Goal: Task Accomplishment & Management: Use online tool/utility

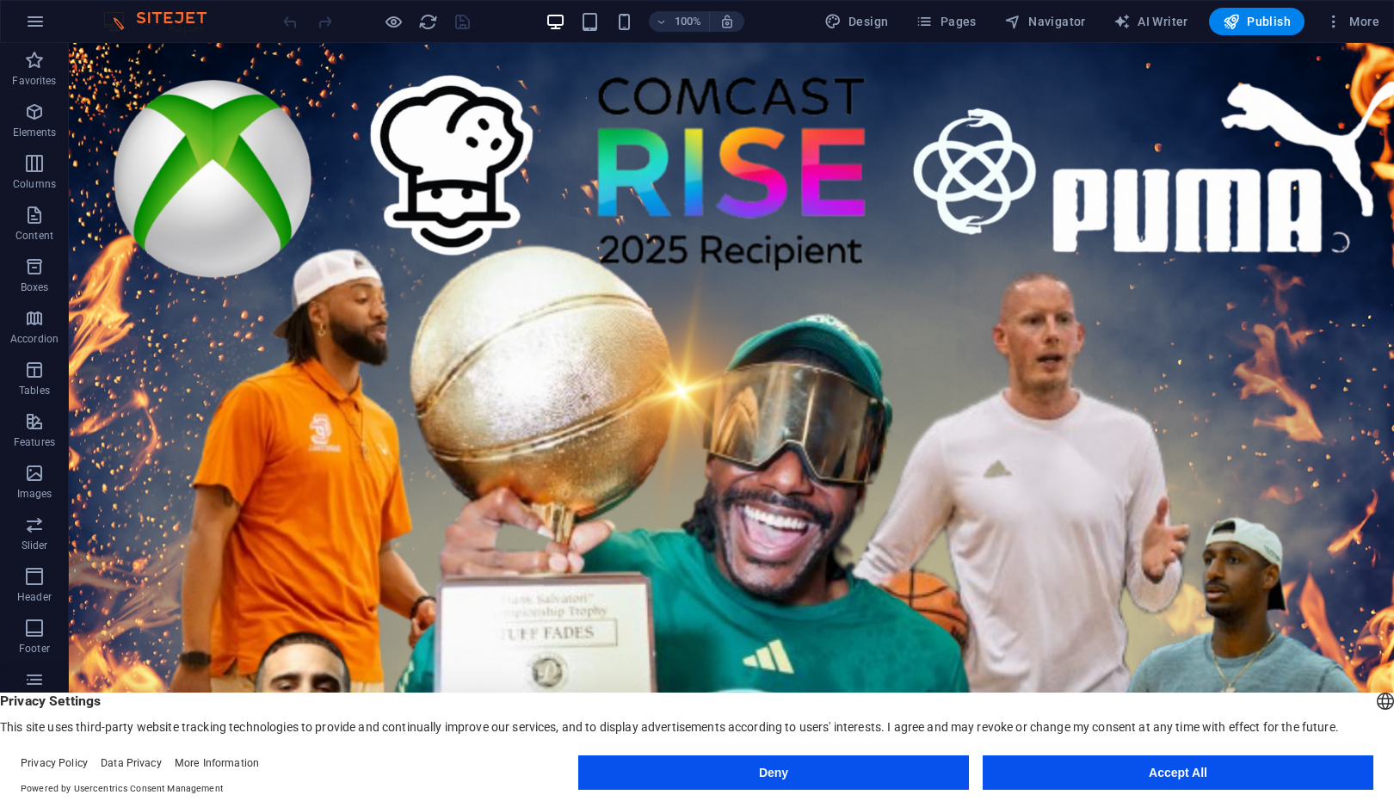
click at [928, 766] on button "Deny" at bounding box center [773, 772] width 391 height 34
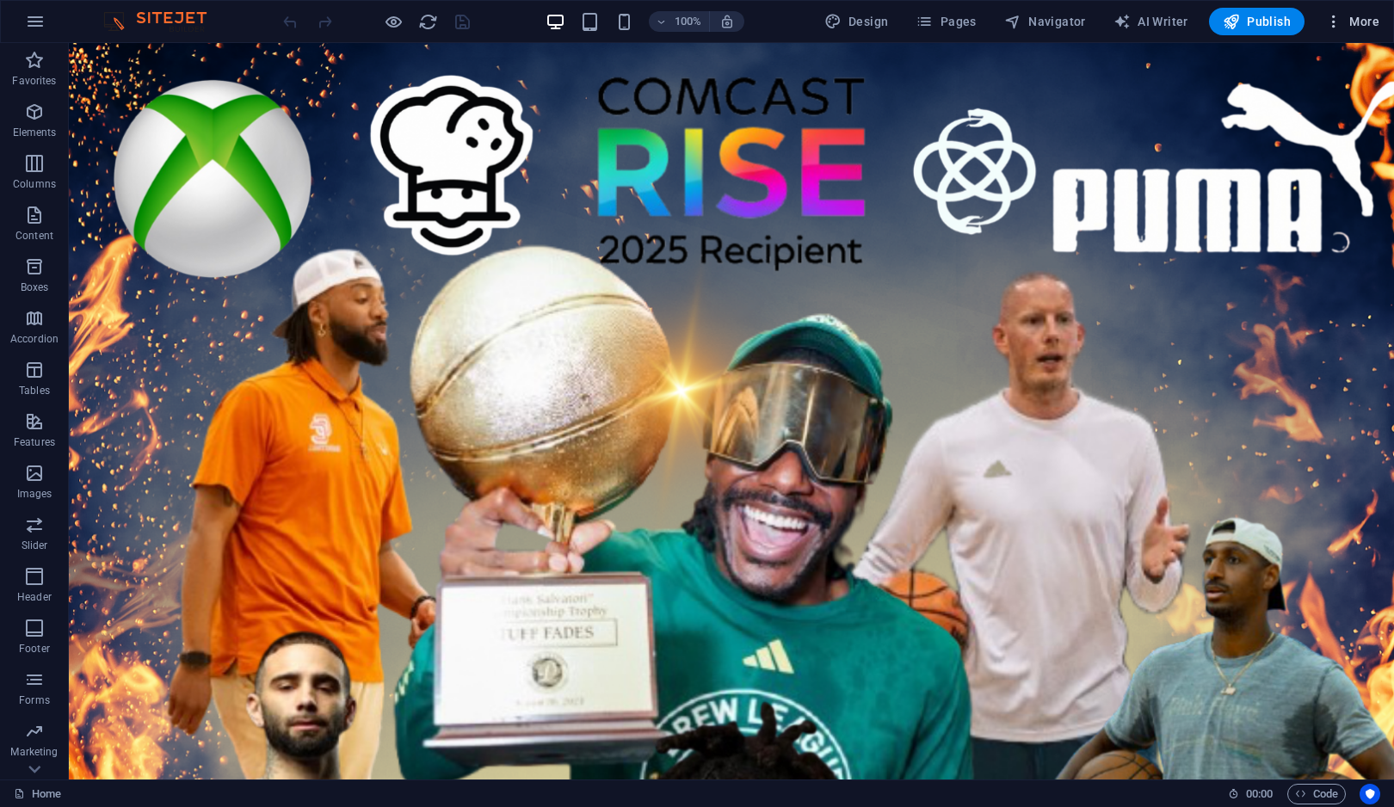
click at [1344, 20] on span "More" at bounding box center [1352, 21] width 54 height 17
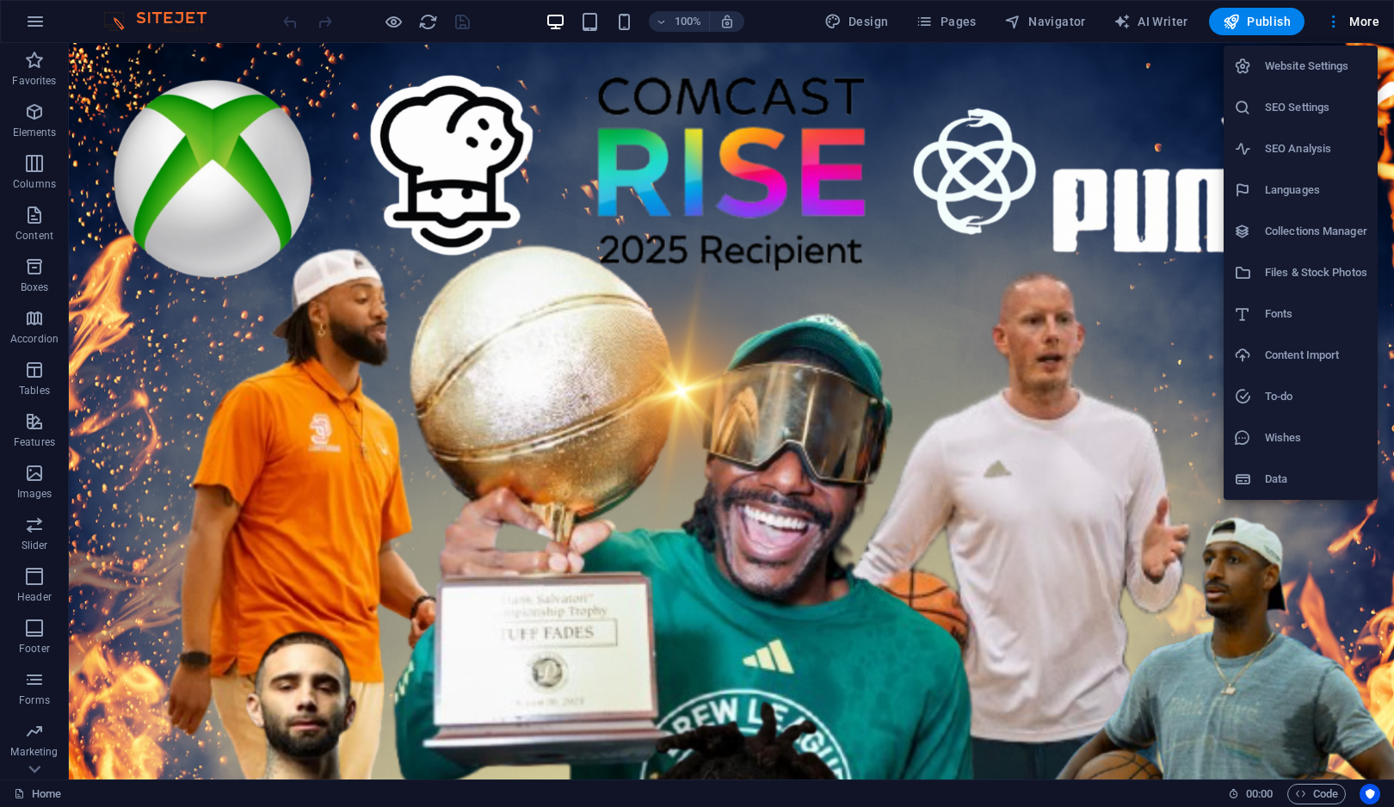
click at [29, 15] on div at bounding box center [697, 403] width 1394 height 807
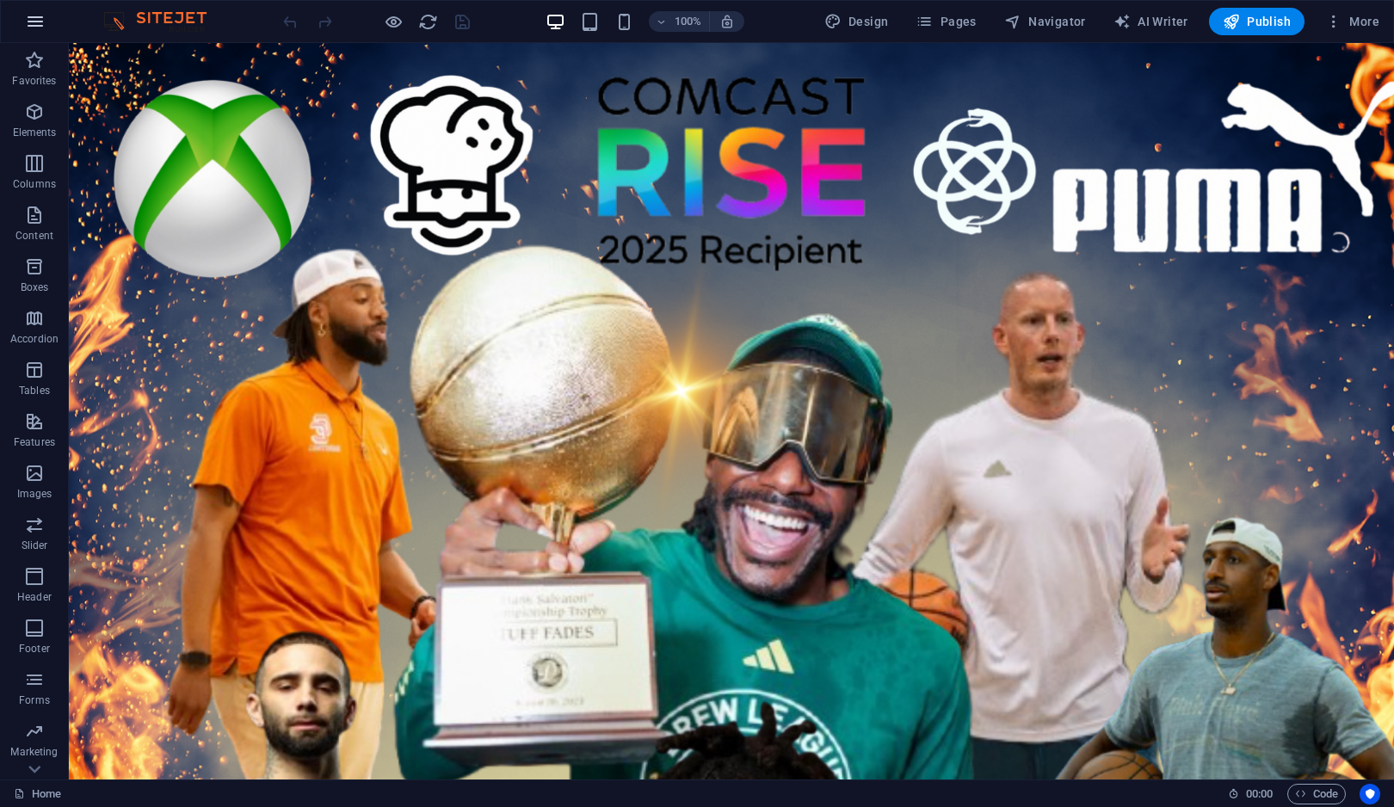
click at [30, 16] on icon "button" at bounding box center [35, 21] width 21 height 21
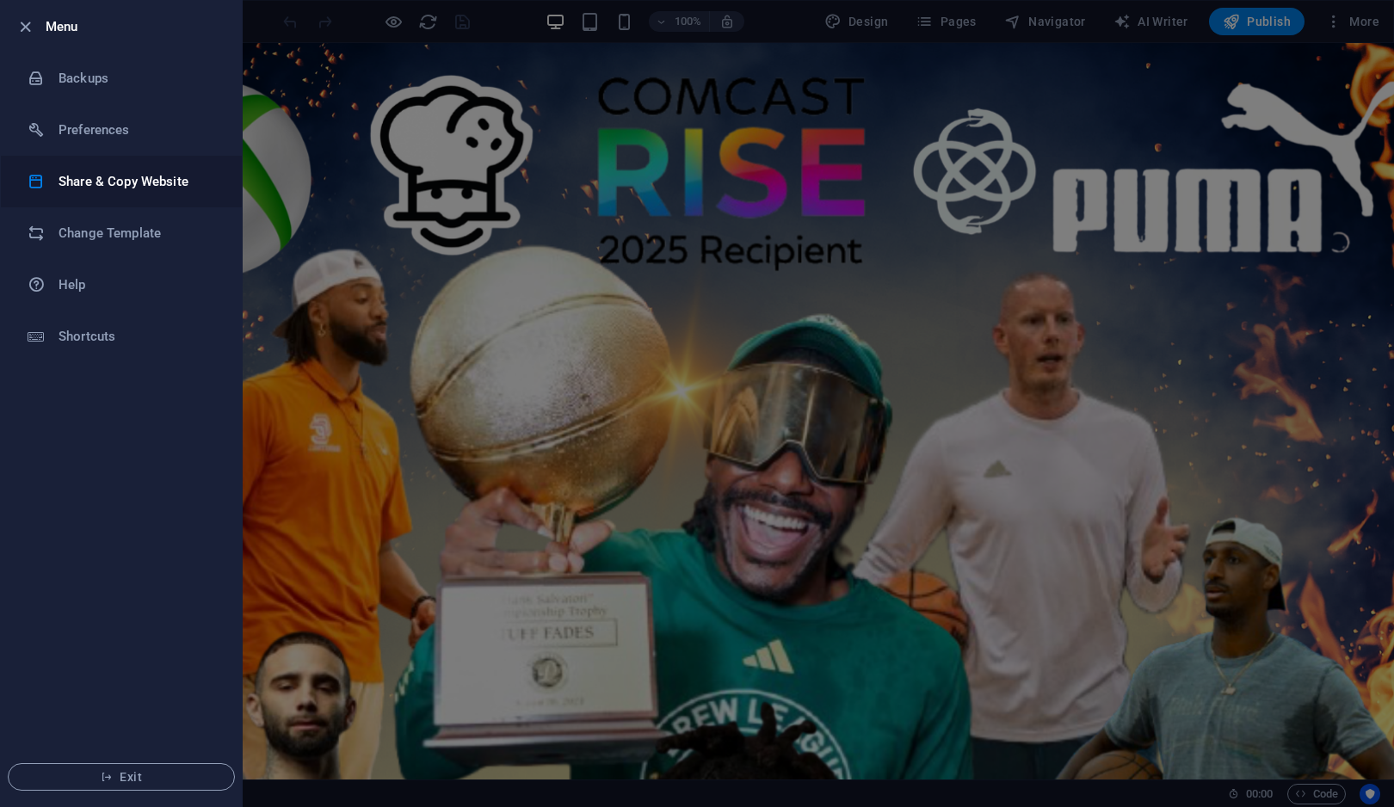
click at [100, 177] on h6 "Share & Copy Website" at bounding box center [138, 181] width 159 height 21
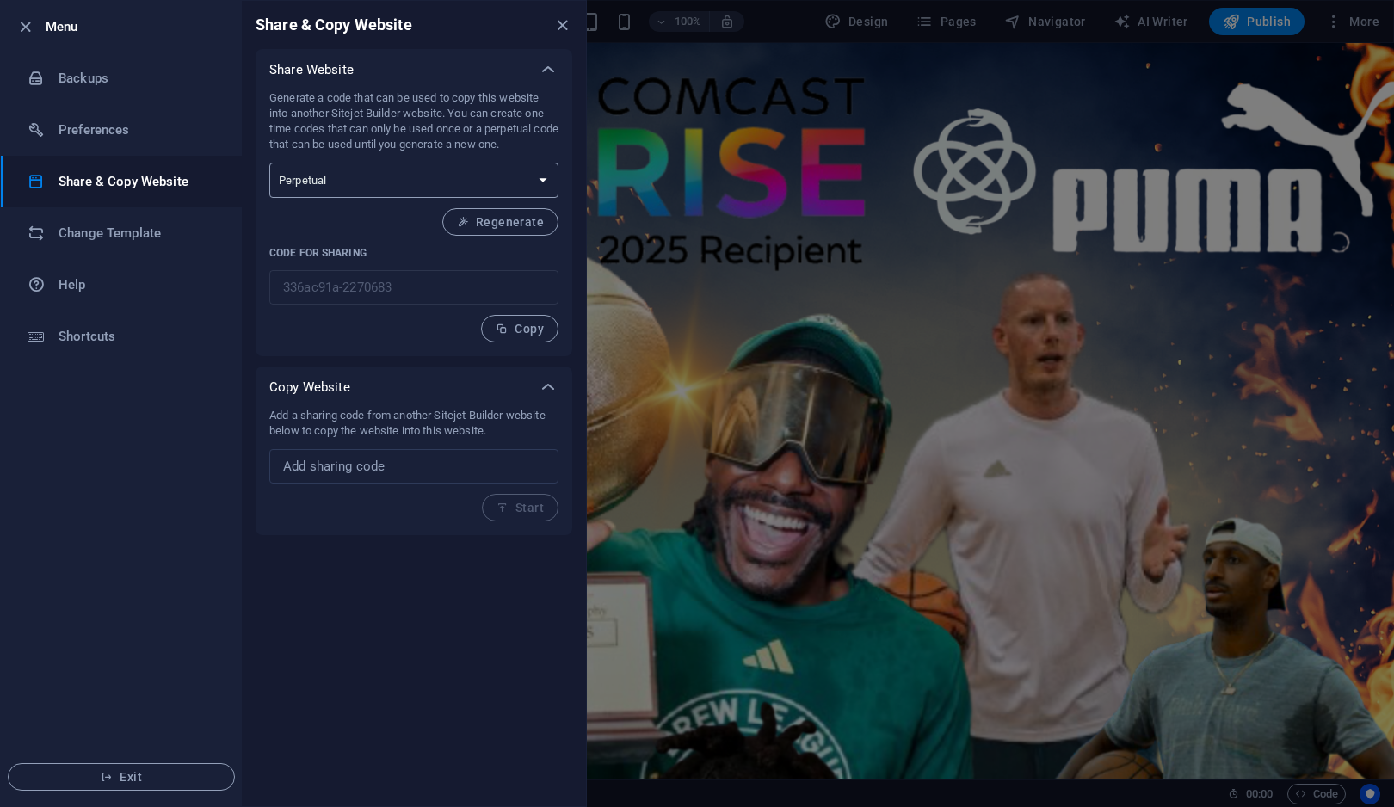
click at [489, 178] on select "One-time Perpetual" at bounding box center [413, 180] width 289 height 35
click at [269, 163] on select "One-time Perpetual" at bounding box center [413, 180] width 289 height 35
click at [493, 169] on select "One-time Perpetual" at bounding box center [413, 180] width 289 height 35
select select "onetime"
click at [269, 163] on select "One-time Perpetual" at bounding box center [413, 180] width 289 height 35
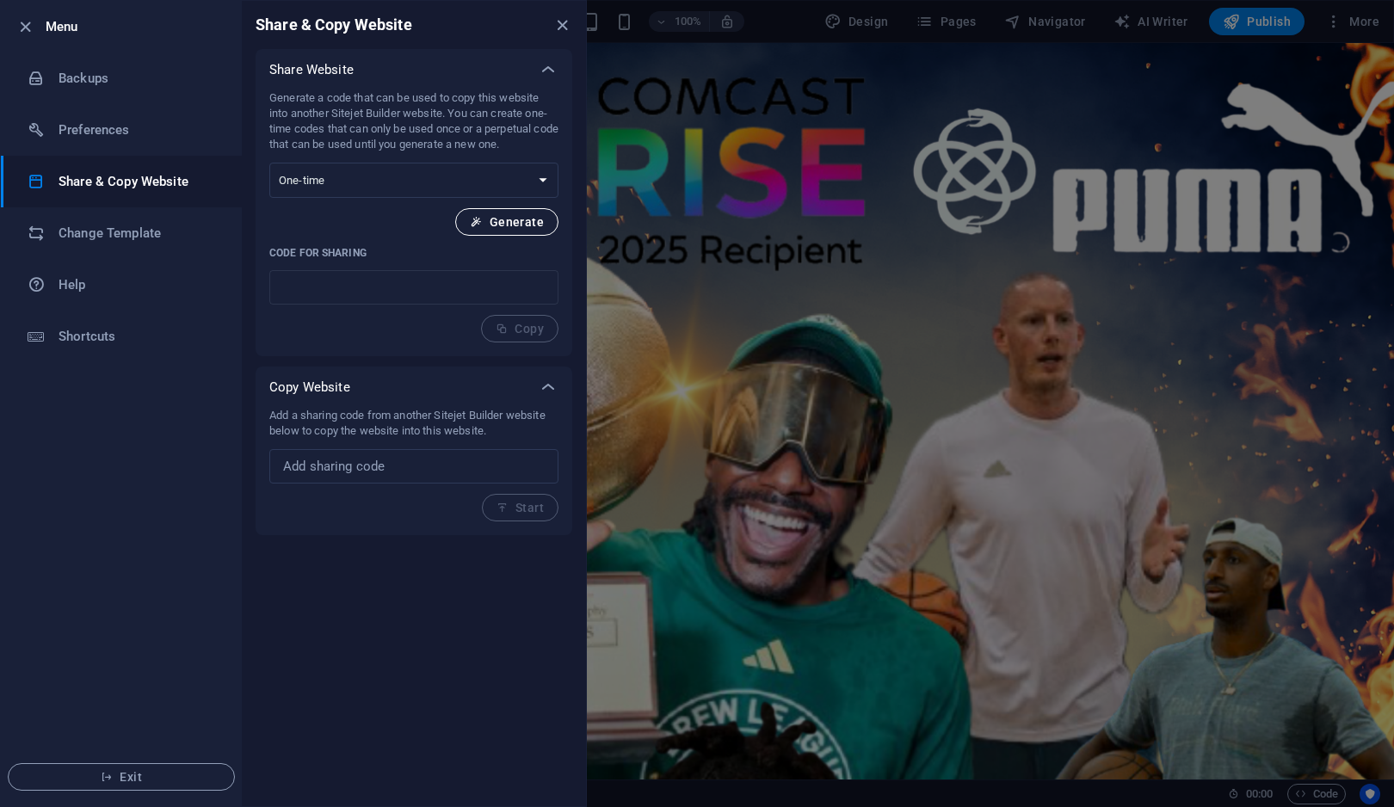
click at [498, 225] on span "Generate" at bounding box center [507, 222] width 74 height 14
type input "08b53a95-2270683"
click at [506, 329] on icon "button" at bounding box center [502, 329] width 12 height 12
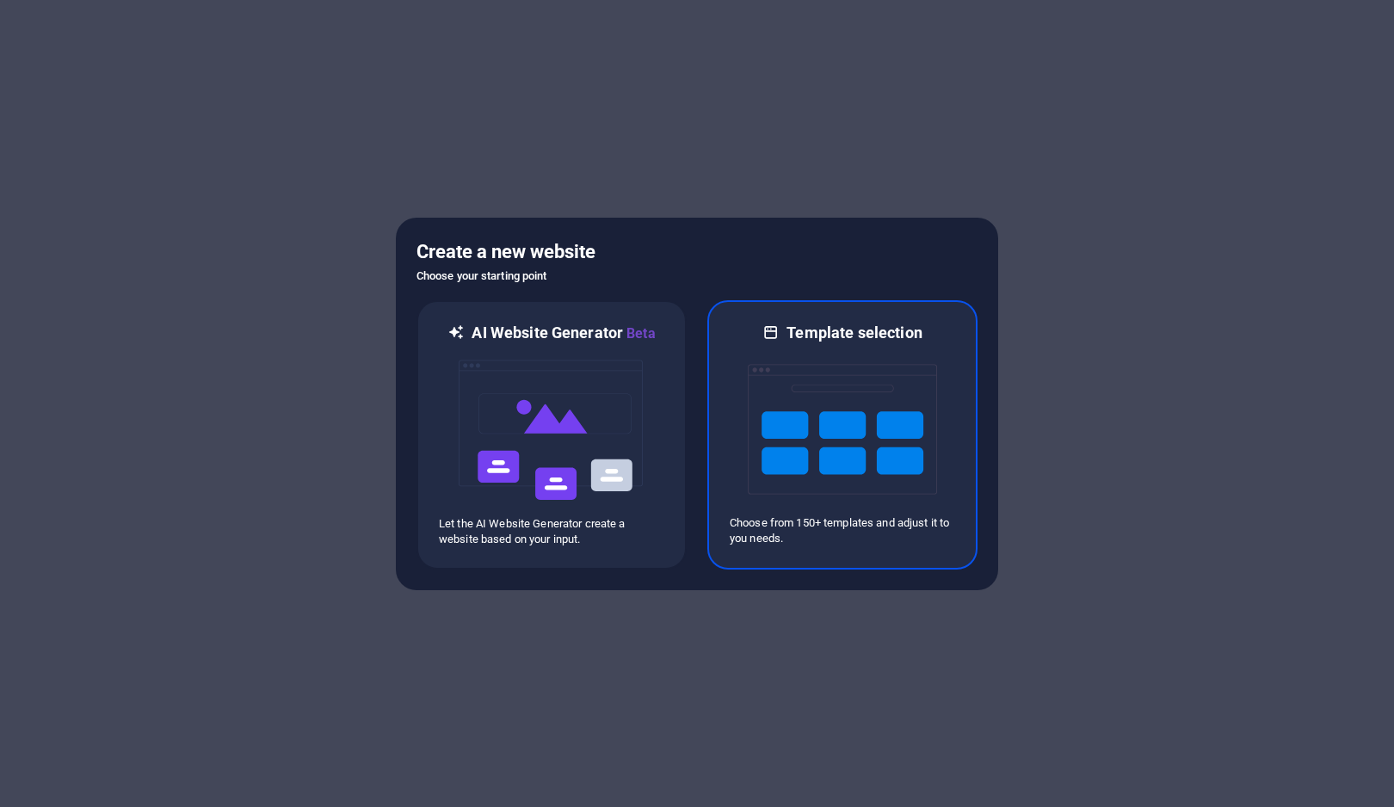
click at [883, 554] on div "Template selection Choose from 150+ templates and adjust it to you needs." at bounding box center [842, 434] width 270 height 269
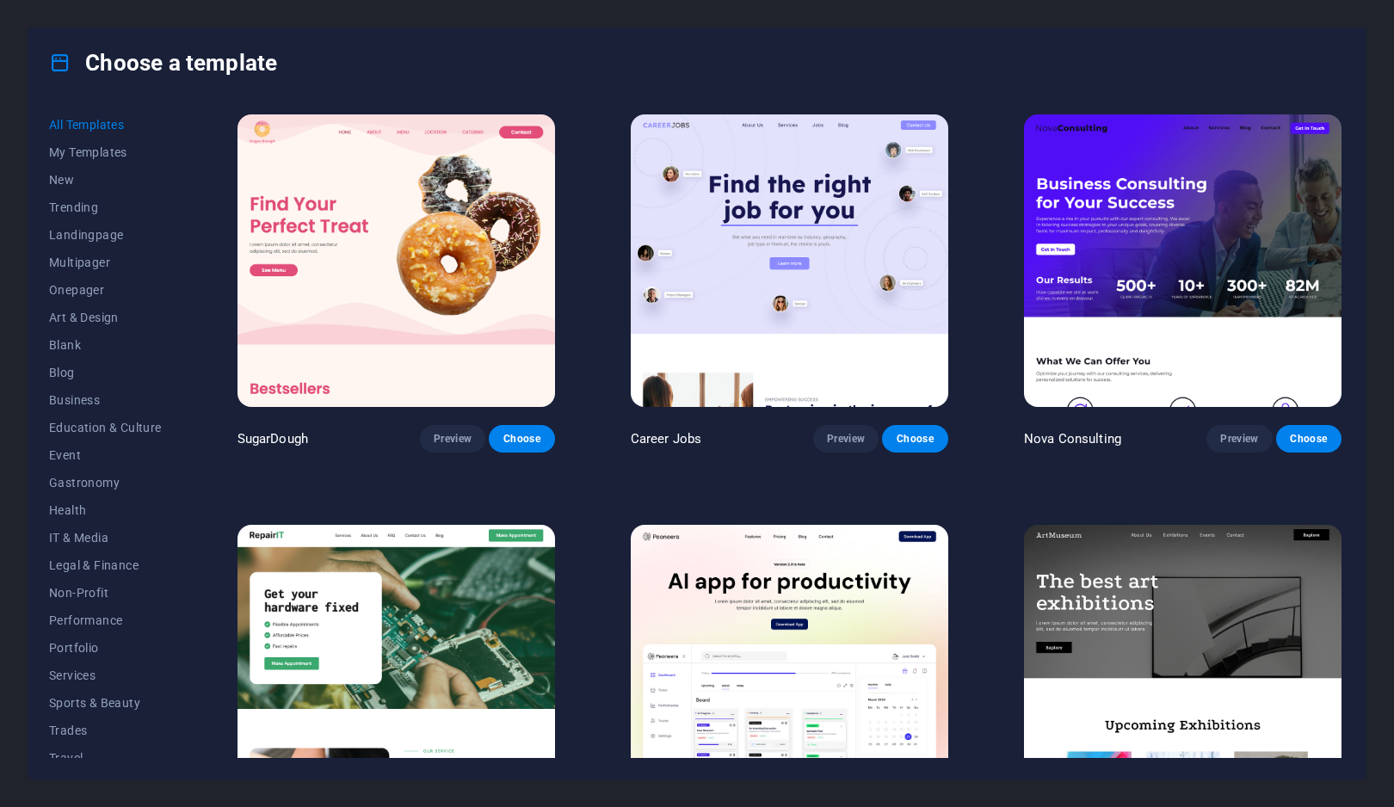
click at [1377, 182] on div "Choose a template All Templates My Templates New Trending Landingpage Multipage…" at bounding box center [697, 403] width 1394 height 807
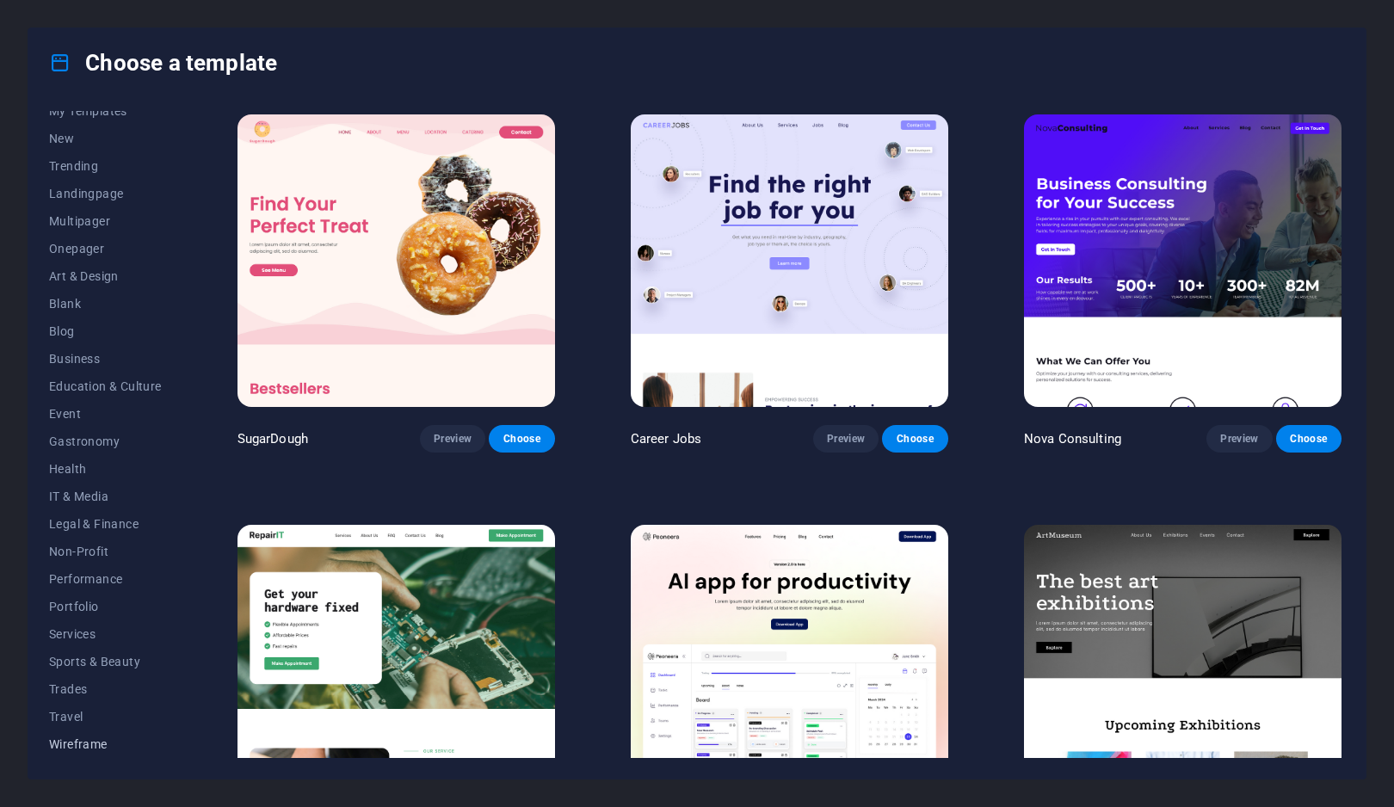
click at [86, 740] on span "Wireframe" at bounding box center [105, 744] width 113 height 14
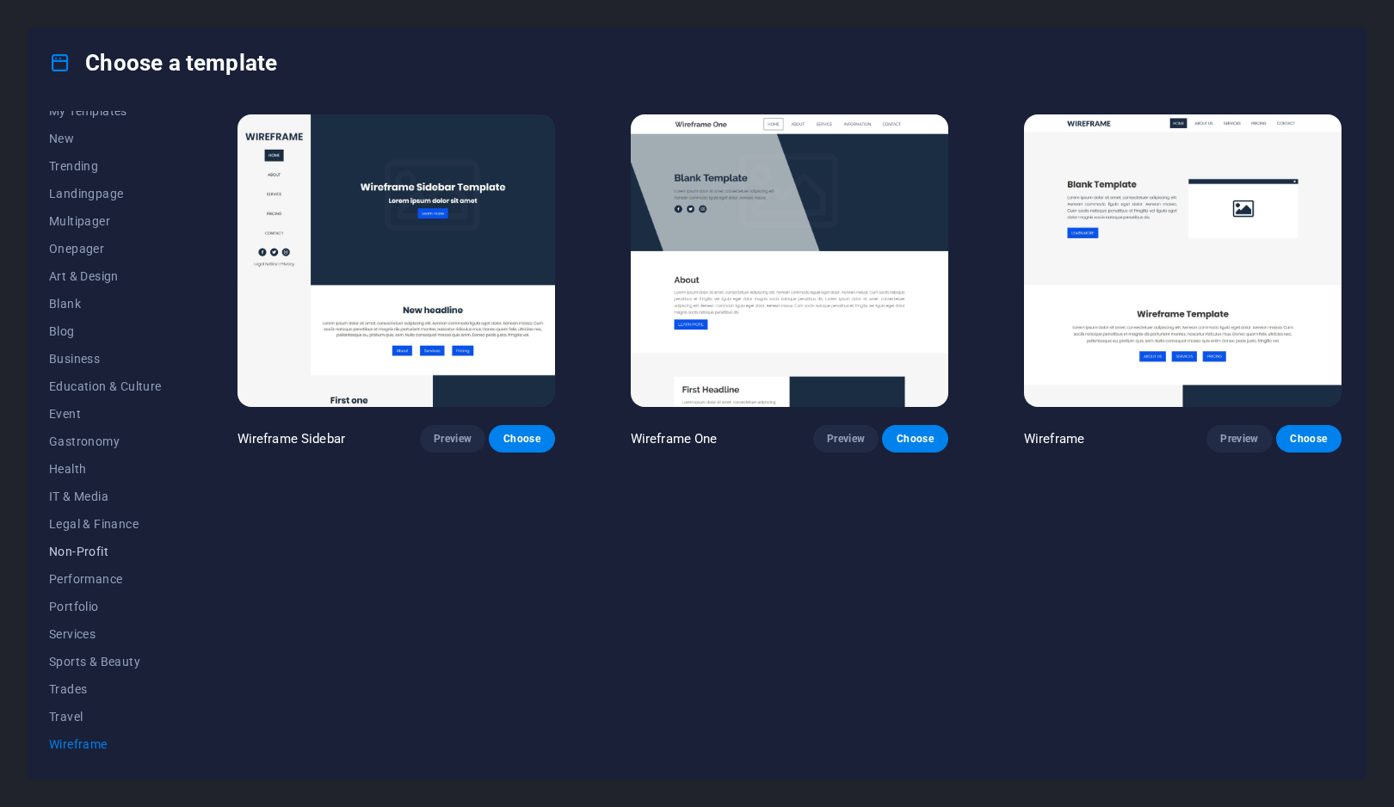
scroll to position [0, 0]
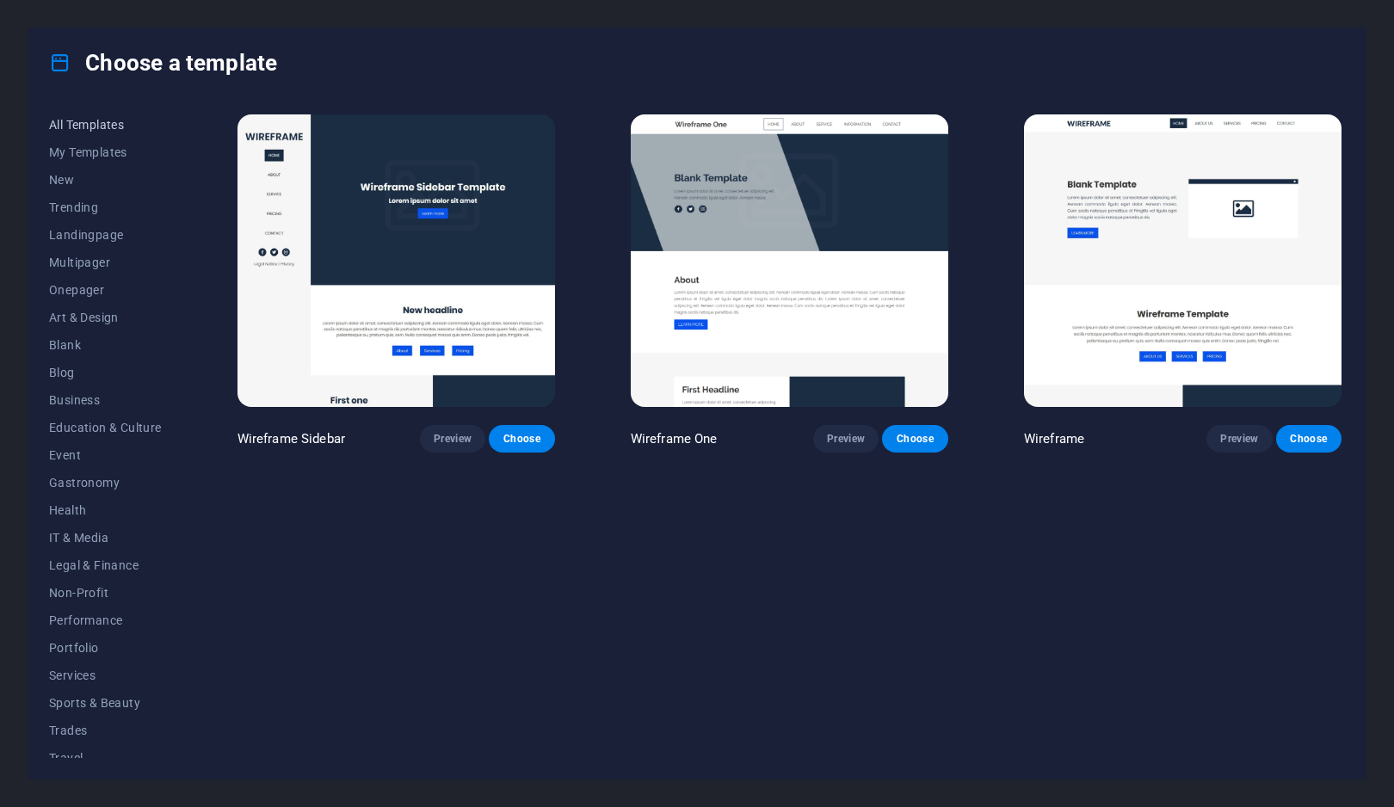
click at [105, 120] on span "All Templates" at bounding box center [105, 125] width 113 height 14
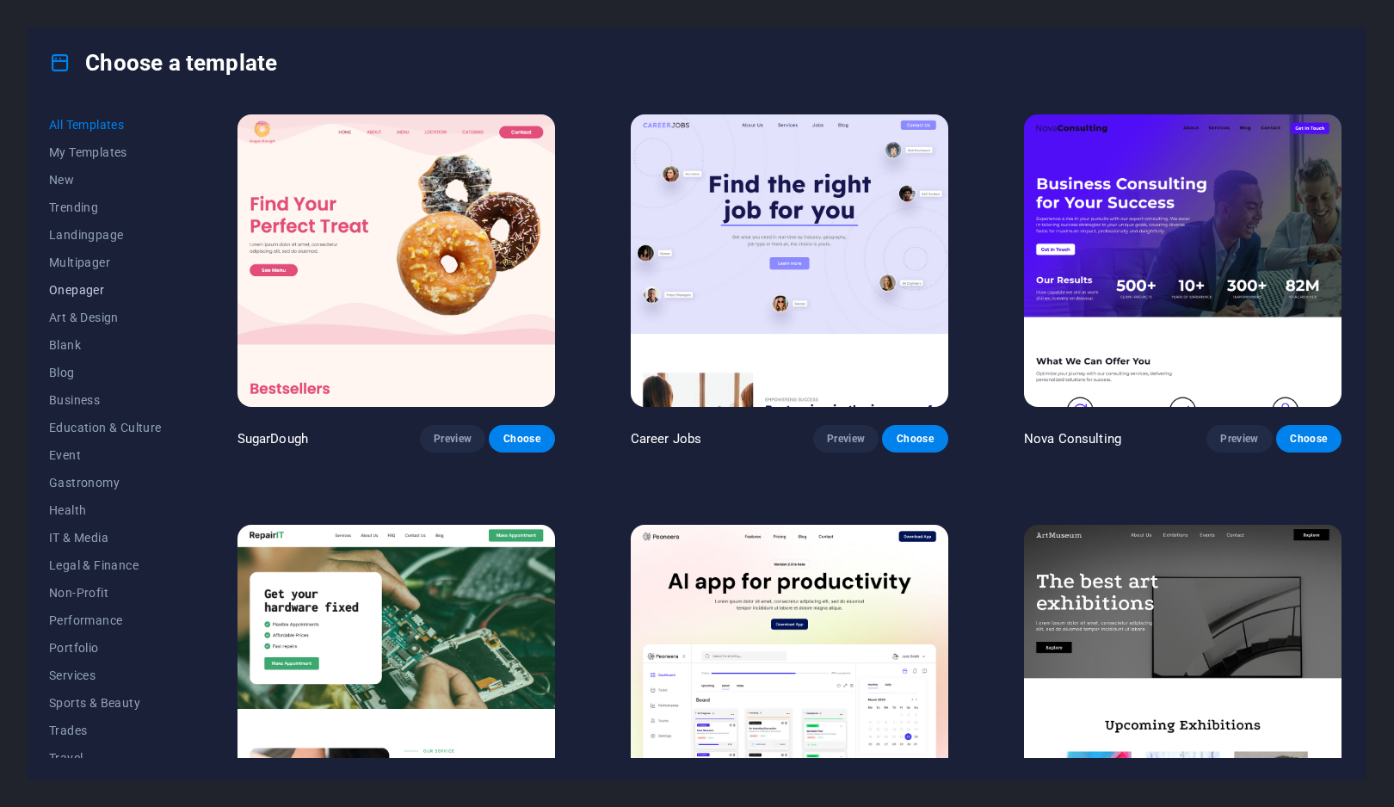
click at [76, 296] on span "Onepager" at bounding box center [105, 290] width 113 height 14
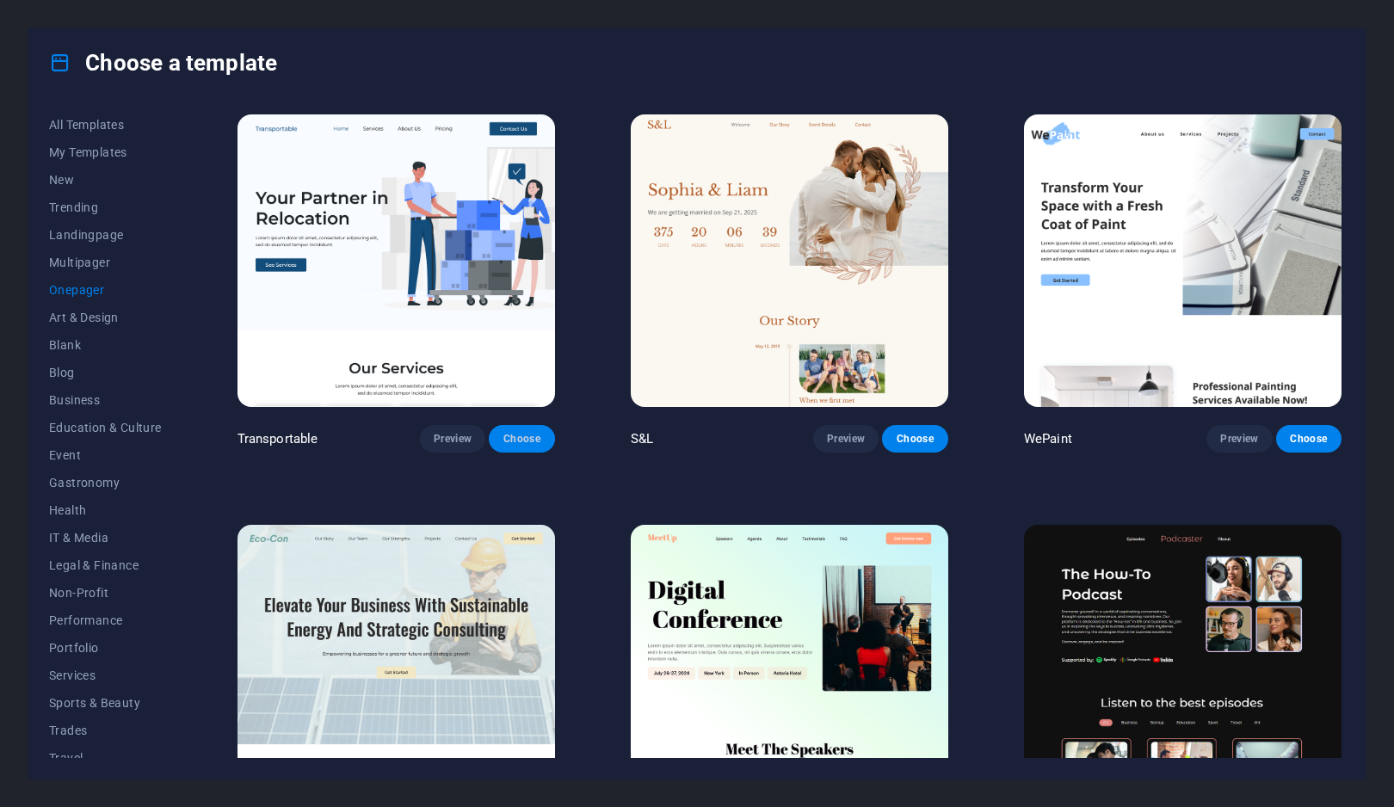
click at [528, 442] on span "Choose" at bounding box center [521, 439] width 38 height 14
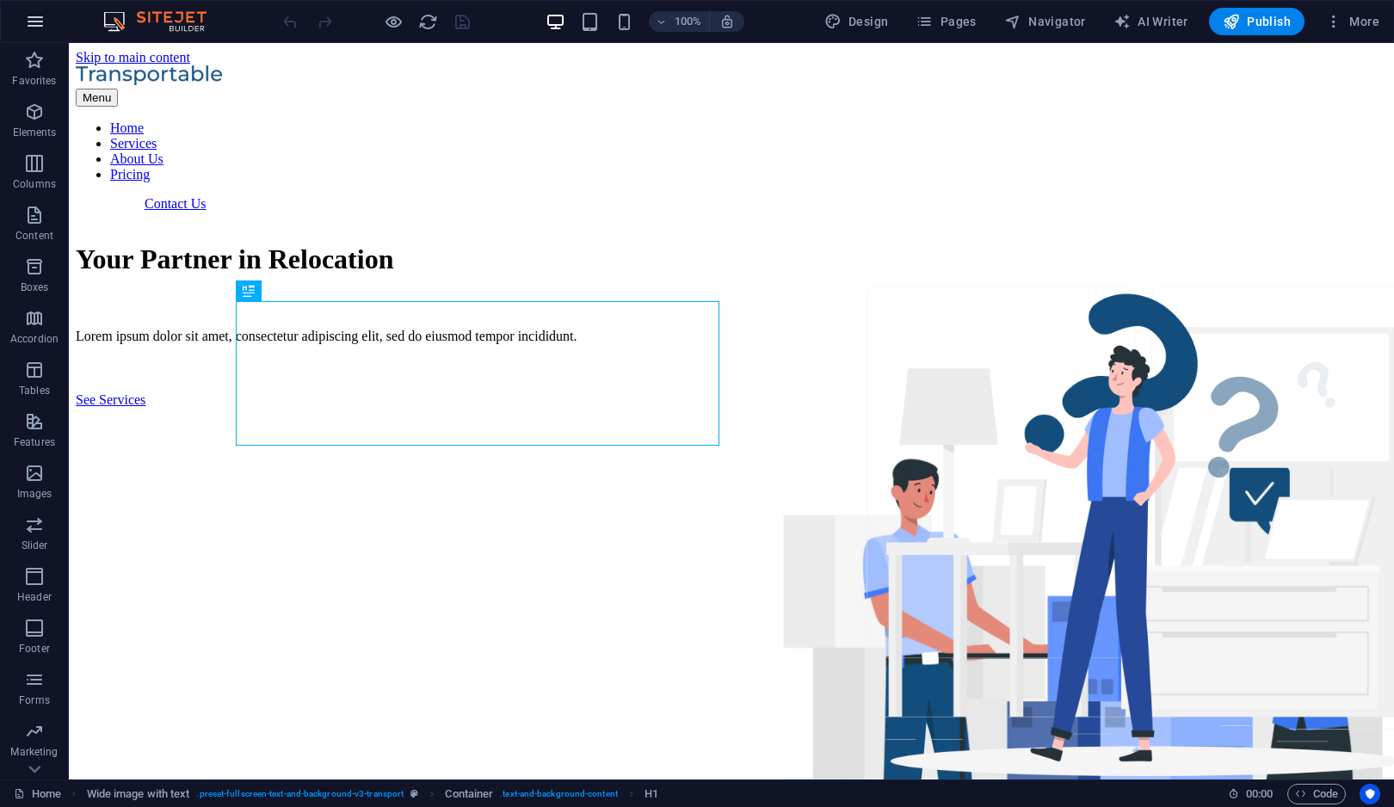
click at [43, 15] on icon "button" at bounding box center [35, 21] width 21 height 21
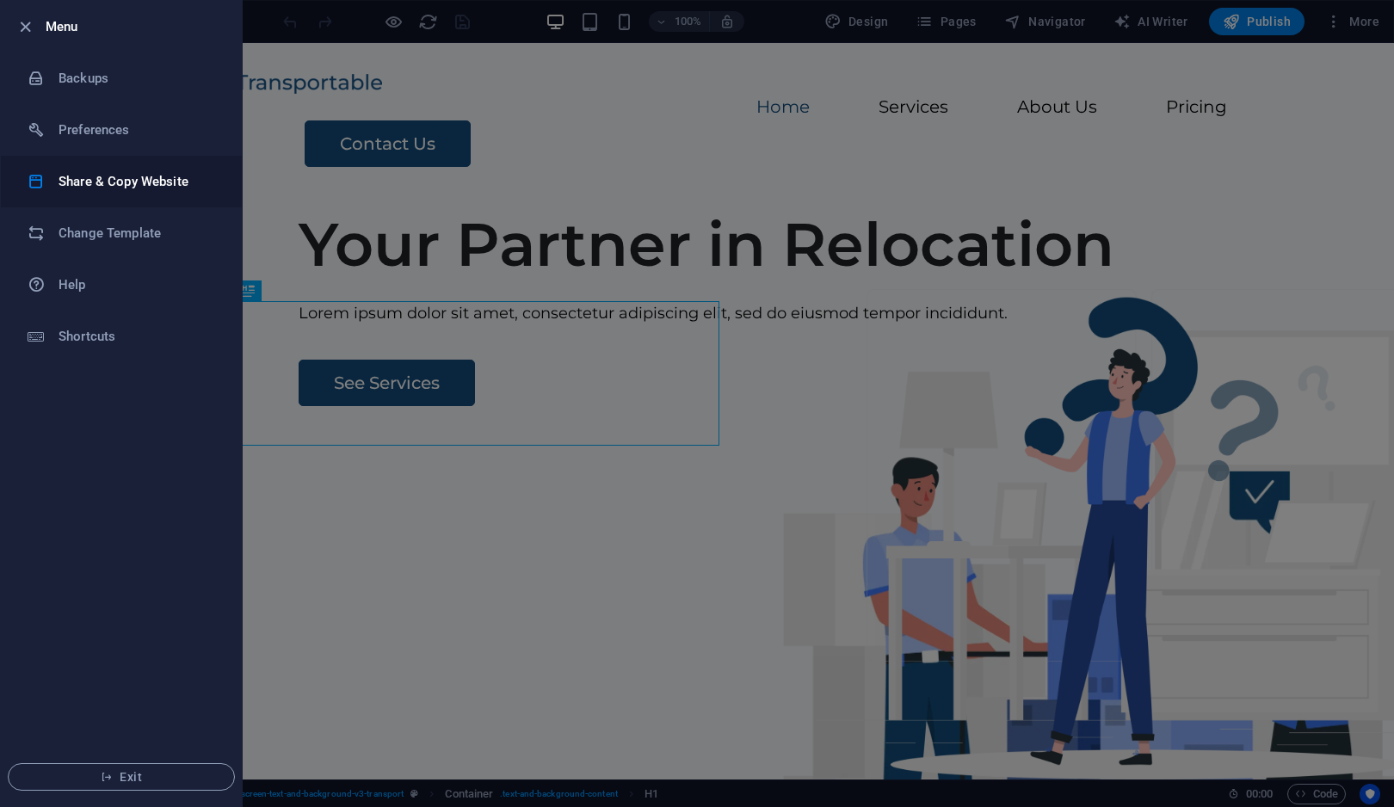
click at [119, 187] on h6 "Share & Copy Website" at bounding box center [138, 181] width 159 height 21
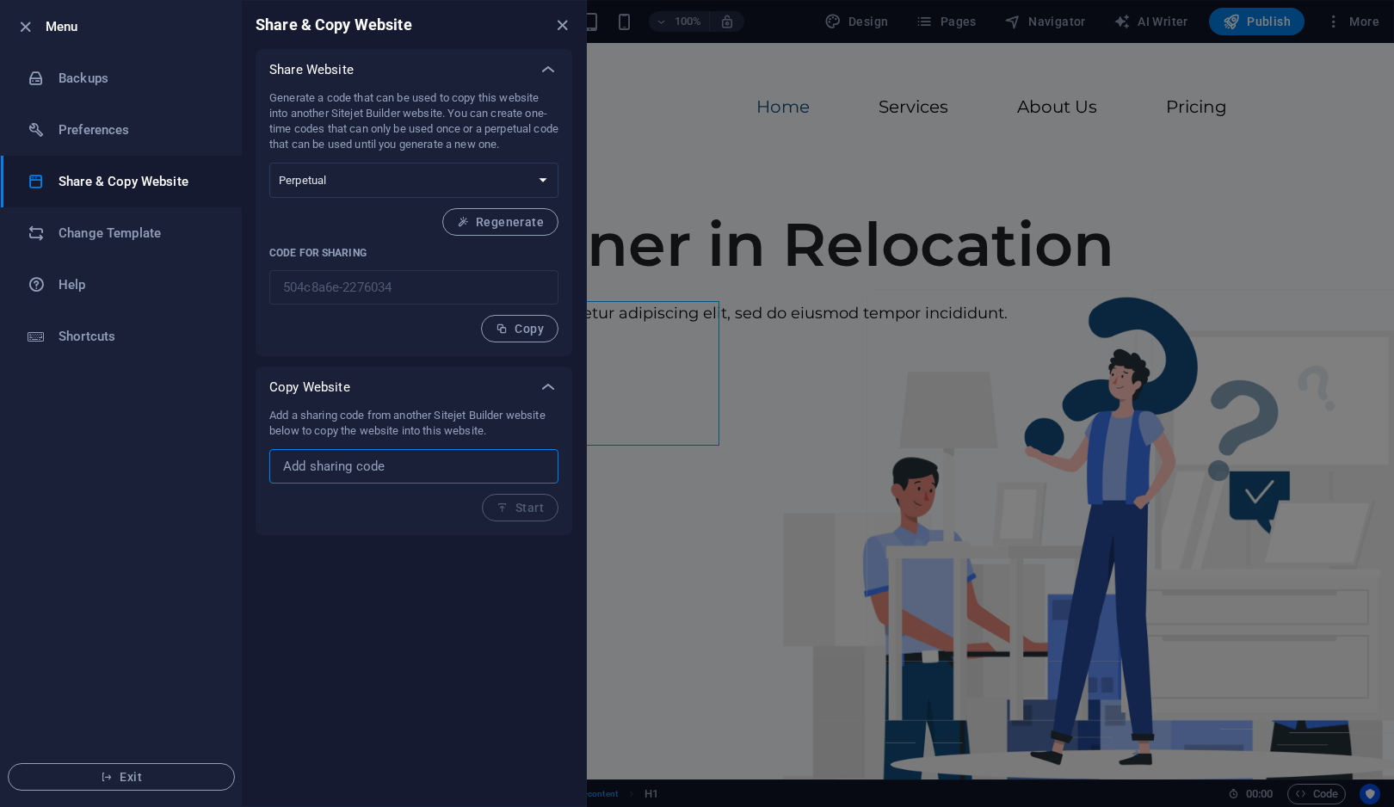
click at [377, 455] on input "text" at bounding box center [413, 466] width 289 height 34
paste input "08b53a95-2270683"
type input "08b53a95-2270683"
click at [508, 509] on icon "button" at bounding box center [502, 508] width 12 height 12
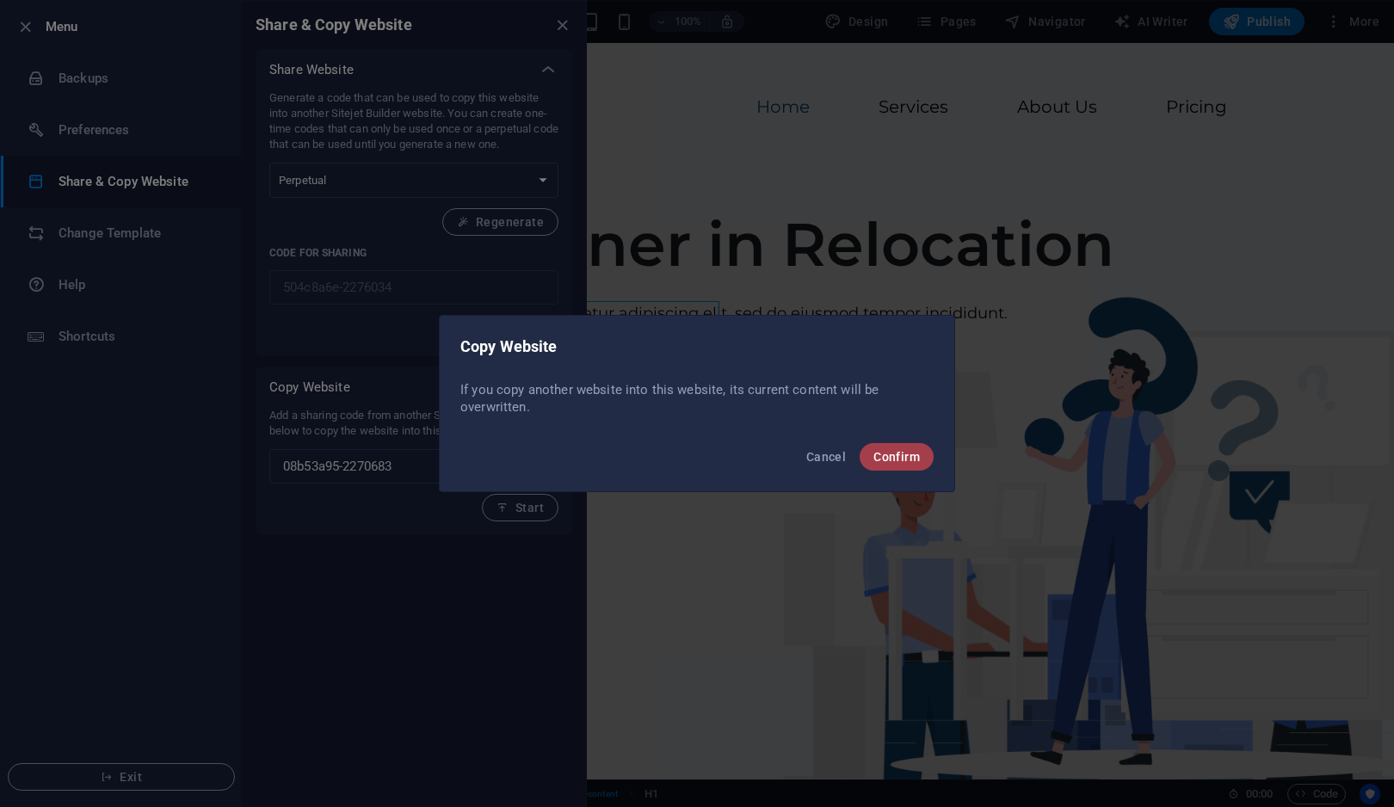
click at [911, 452] on span "Confirm" at bounding box center [896, 457] width 46 height 14
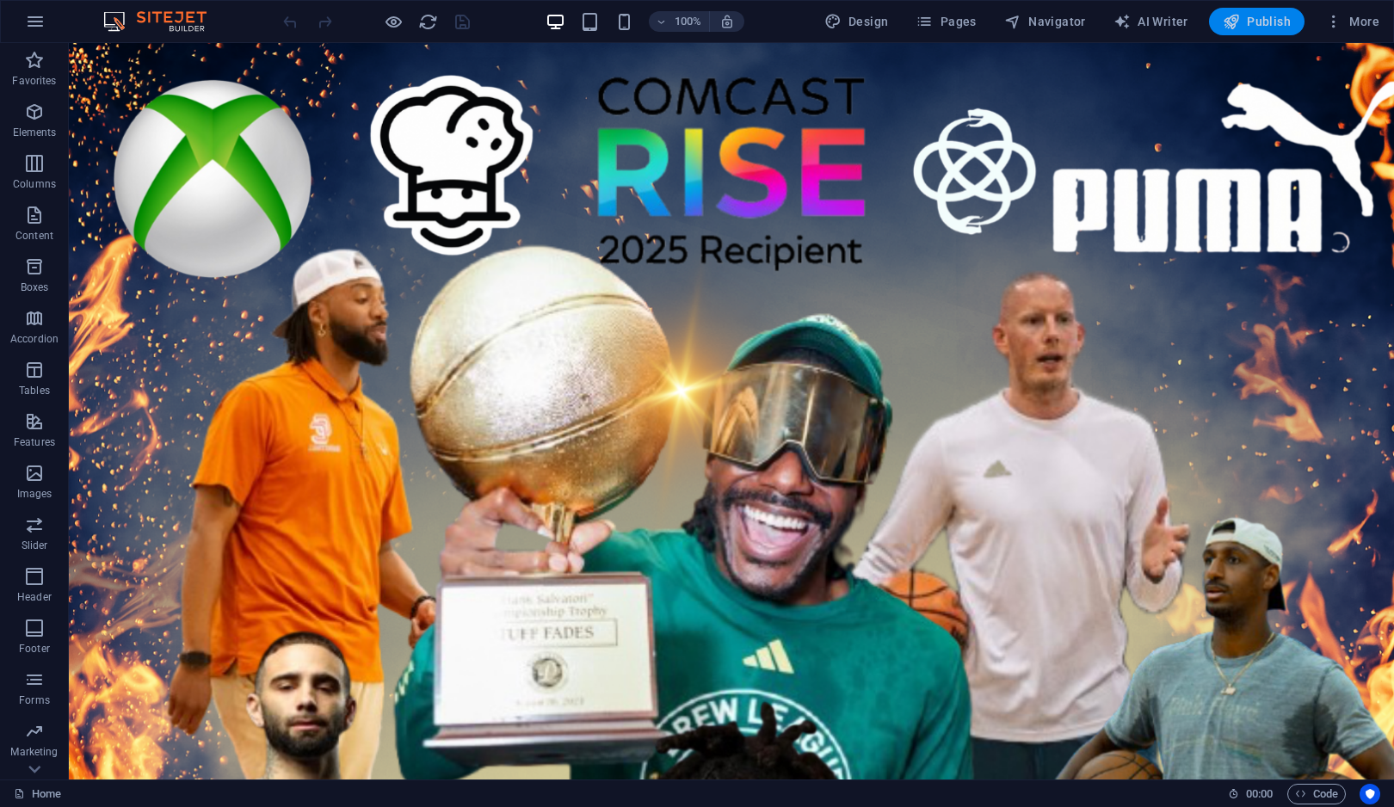
click at [1283, 29] on span "Publish" at bounding box center [1257, 21] width 68 height 17
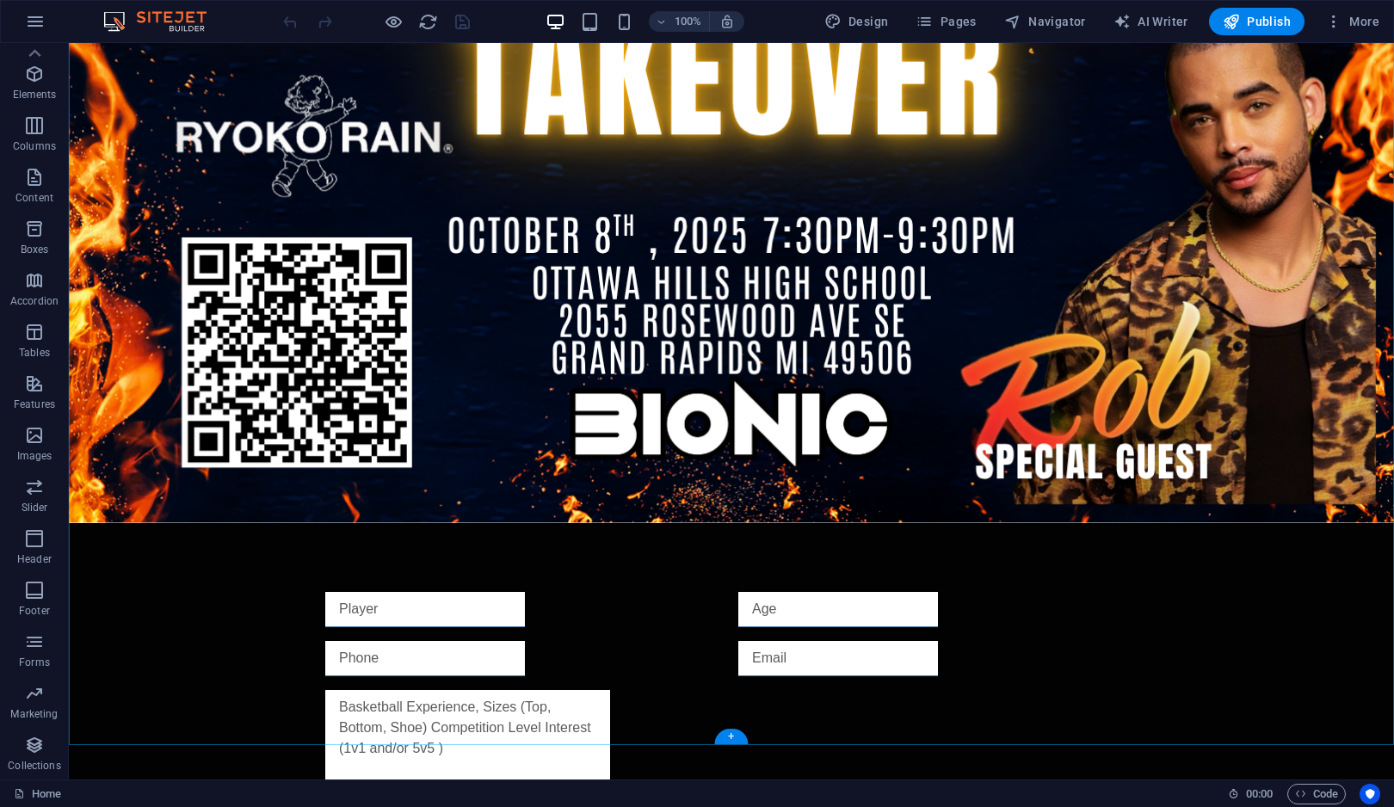
scroll to position [1394, 0]
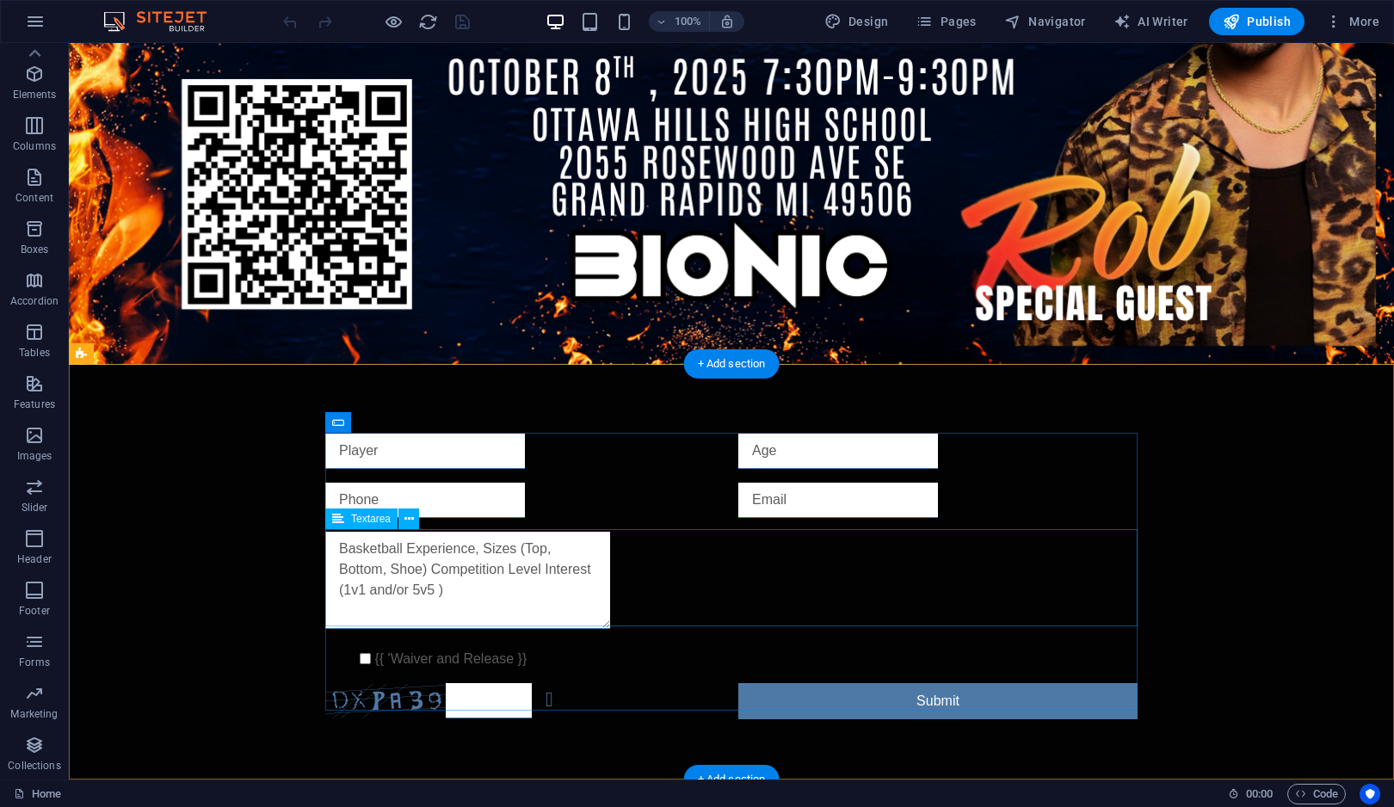
click at [546, 599] on div at bounding box center [731, 583] width 812 height 103
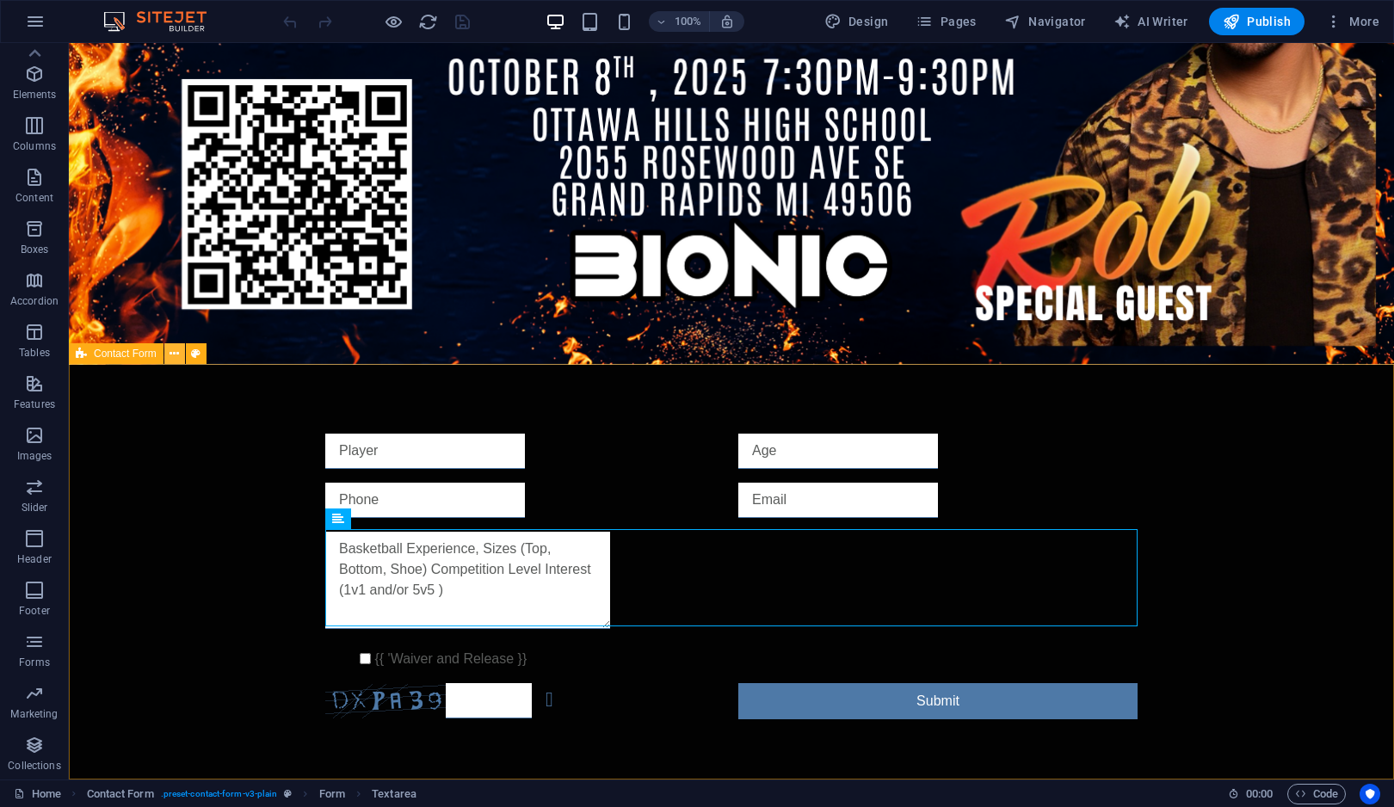
click at [176, 356] on icon at bounding box center [173, 354] width 9 height 18
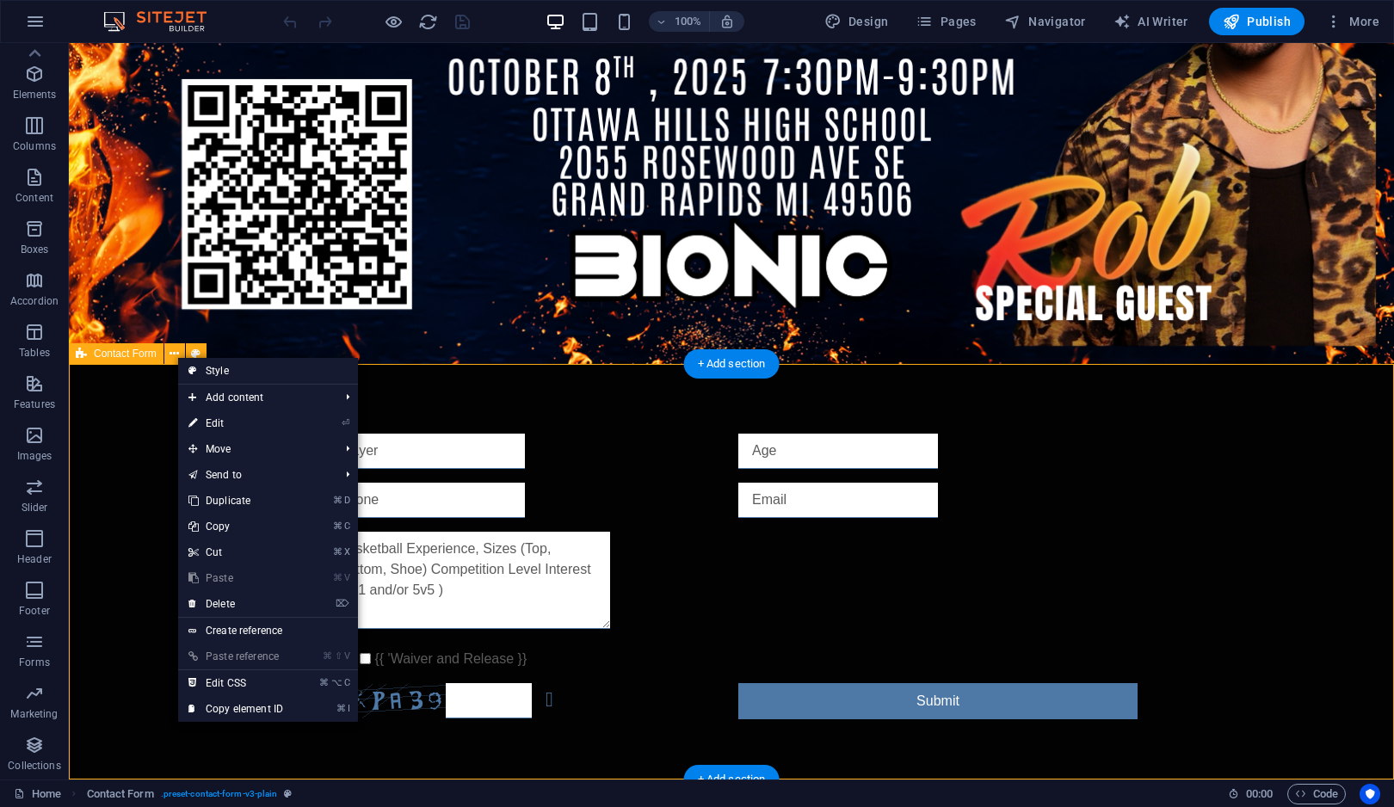
click at [126, 407] on div "{{ 'Waiver and Release }} Unreadable? Regenerate Submit" at bounding box center [731, 576] width 1325 height 423
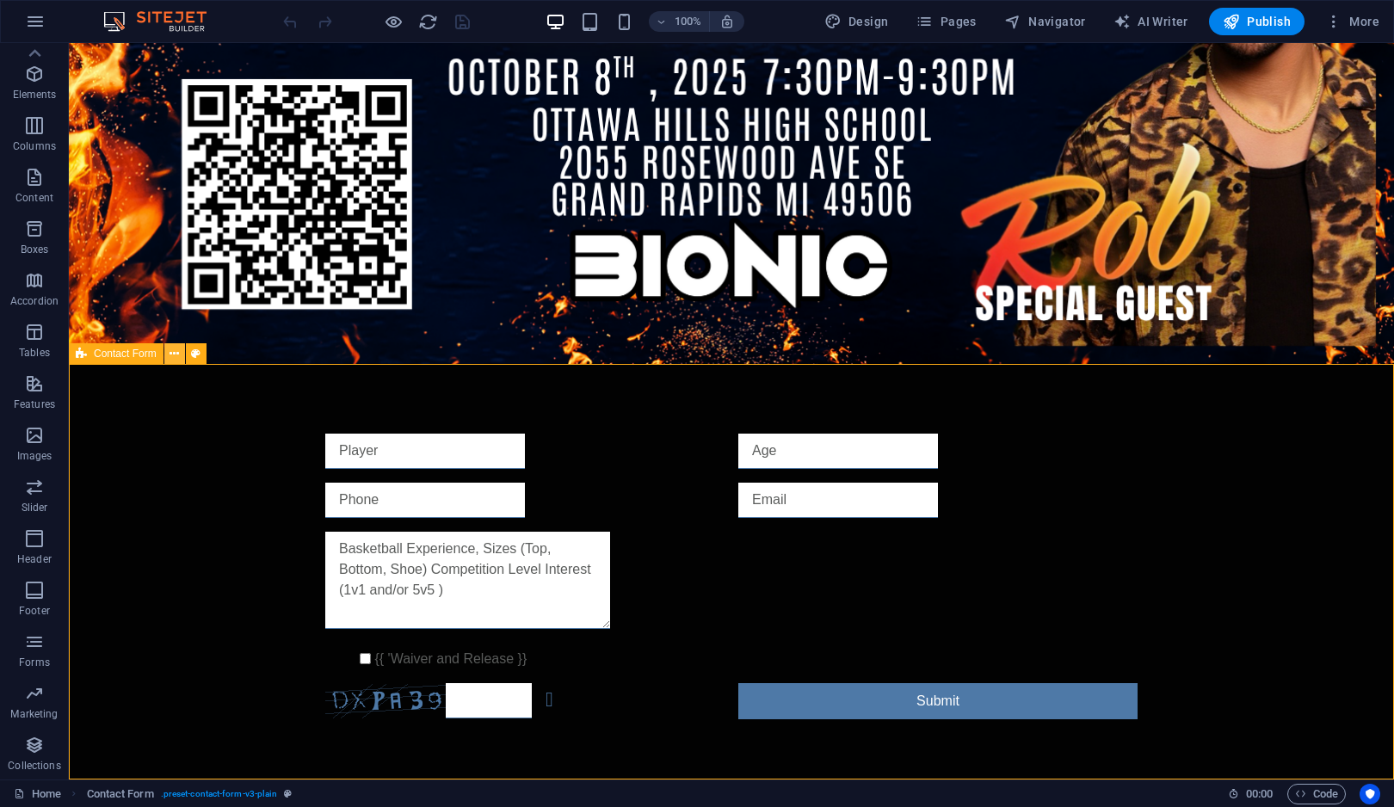
click at [175, 354] on icon at bounding box center [173, 354] width 9 height 18
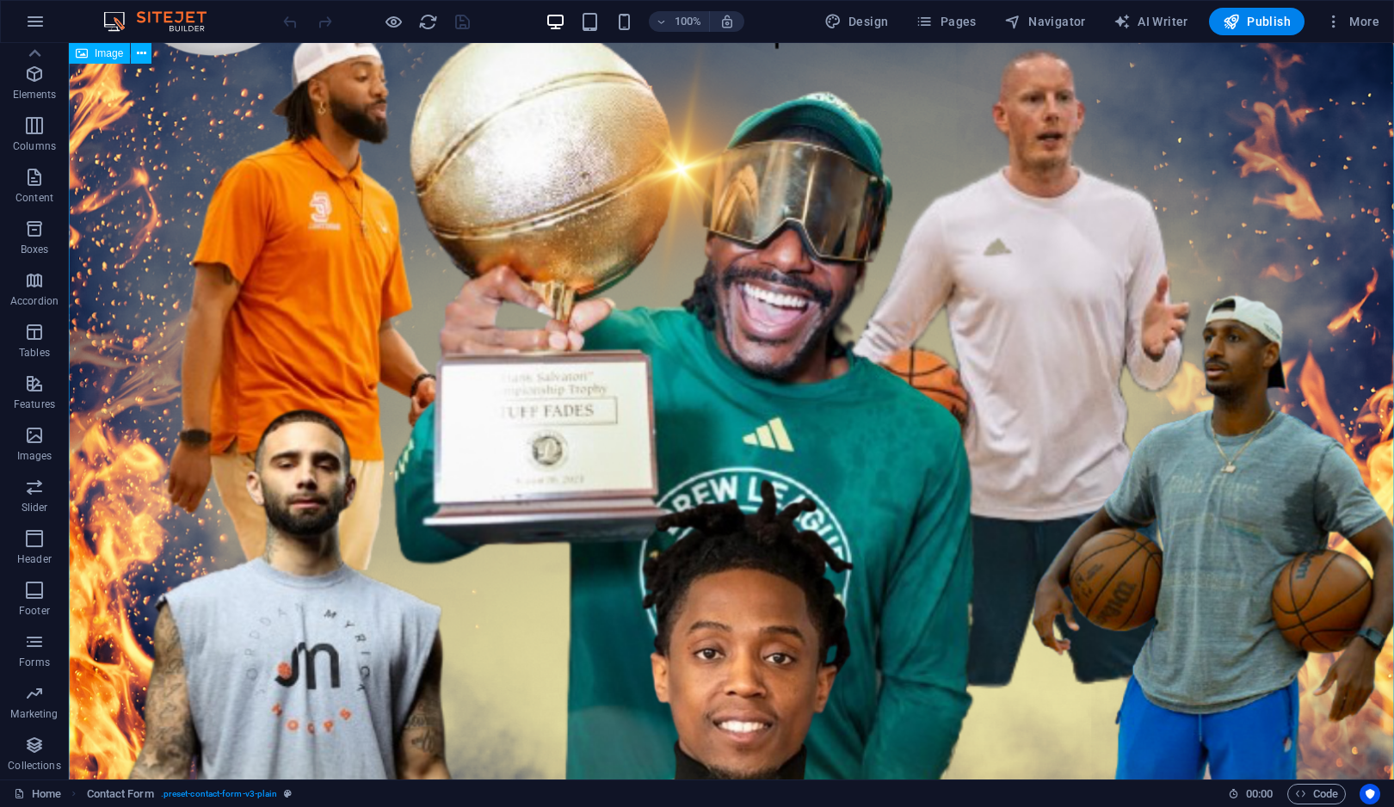
scroll to position [0, 0]
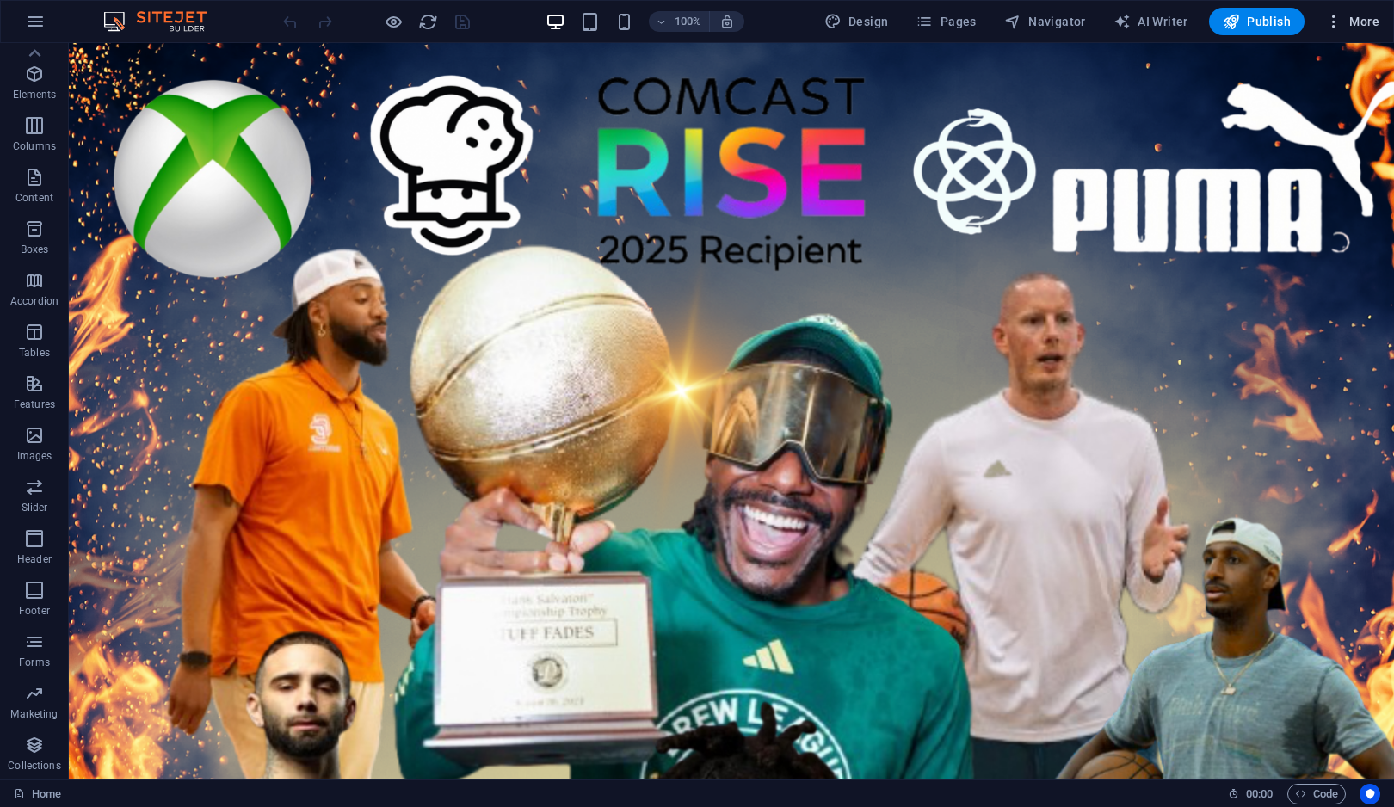
click at [1343, 21] on span "More" at bounding box center [1352, 21] width 54 height 17
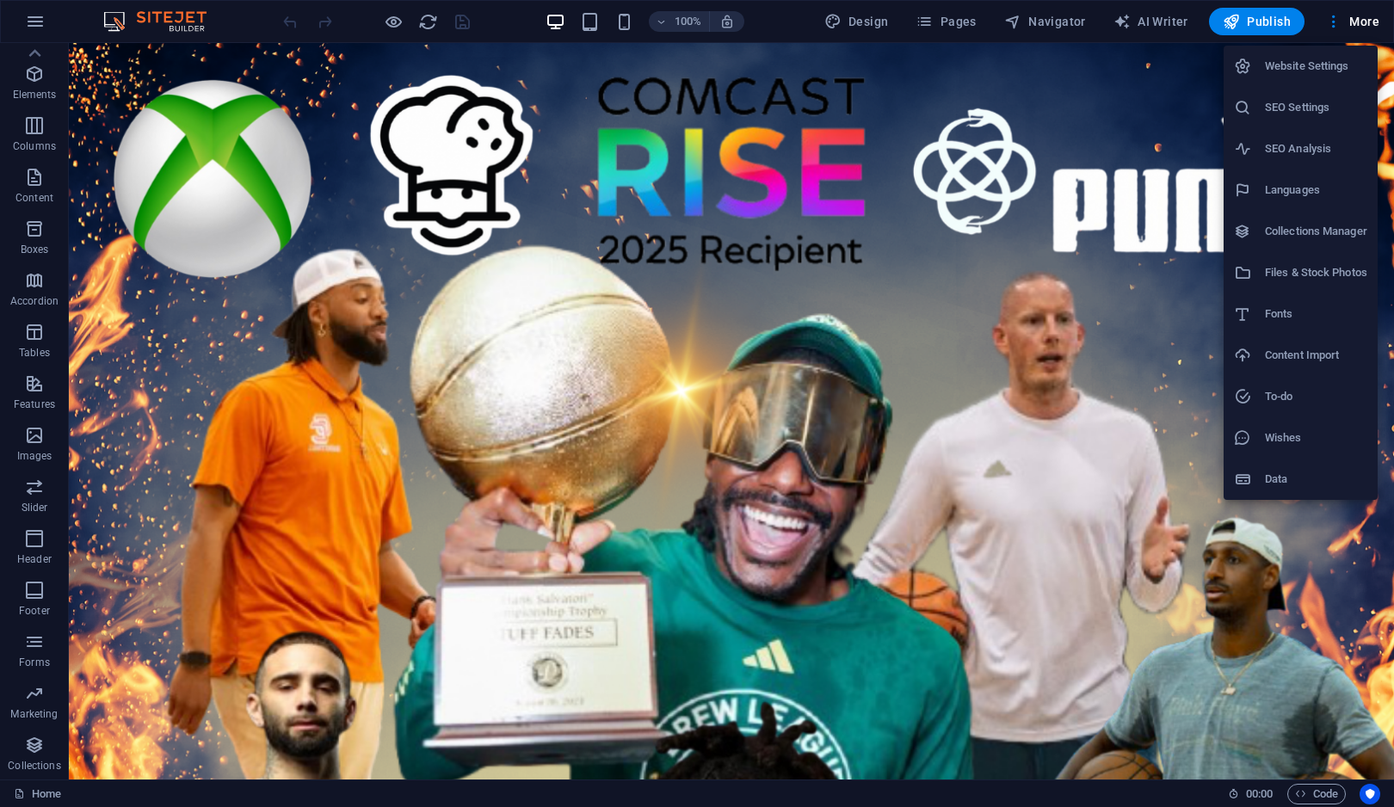
click at [229, 532] on div at bounding box center [697, 403] width 1394 height 807
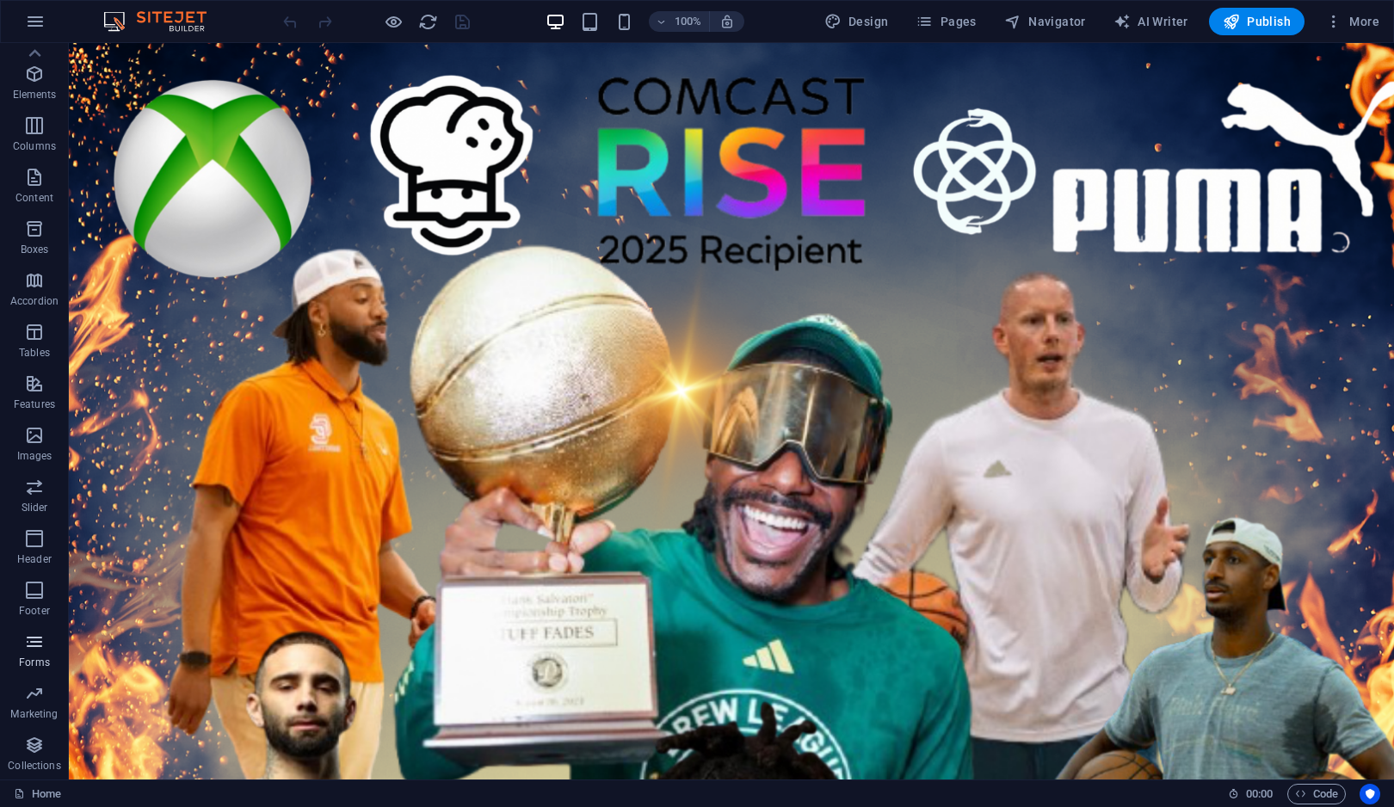
click at [18, 644] on span "Forms" at bounding box center [34, 652] width 69 height 41
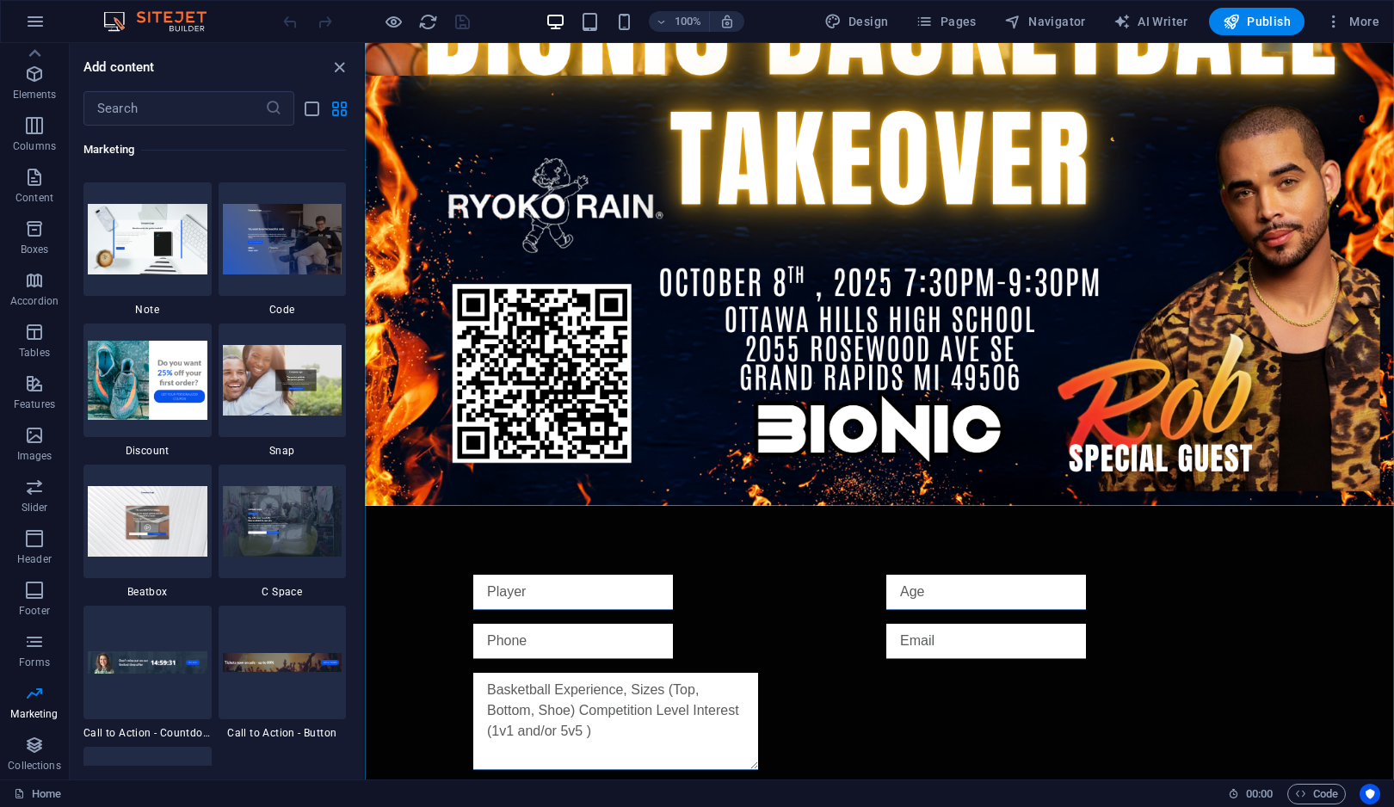
scroll to position [1011, 0]
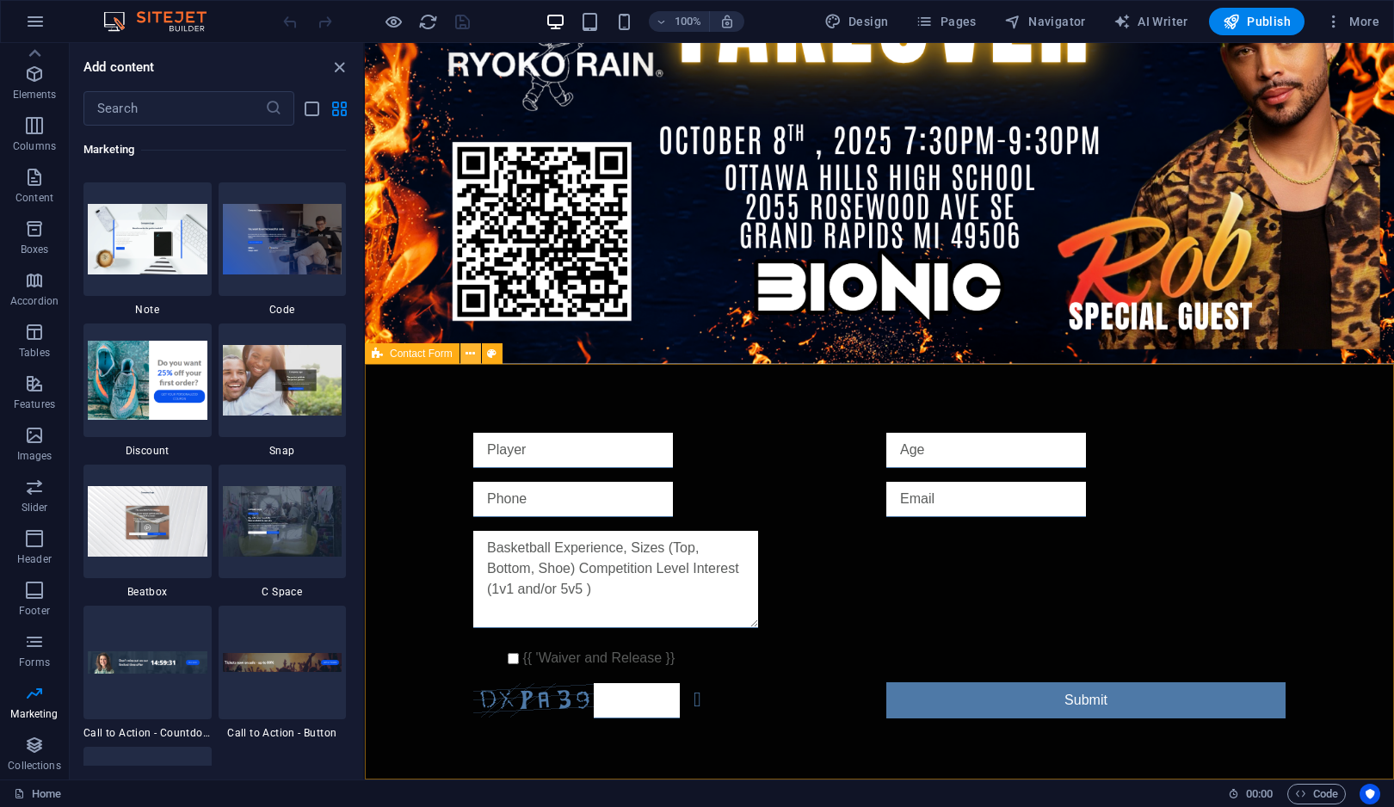
click at [471, 355] on icon at bounding box center [469, 354] width 9 height 18
click at [37, 22] on icon "button" at bounding box center [35, 21] width 21 height 21
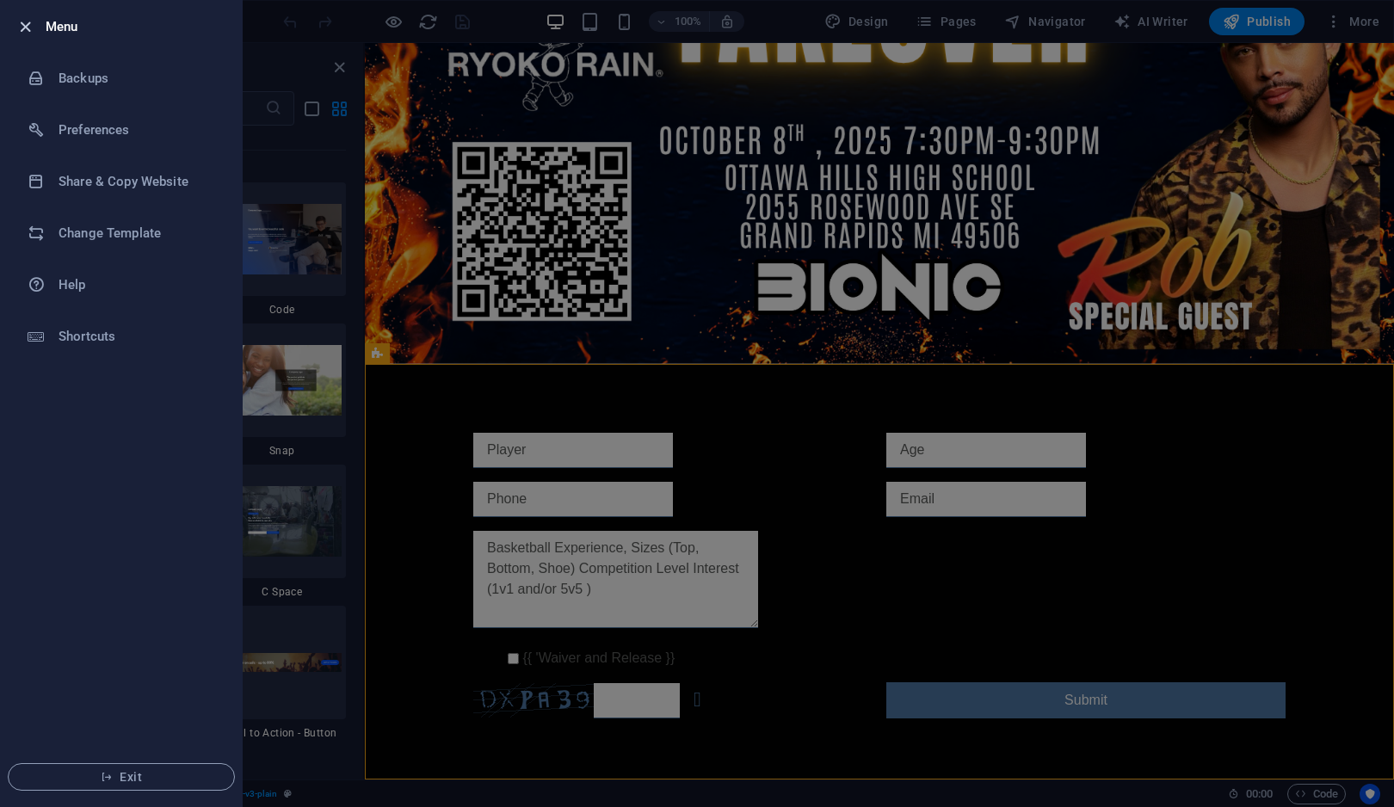
click at [31, 23] on icon "button" at bounding box center [25, 27] width 20 height 20
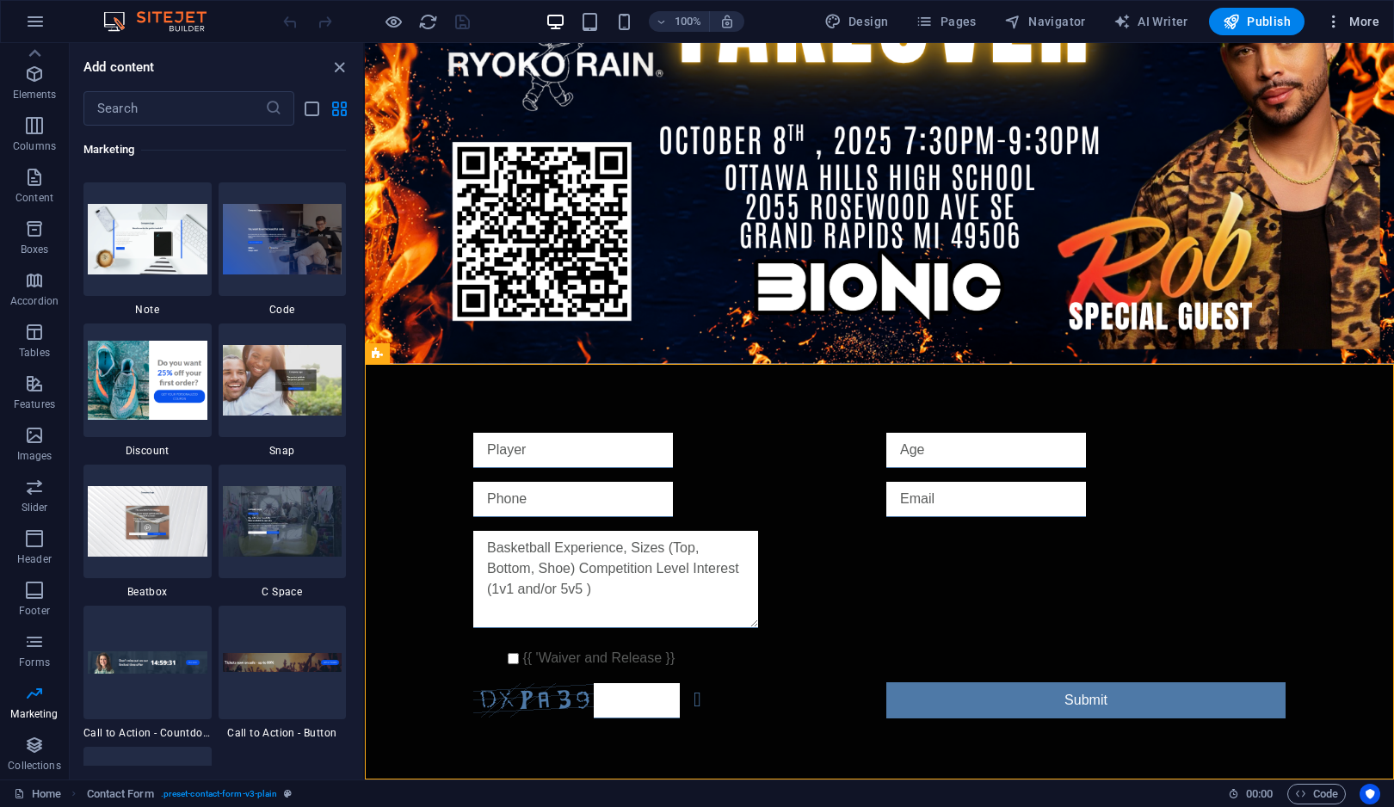
click at [1331, 27] on icon "button" at bounding box center [1333, 21] width 17 height 17
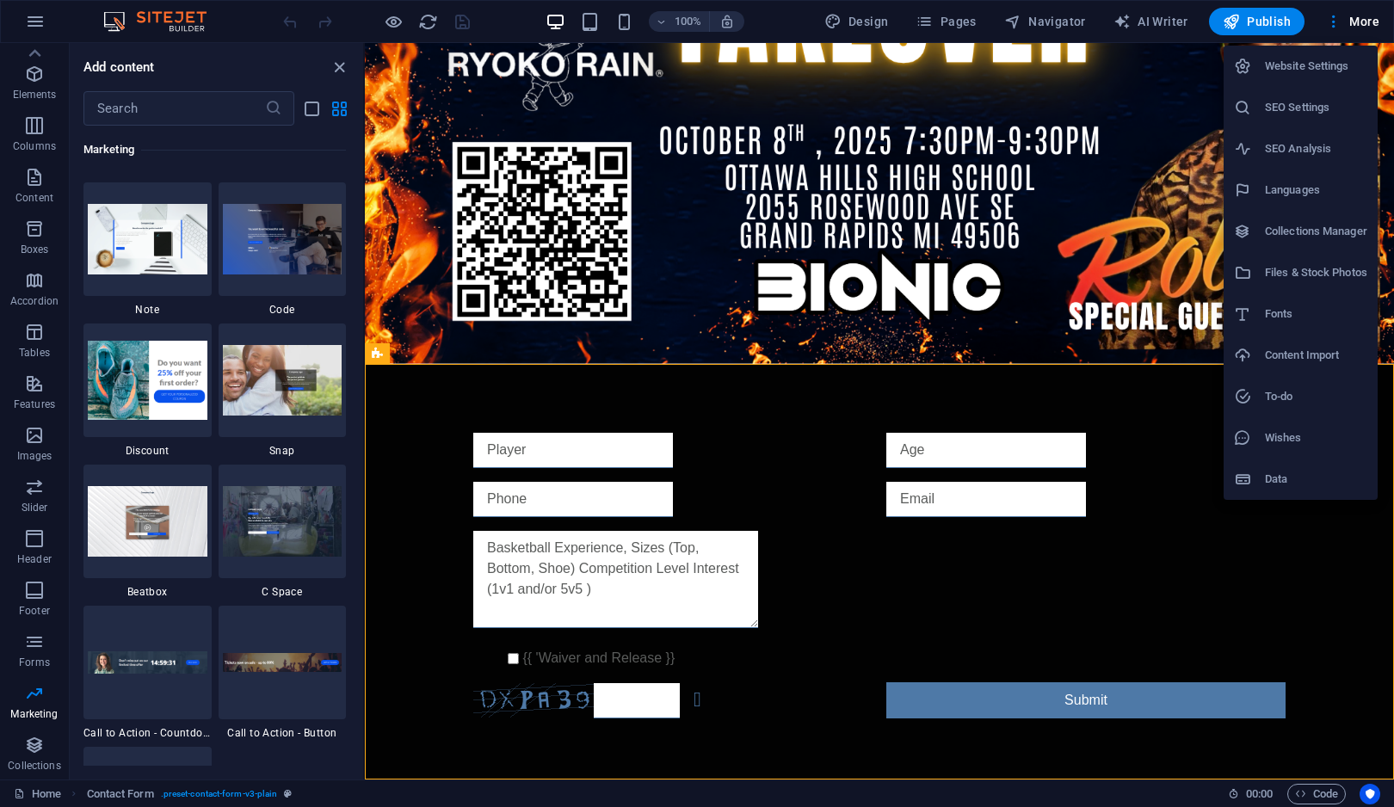
click at [1266, 479] on h6 "Data" at bounding box center [1316, 479] width 102 height 21
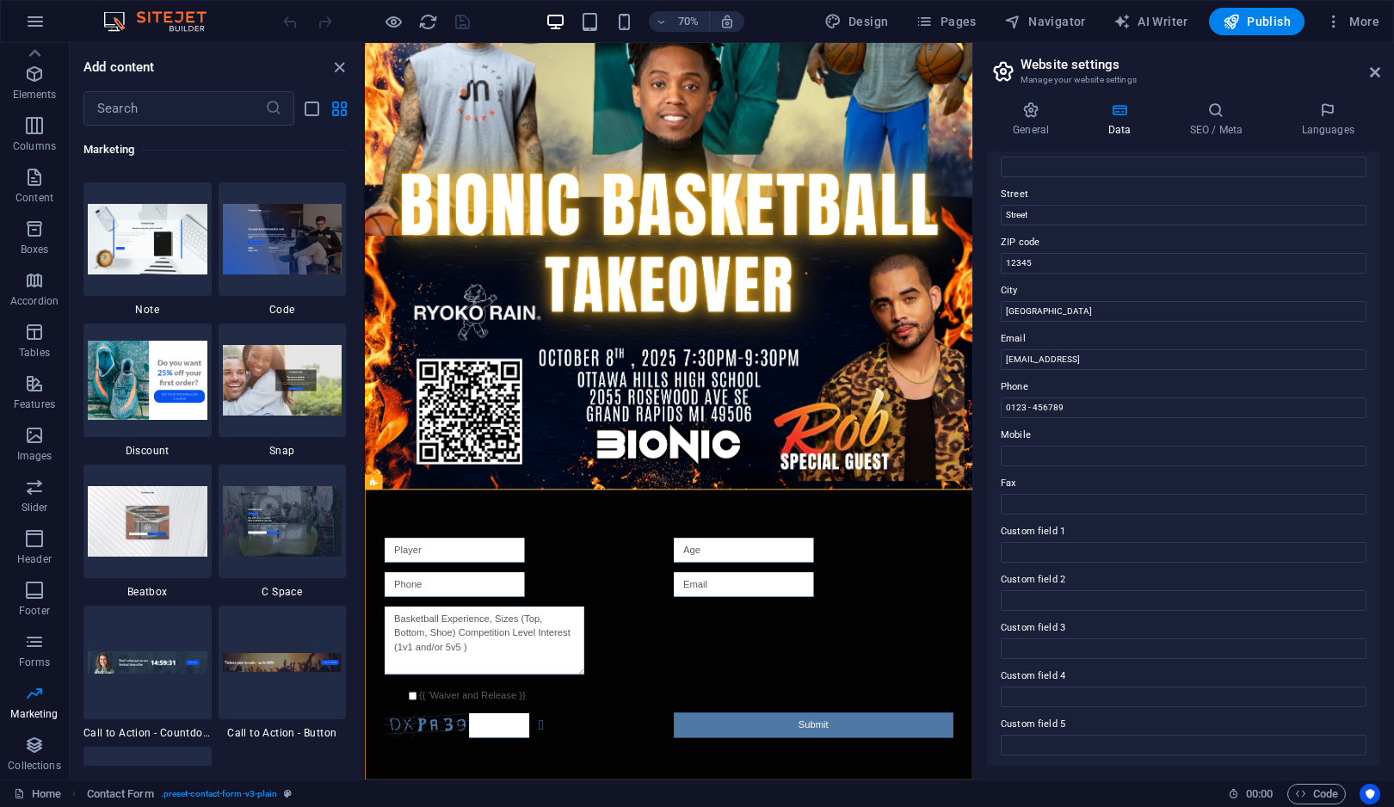
scroll to position [0, 0]
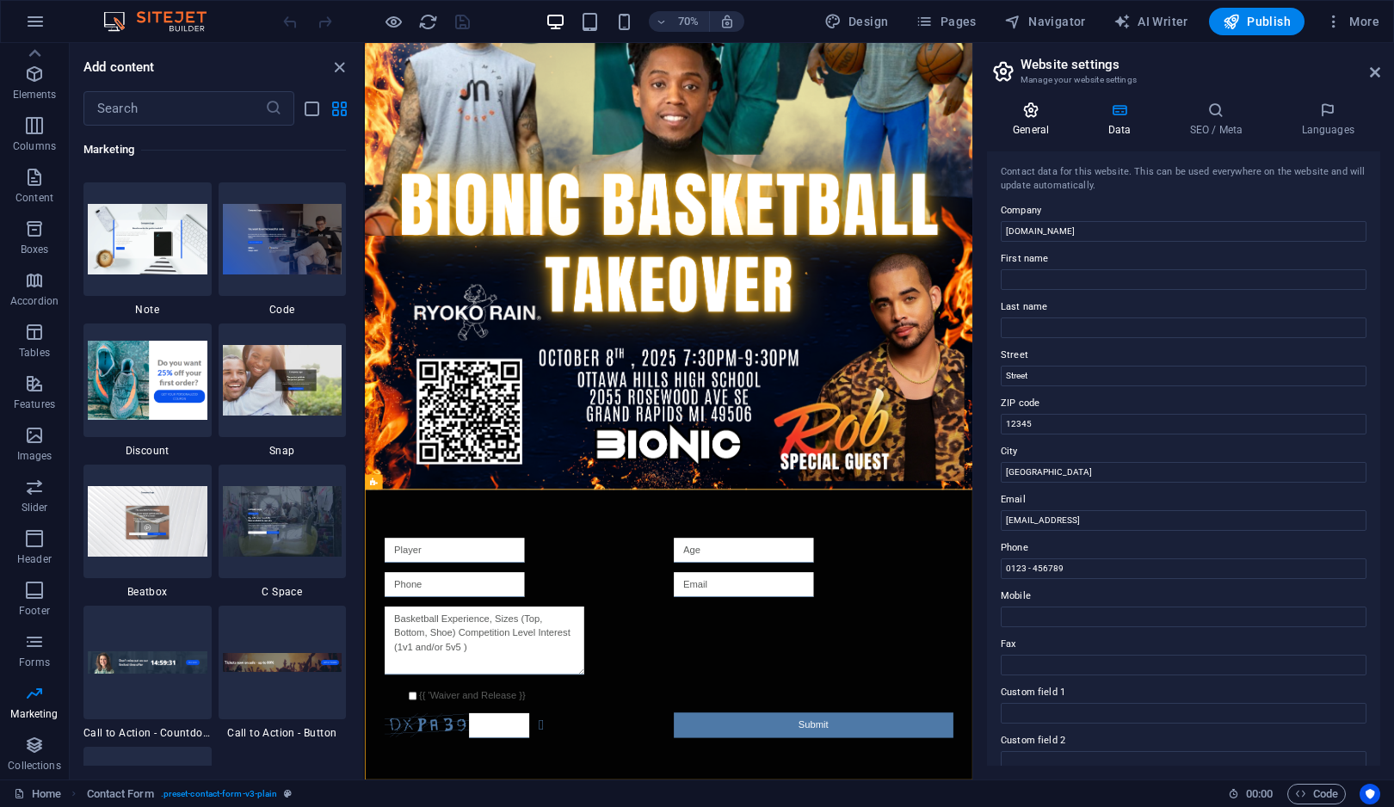
click at [1031, 120] on h4 "General" at bounding box center [1034, 120] width 95 height 36
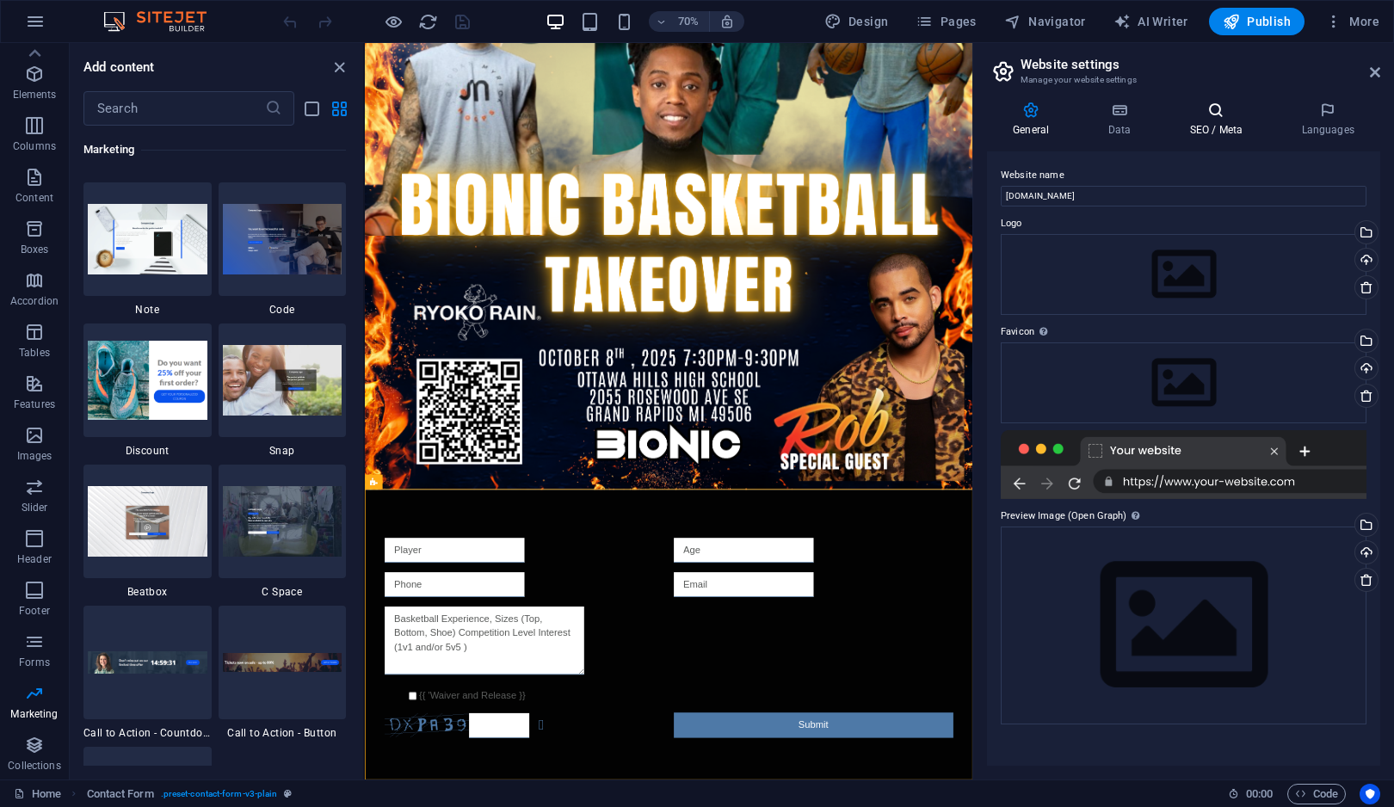
click at [1205, 123] on h4 "SEO / Meta" at bounding box center [1219, 120] width 112 height 36
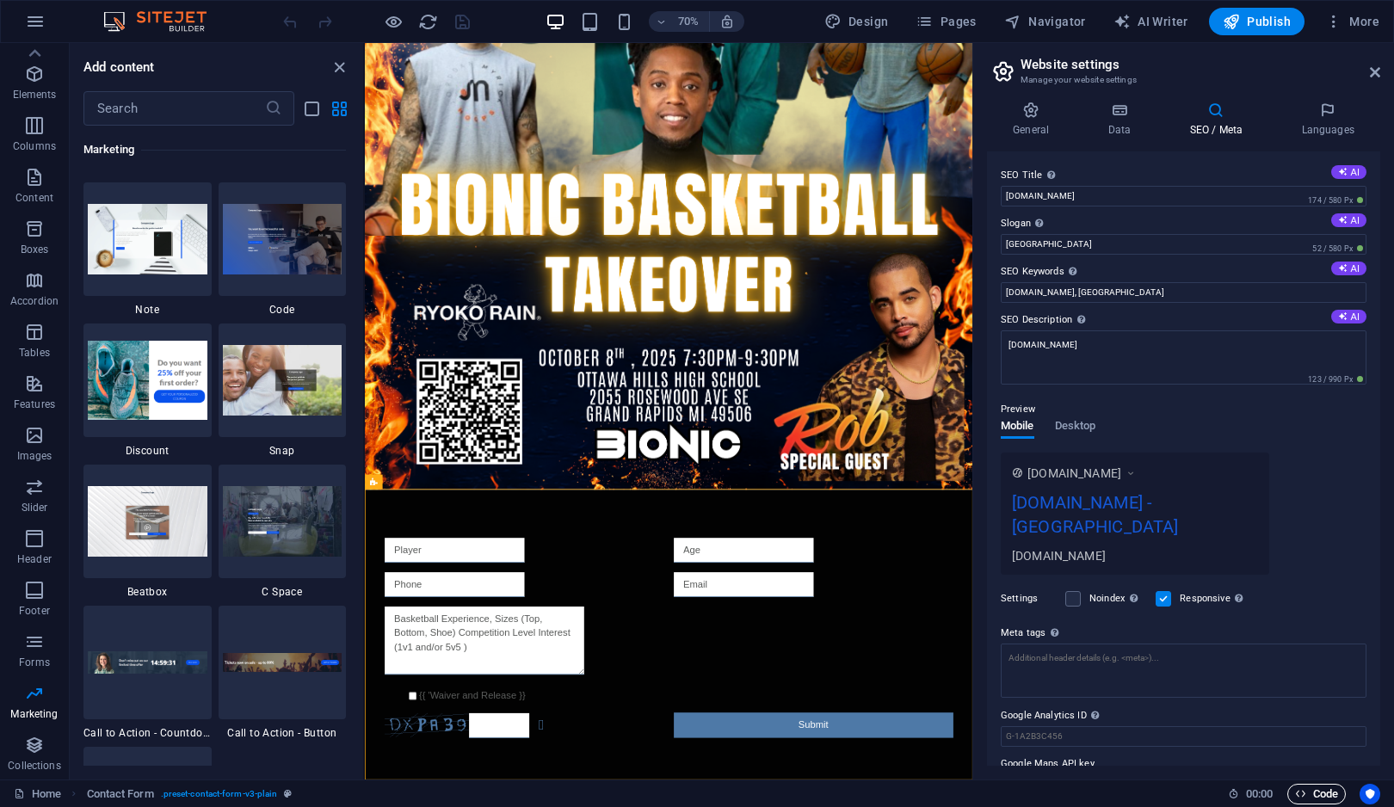
click at [1327, 799] on span "Code" at bounding box center [1316, 794] width 43 height 21
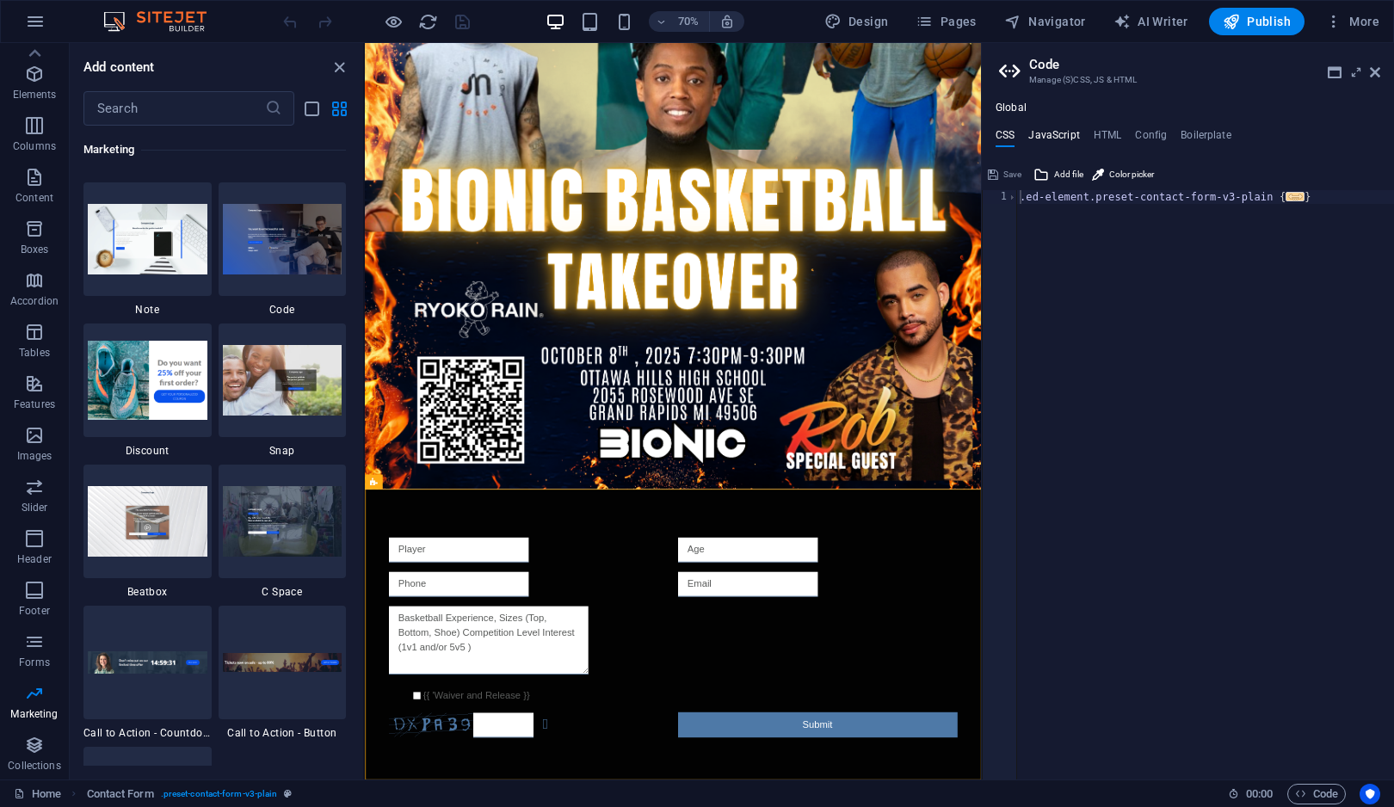
click at [1065, 139] on h4 "JavaScript" at bounding box center [1053, 138] width 51 height 19
click at [1112, 131] on h4 "HTML" at bounding box center [1108, 138] width 28 height 19
type textarea "<a href="#main-content" class="wv-link-content button">Skip to main content</a>"
click at [1377, 74] on icon at bounding box center [1375, 72] width 10 height 14
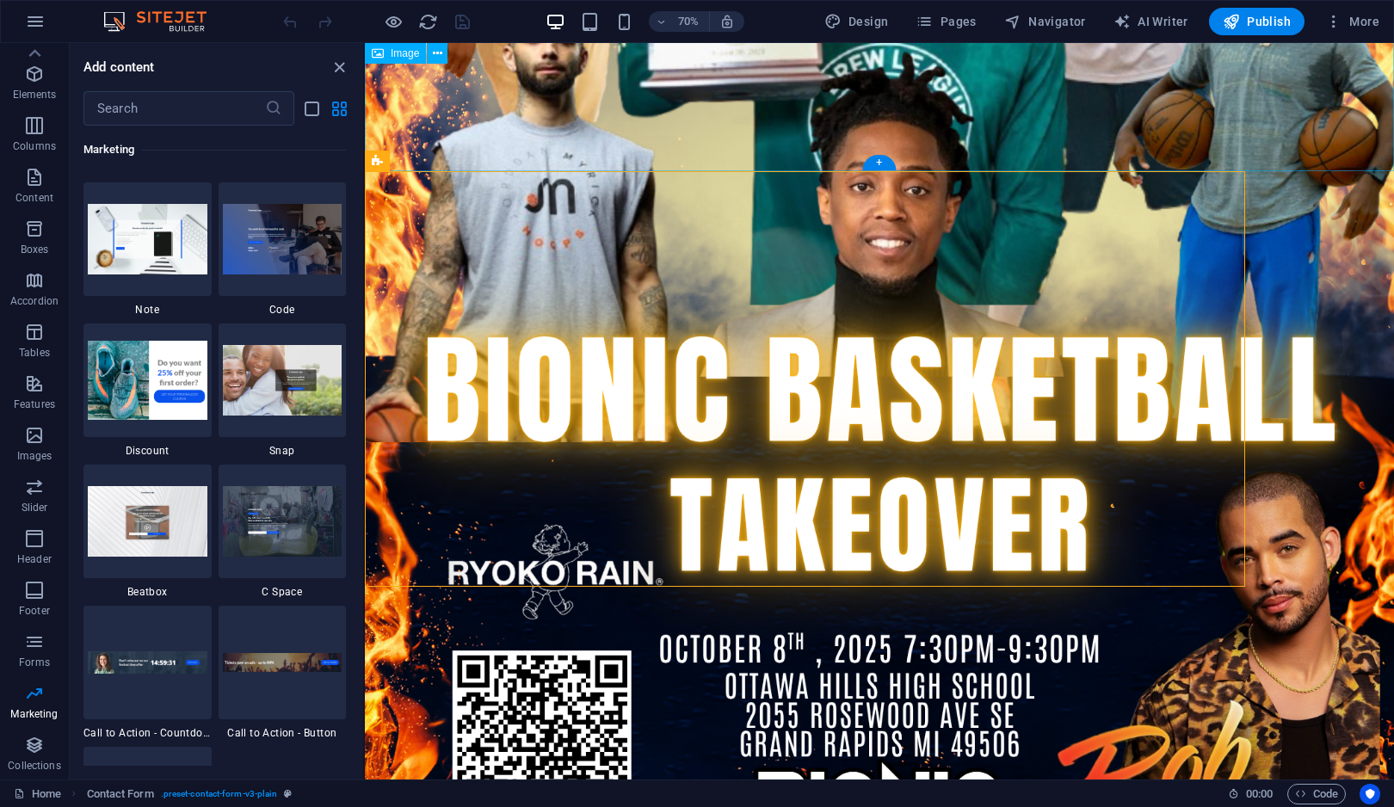
scroll to position [1011, 0]
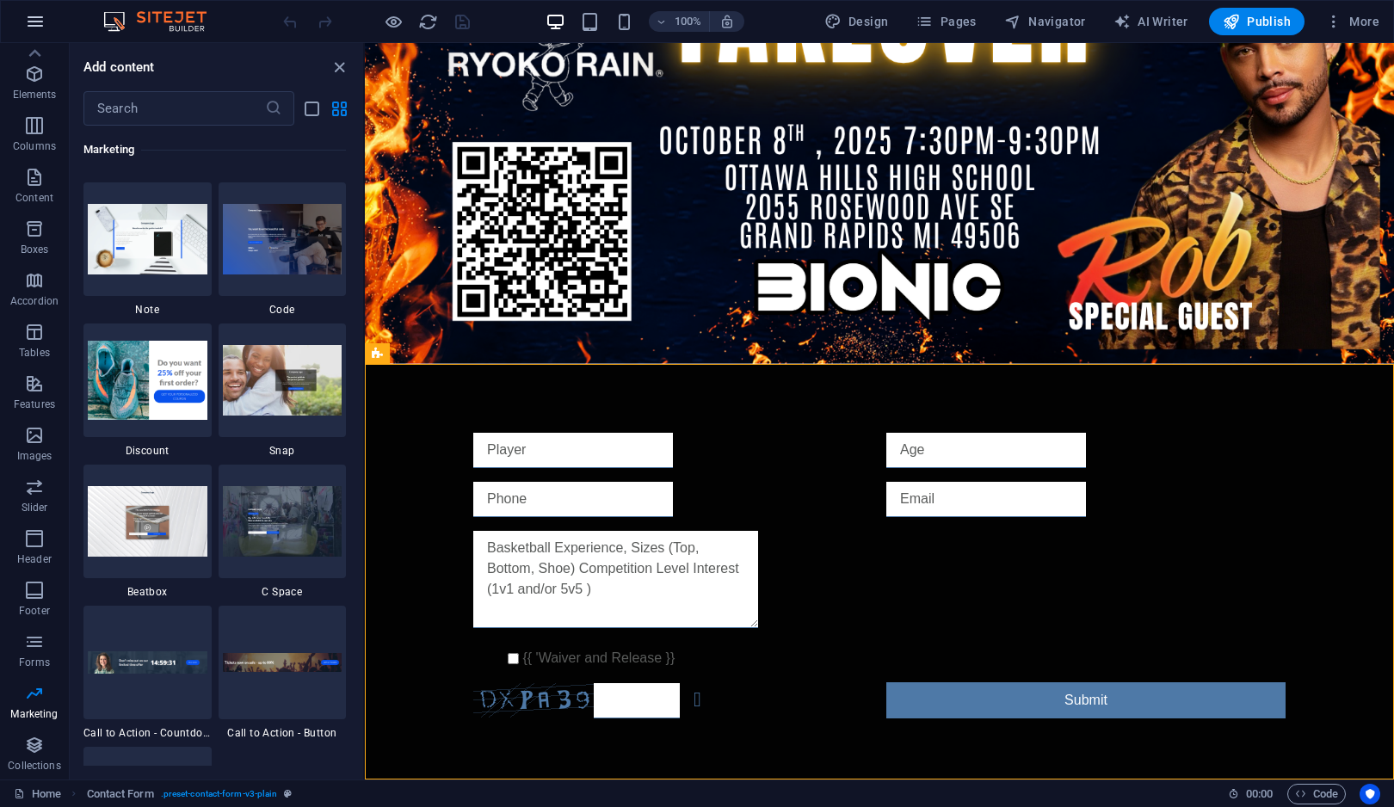
click at [38, 30] on icon "button" at bounding box center [35, 21] width 21 height 21
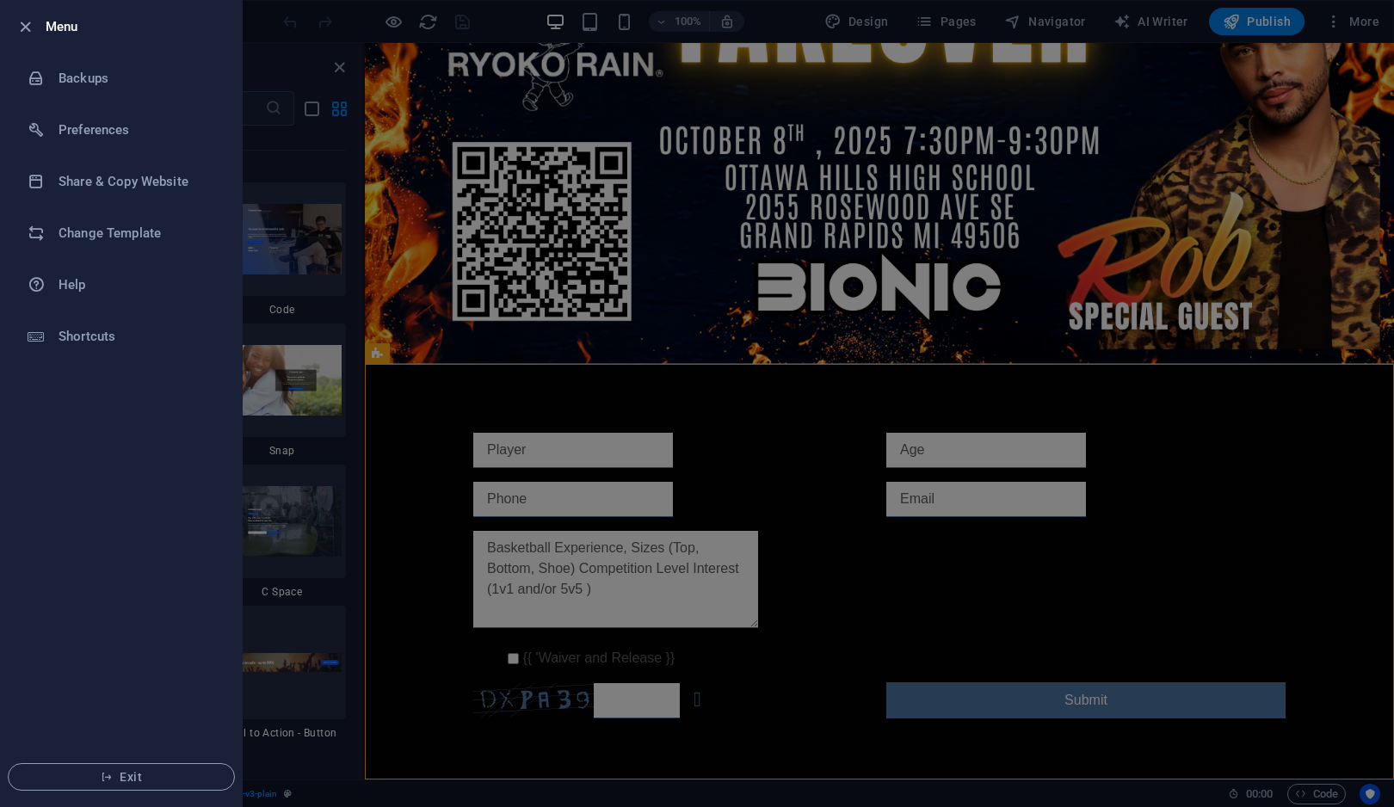
click at [38, 30] on div at bounding box center [30, 26] width 31 height 21
click at [11, 28] on li "Menu" at bounding box center [121, 27] width 241 height 52
click at [25, 27] on icon "button" at bounding box center [25, 27] width 20 height 20
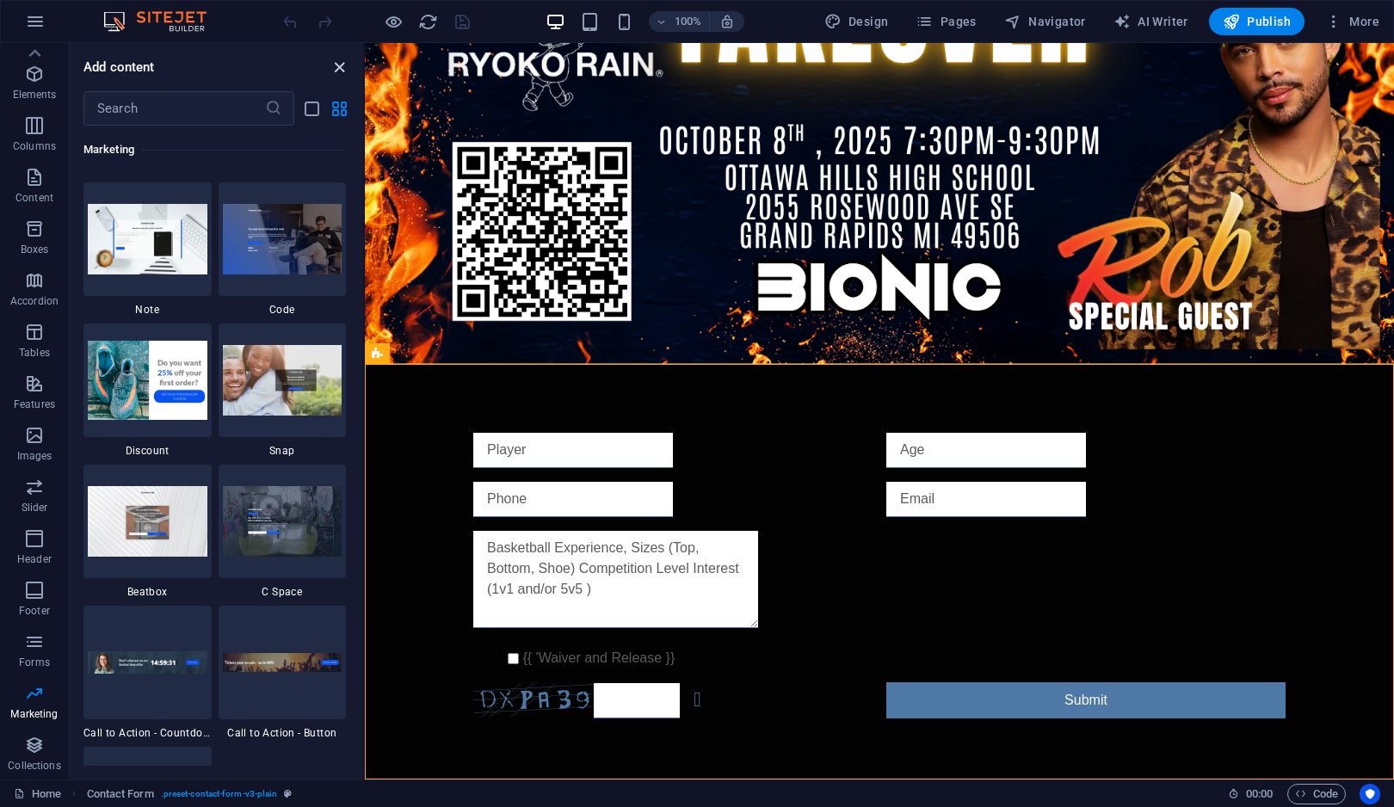
click at [338, 75] on icon "close panel" at bounding box center [340, 68] width 20 height 20
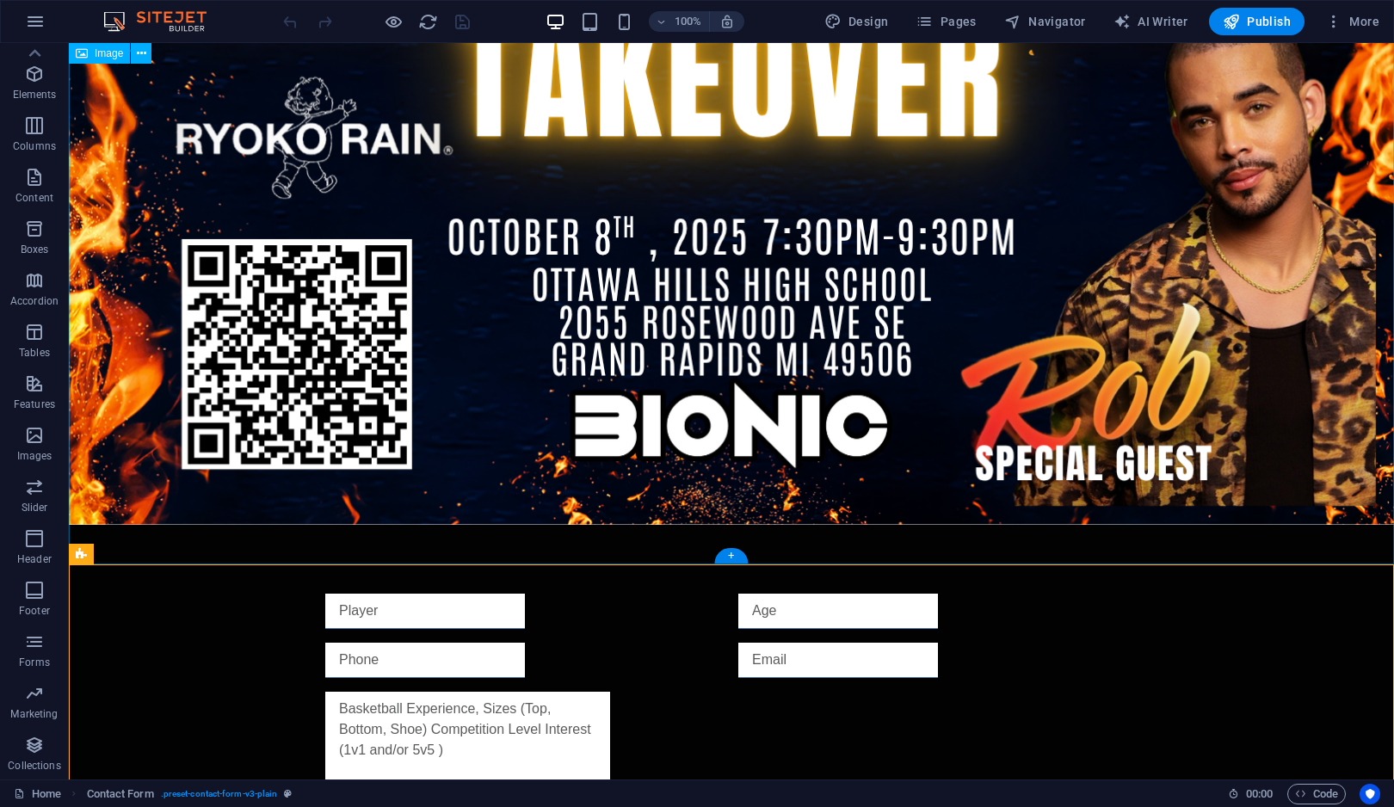
scroll to position [1394, 0]
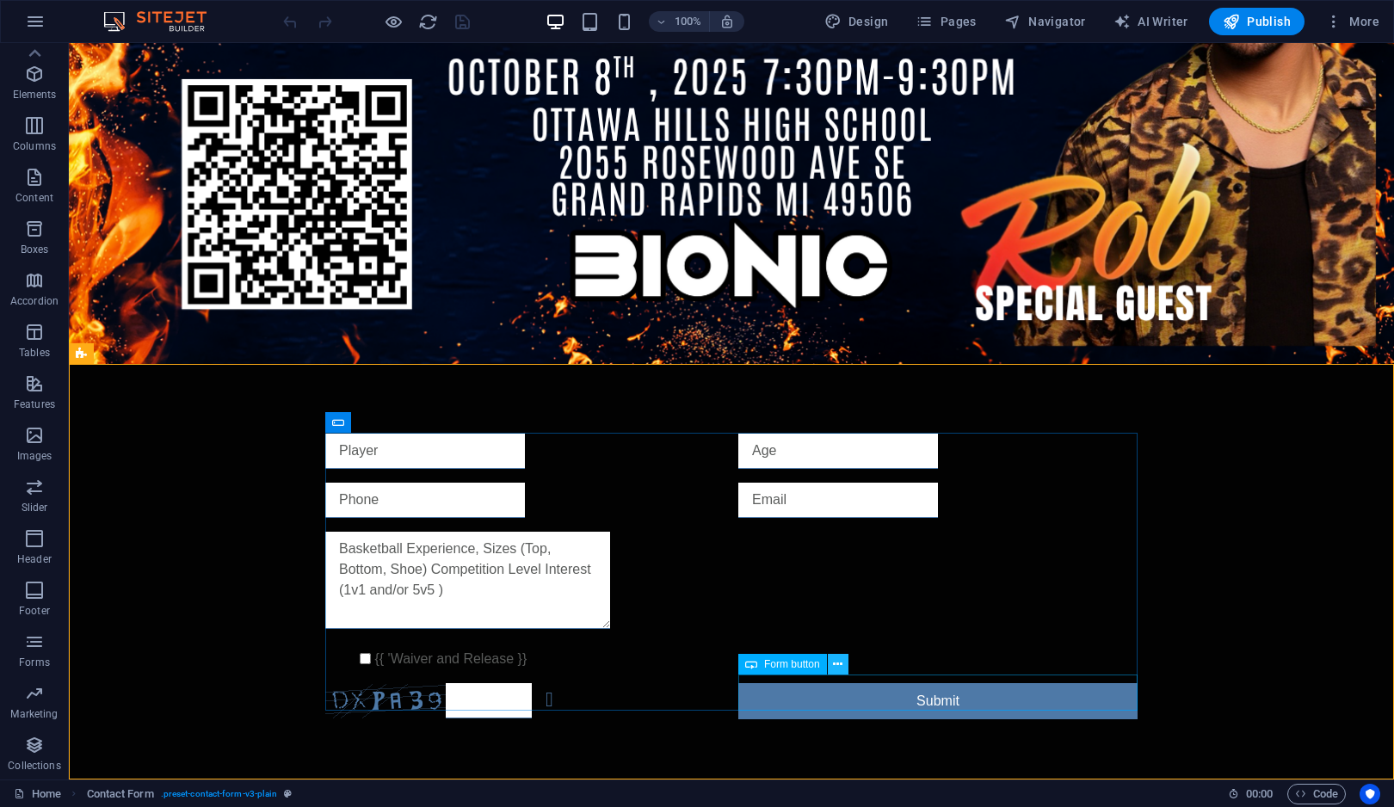
click at [843, 667] on button at bounding box center [838, 664] width 21 height 21
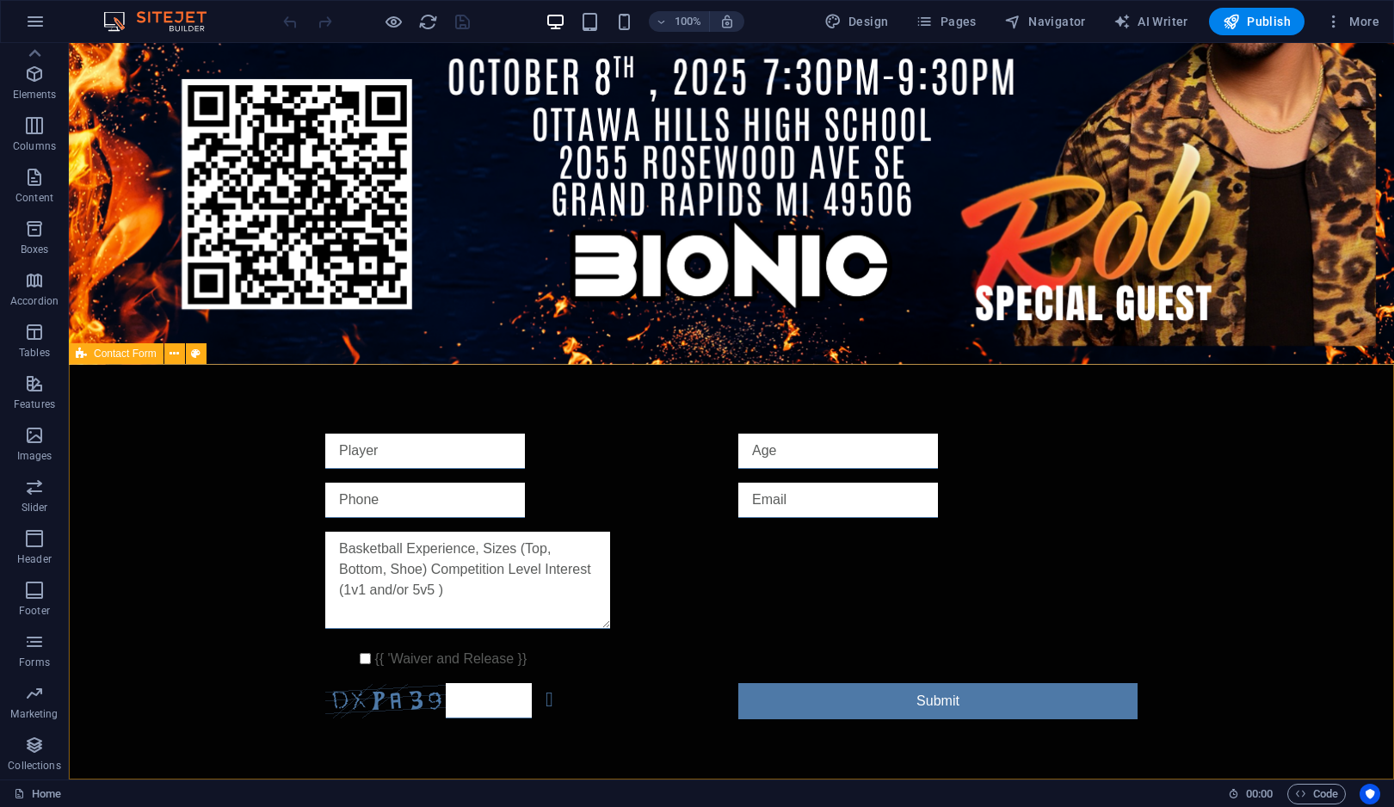
click at [86, 357] on icon at bounding box center [81, 353] width 11 height 21
click at [40, 650] on icon "button" at bounding box center [34, 642] width 21 height 21
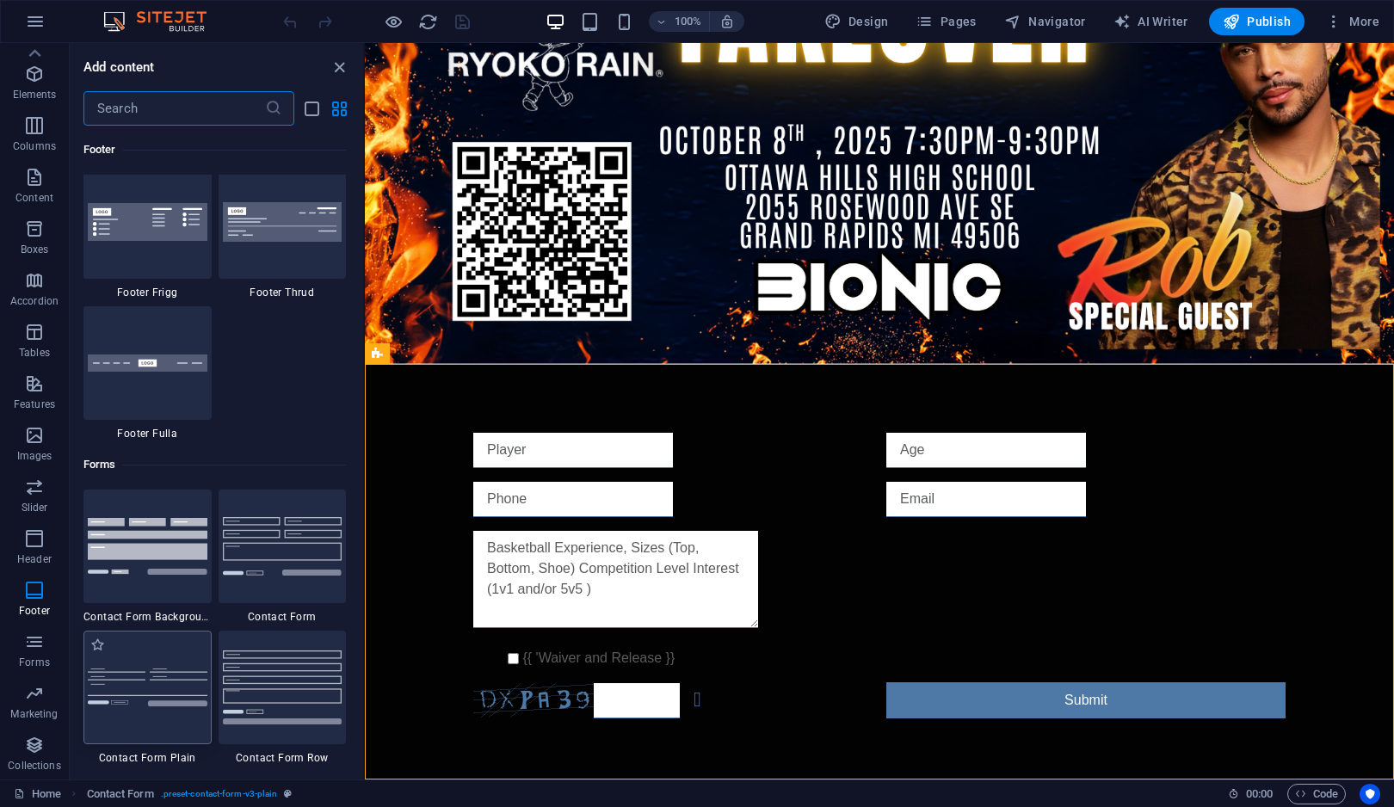
scroll to position [12240, 0]
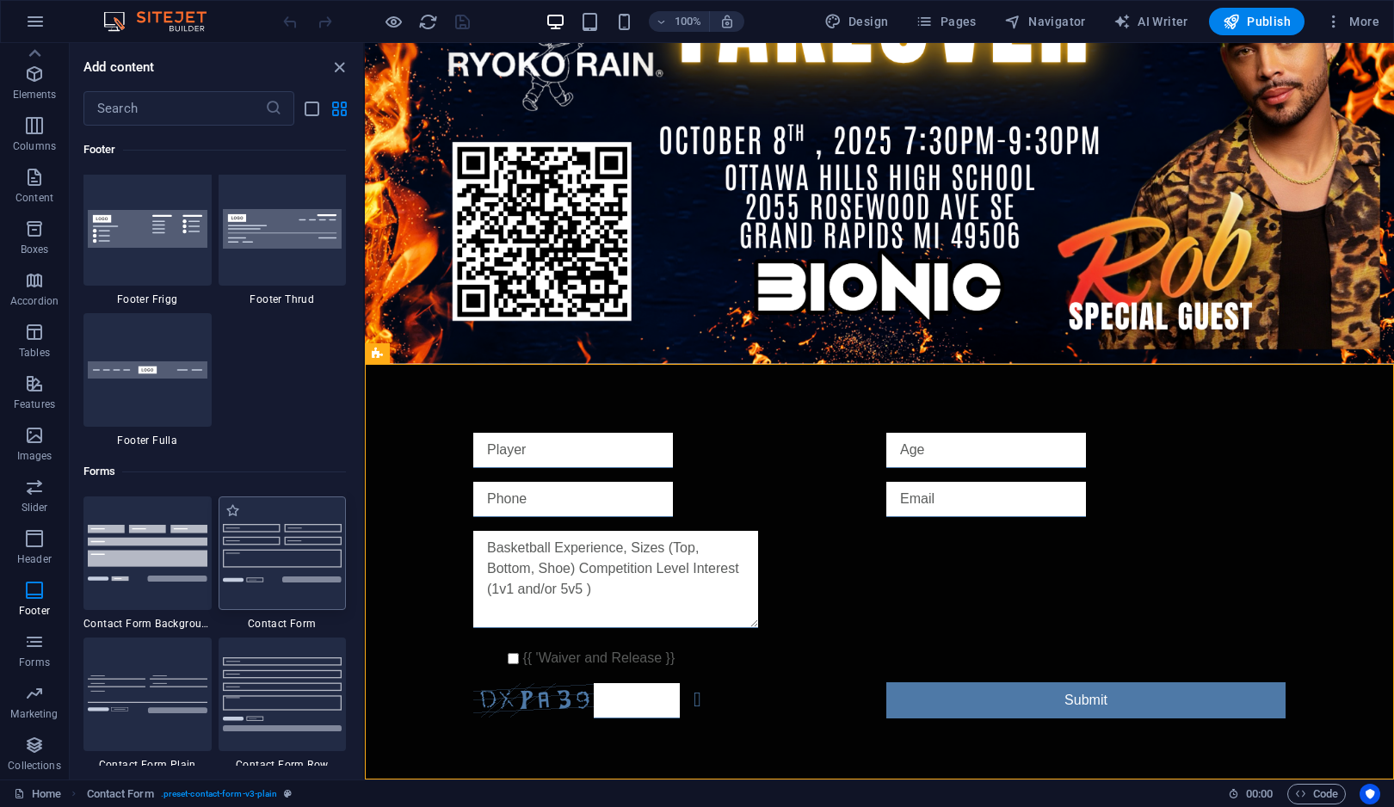
click at [280, 576] on img at bounding box center [283, 553] width 120 height 58
select select "rem"
select select "preset-contact-form-v3-default"
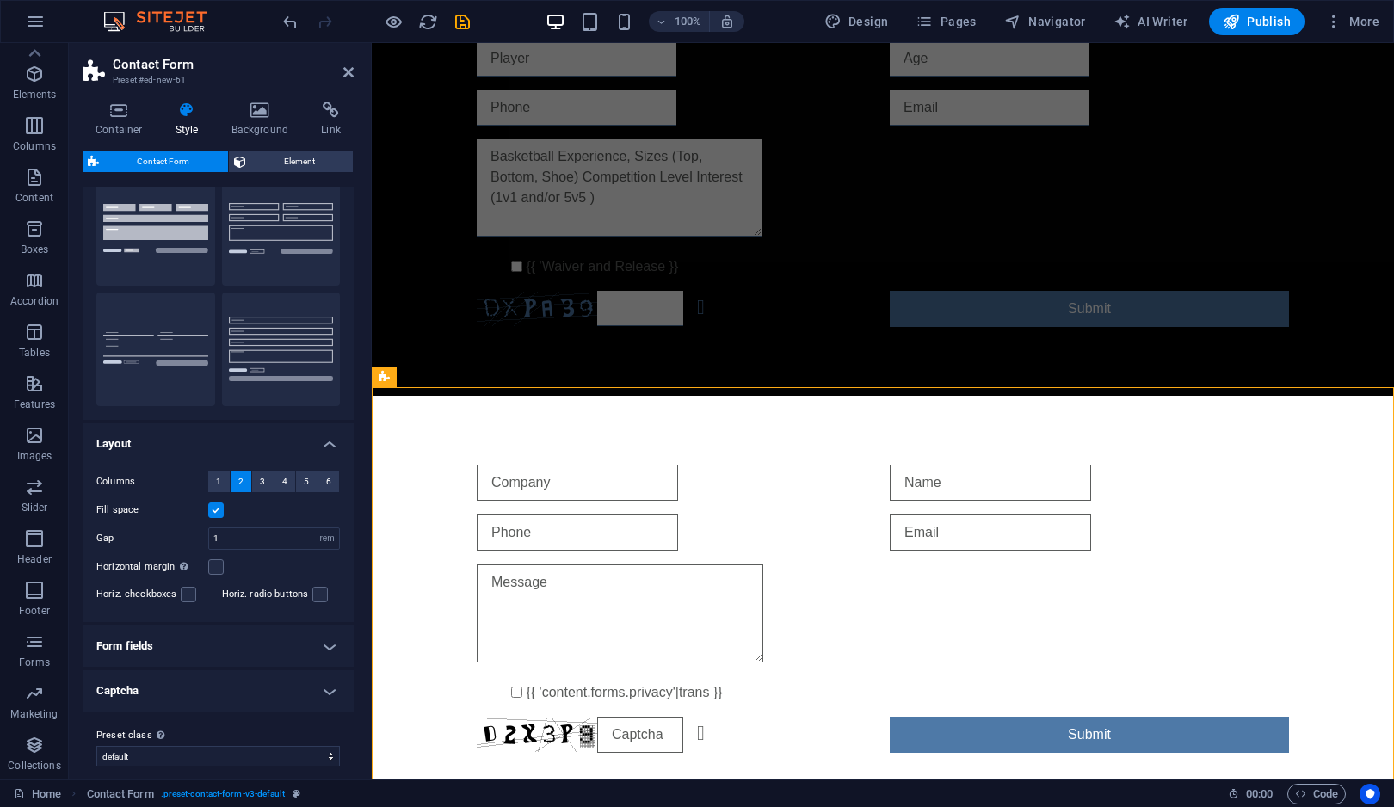
scroll to position [73, 0]
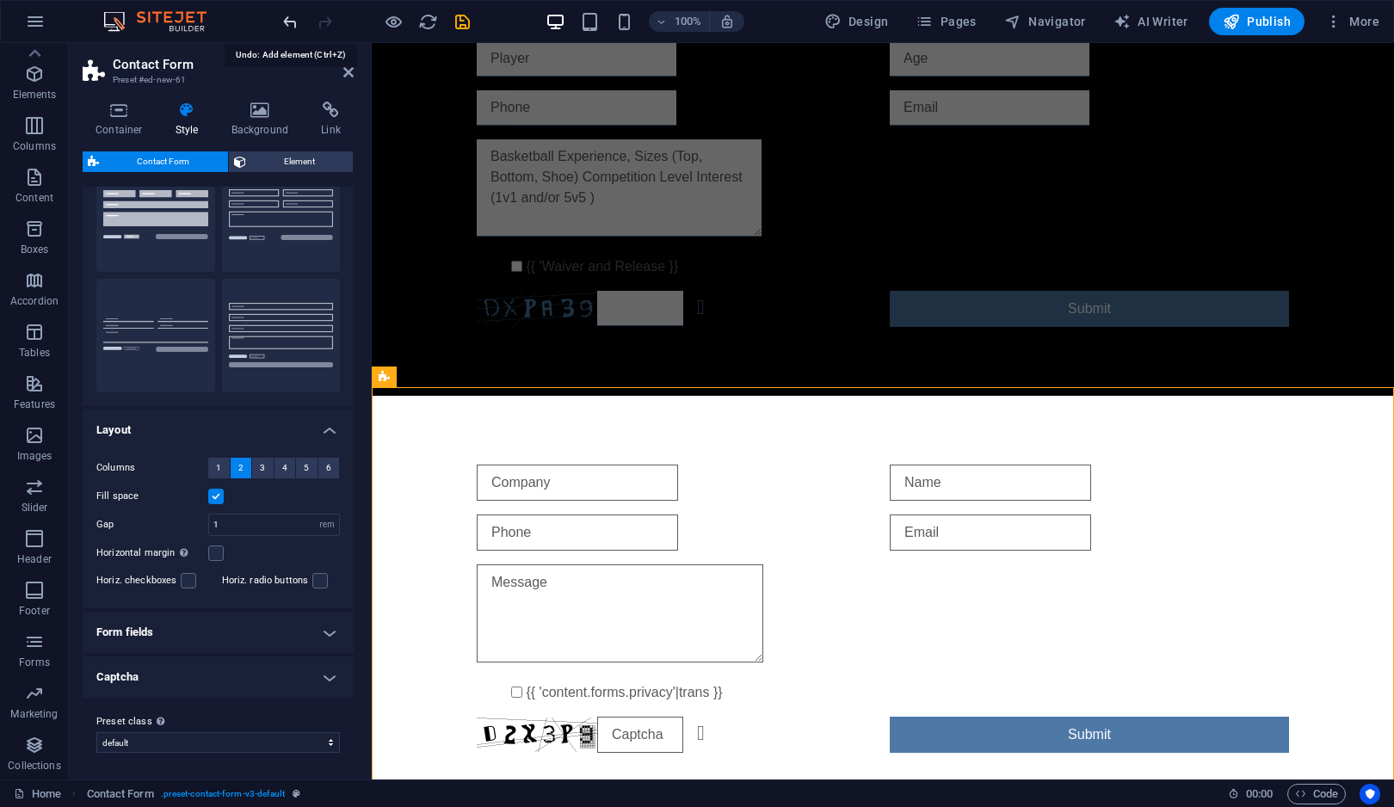
click at [286, 15] on icon "undo" at bounding box center [290, 22] width 20 height 20
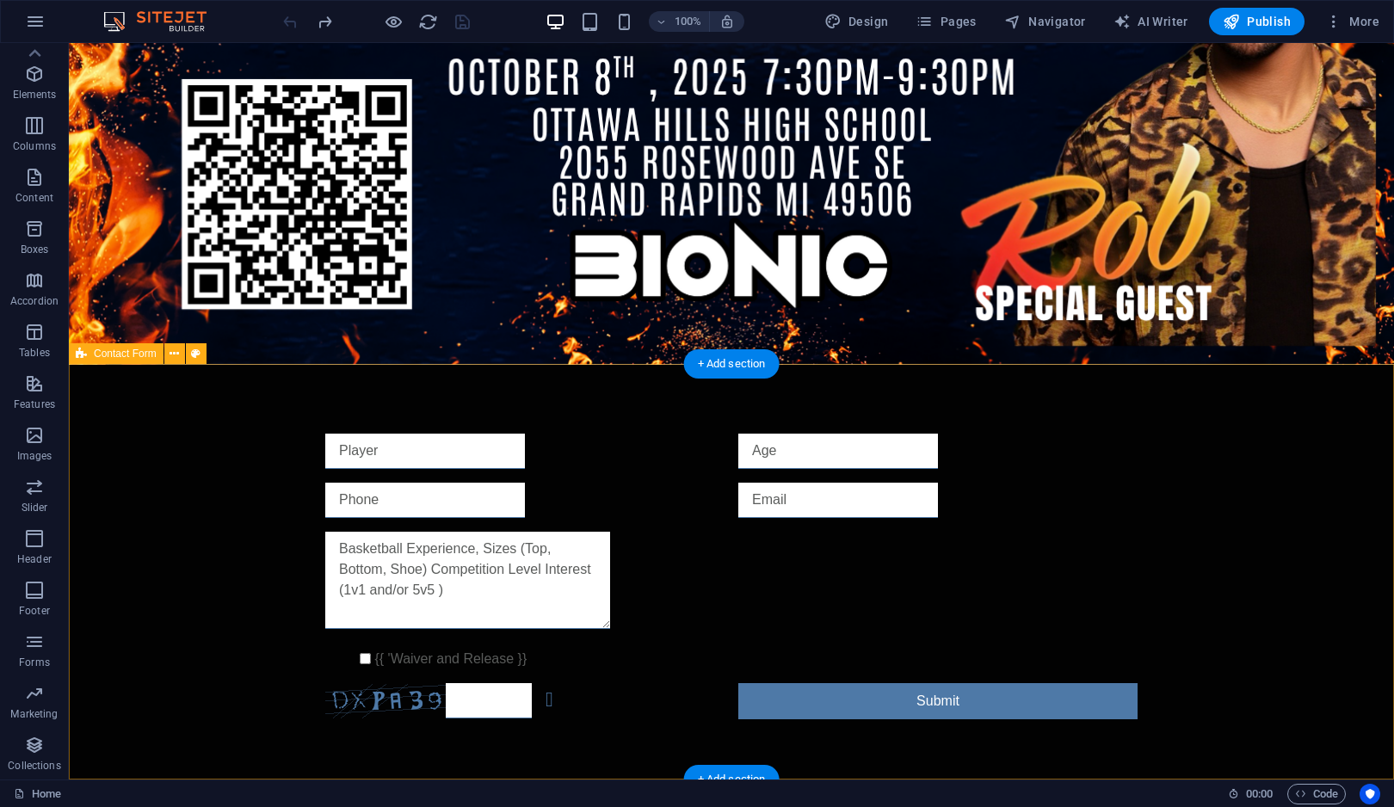
scroll to position [1338, 0]
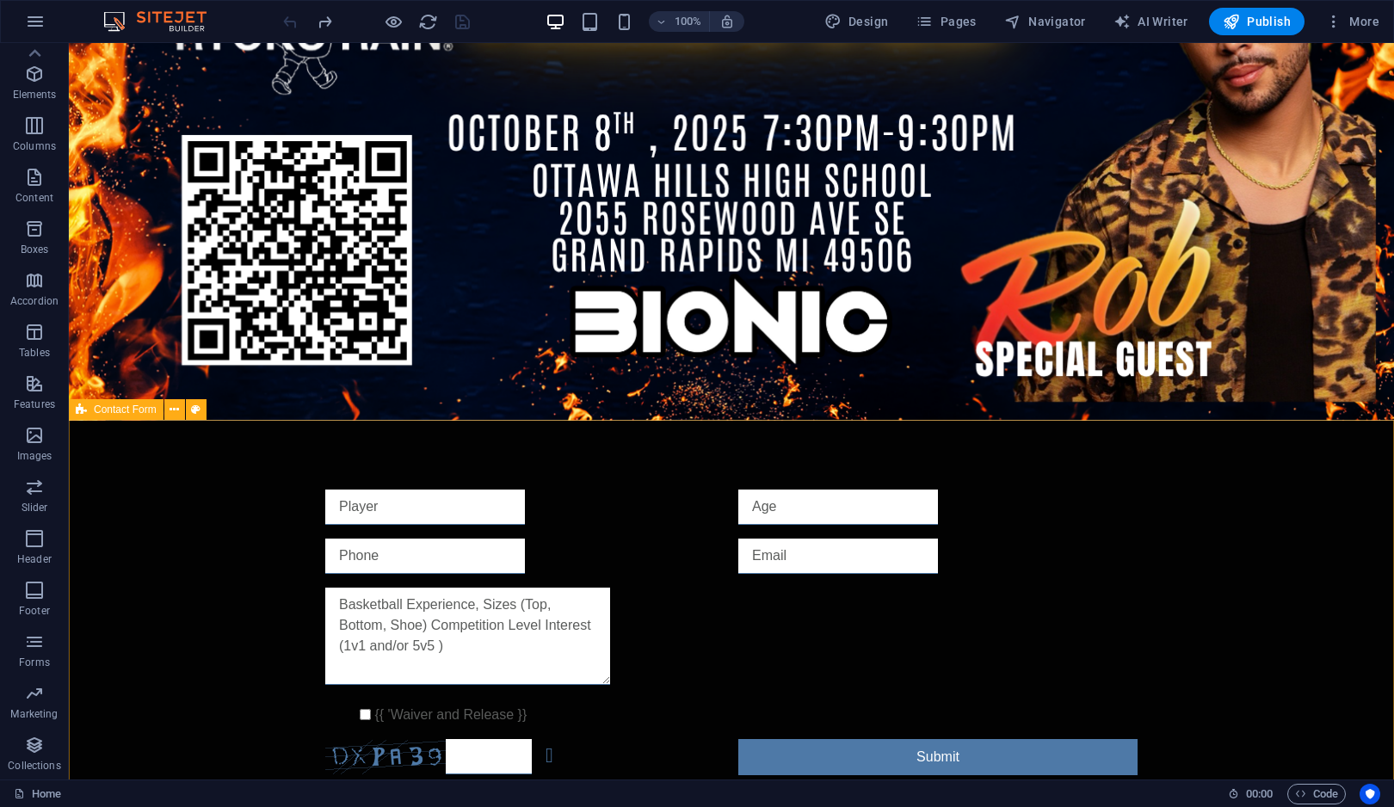
click at [133, 418] on div "Contact Form" at bounding box center [116, 409] width 95 height 21
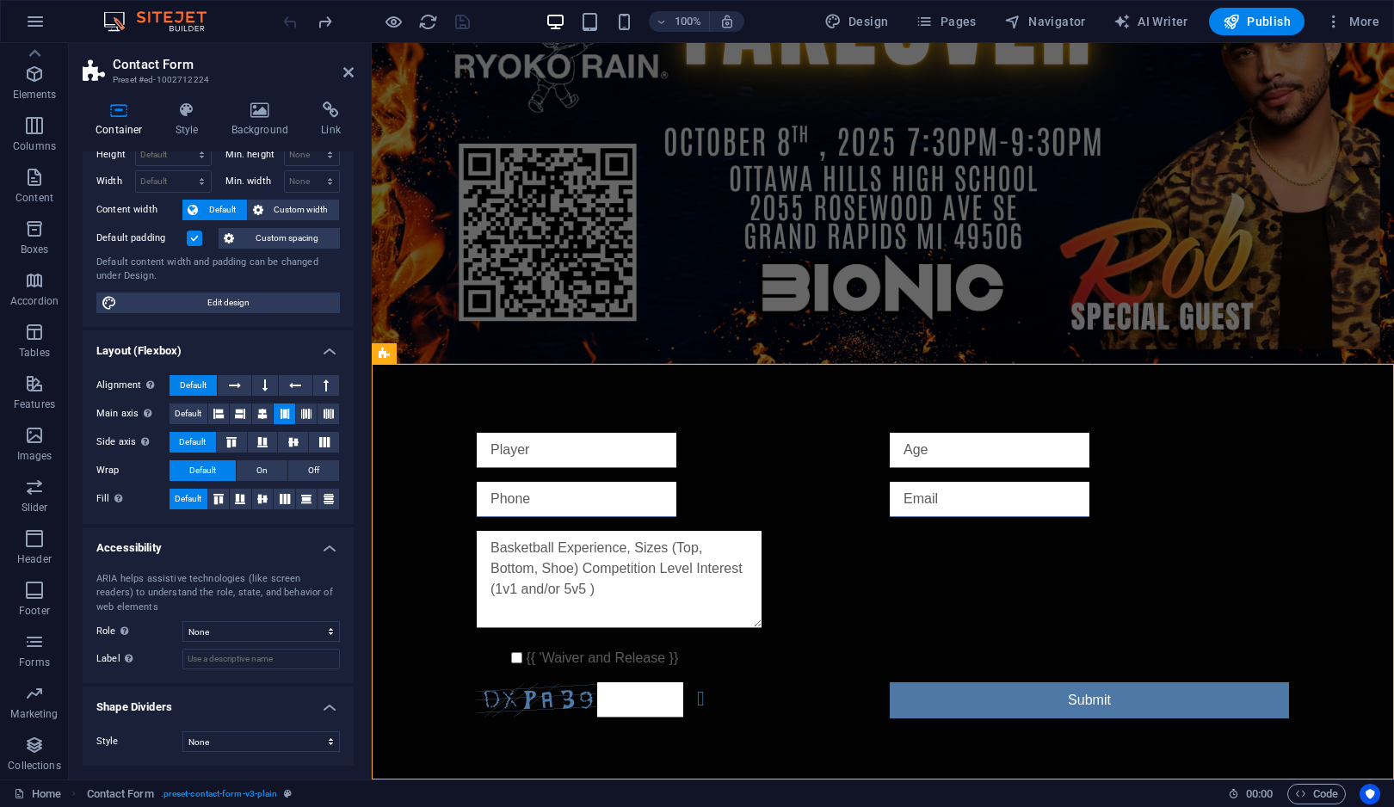
scroll to position [0, 0]
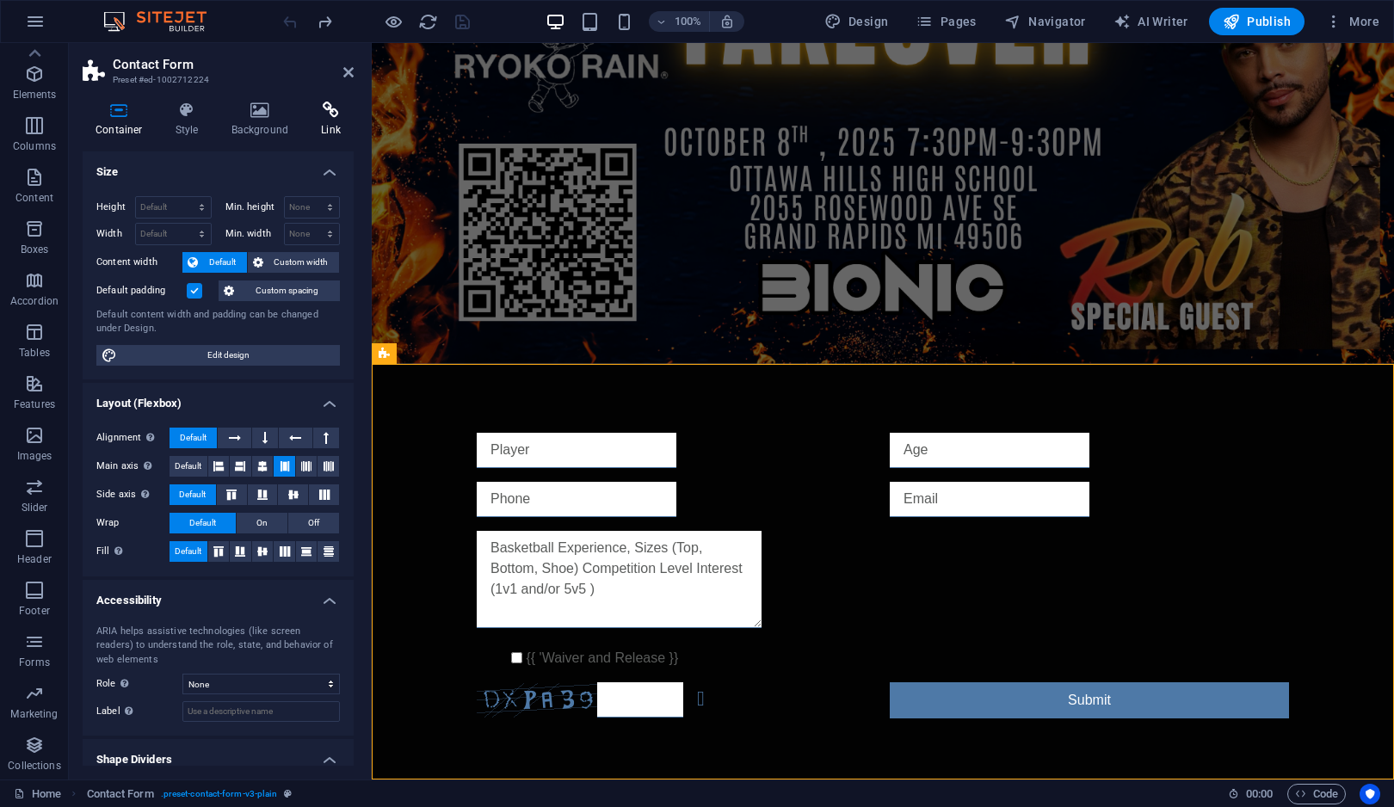
click at [326, 116] on icon at bounding box center [331, 110] width 46 height 17
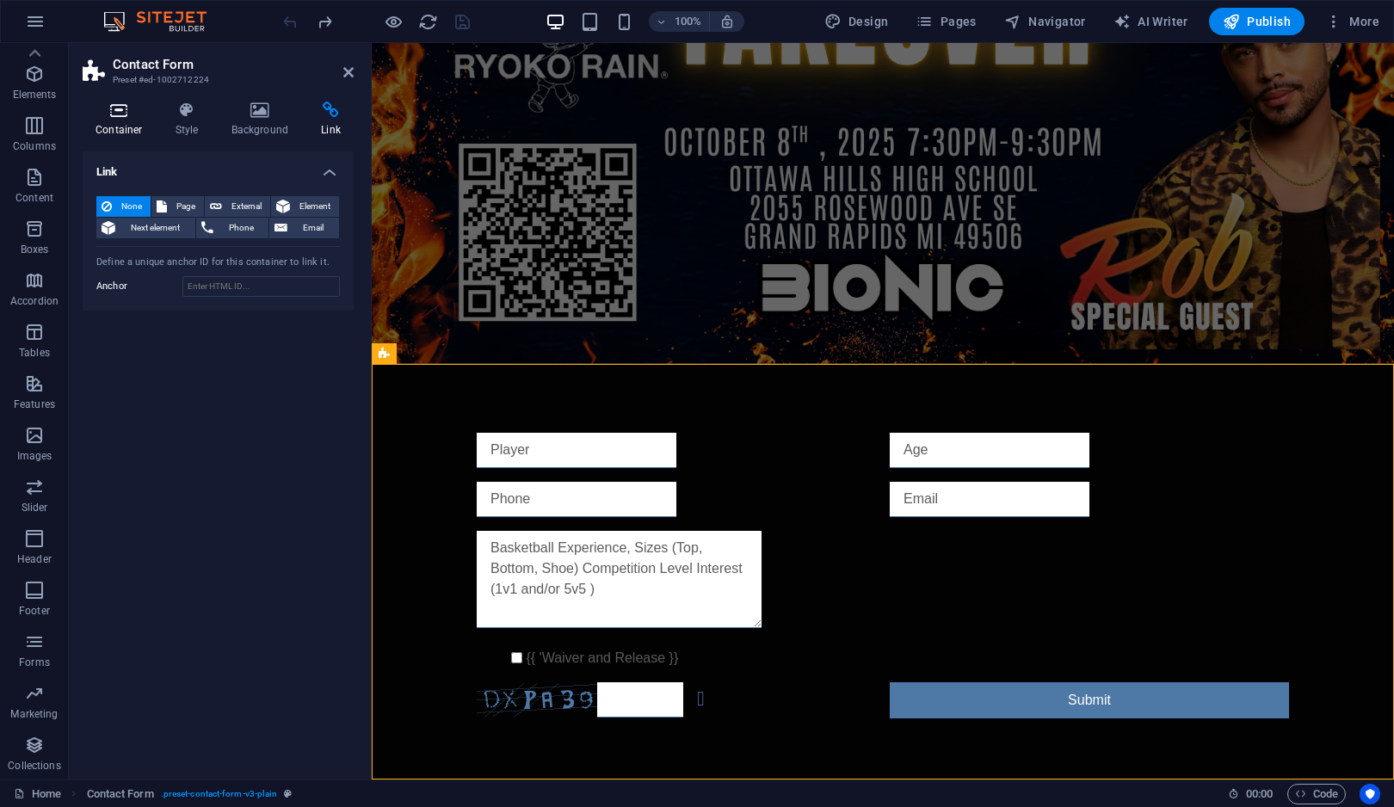
click at [108, 116] on icon at bounding box center [119, 110] width 73 height 17
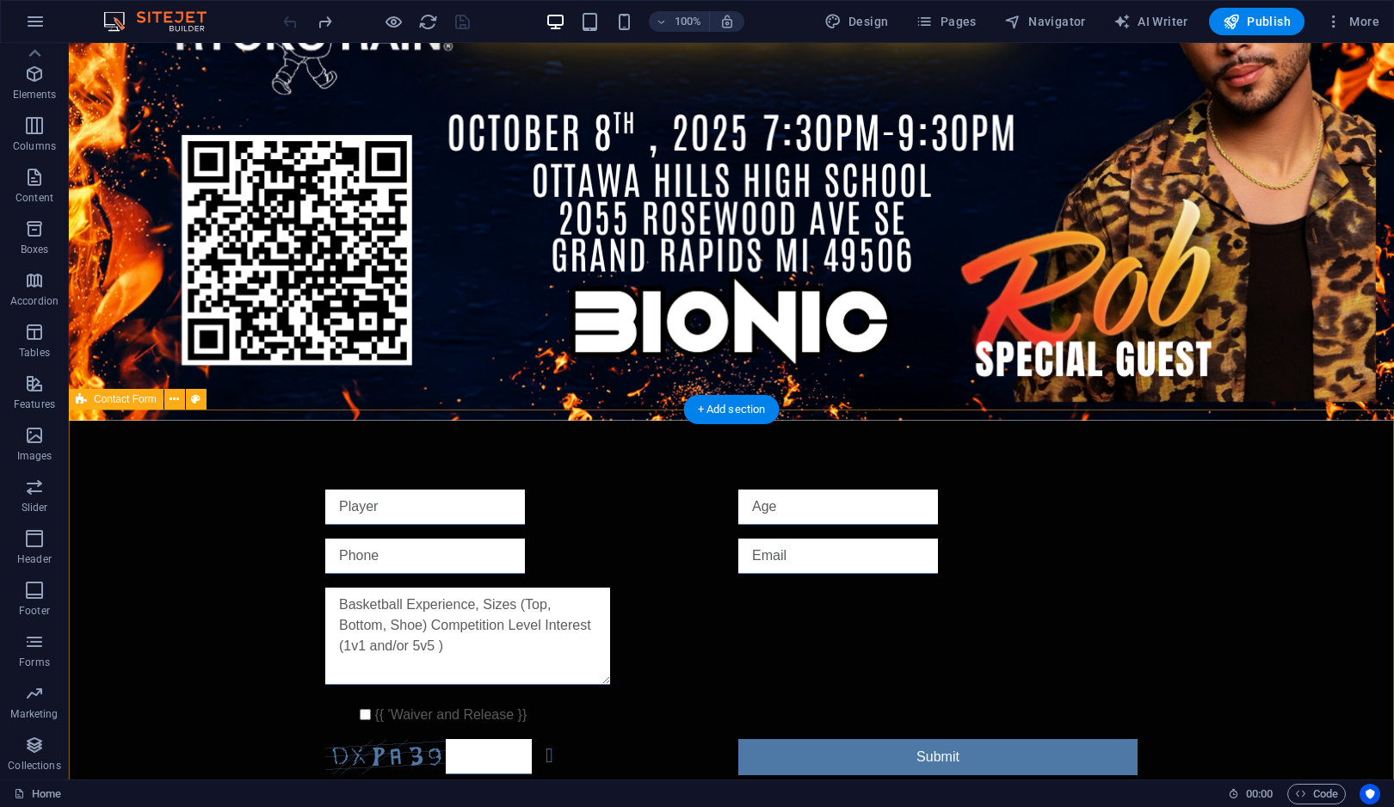
scroll to position [1394, 0]
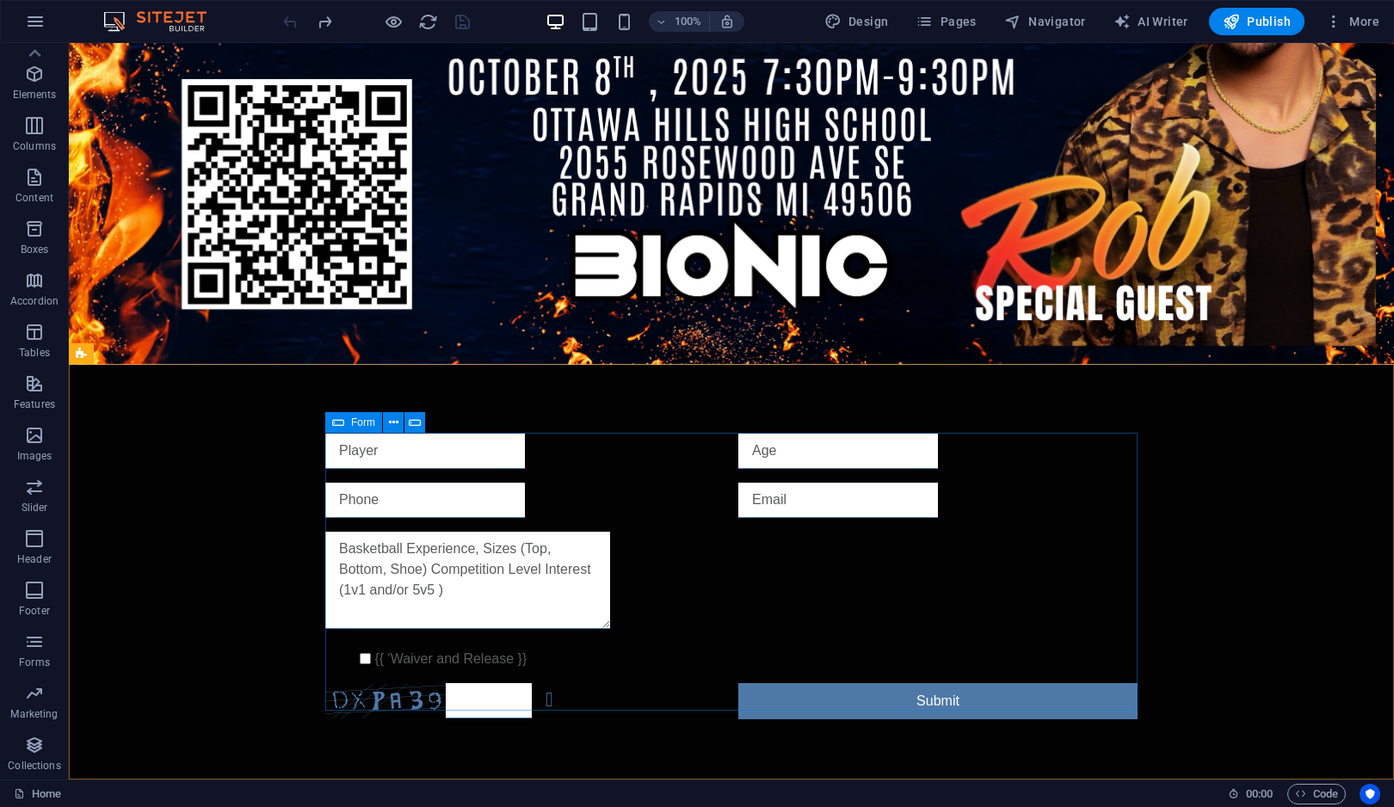
click at [354, 427] on span "Form" at bounding box center [363, 422] width 24 height 10
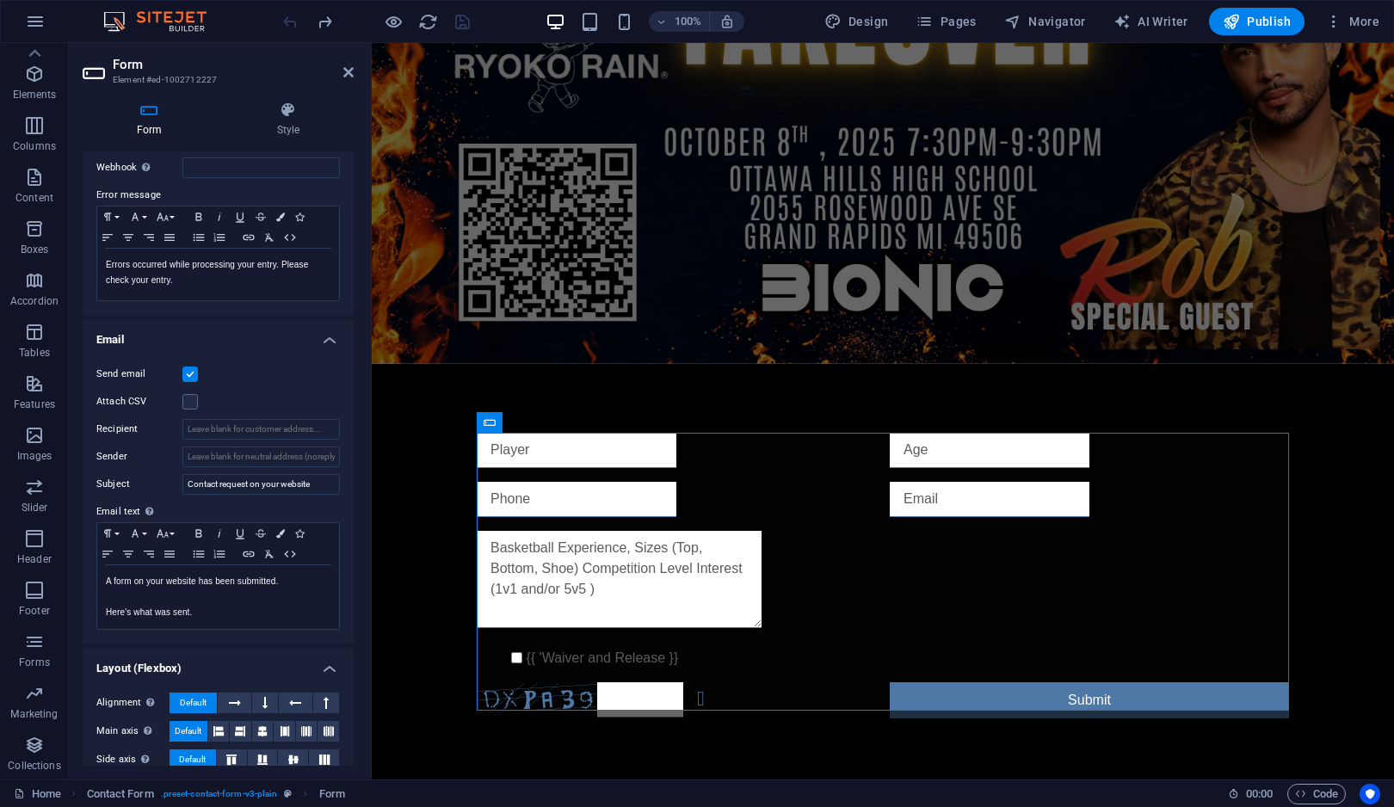
scroll to position [284, 0]
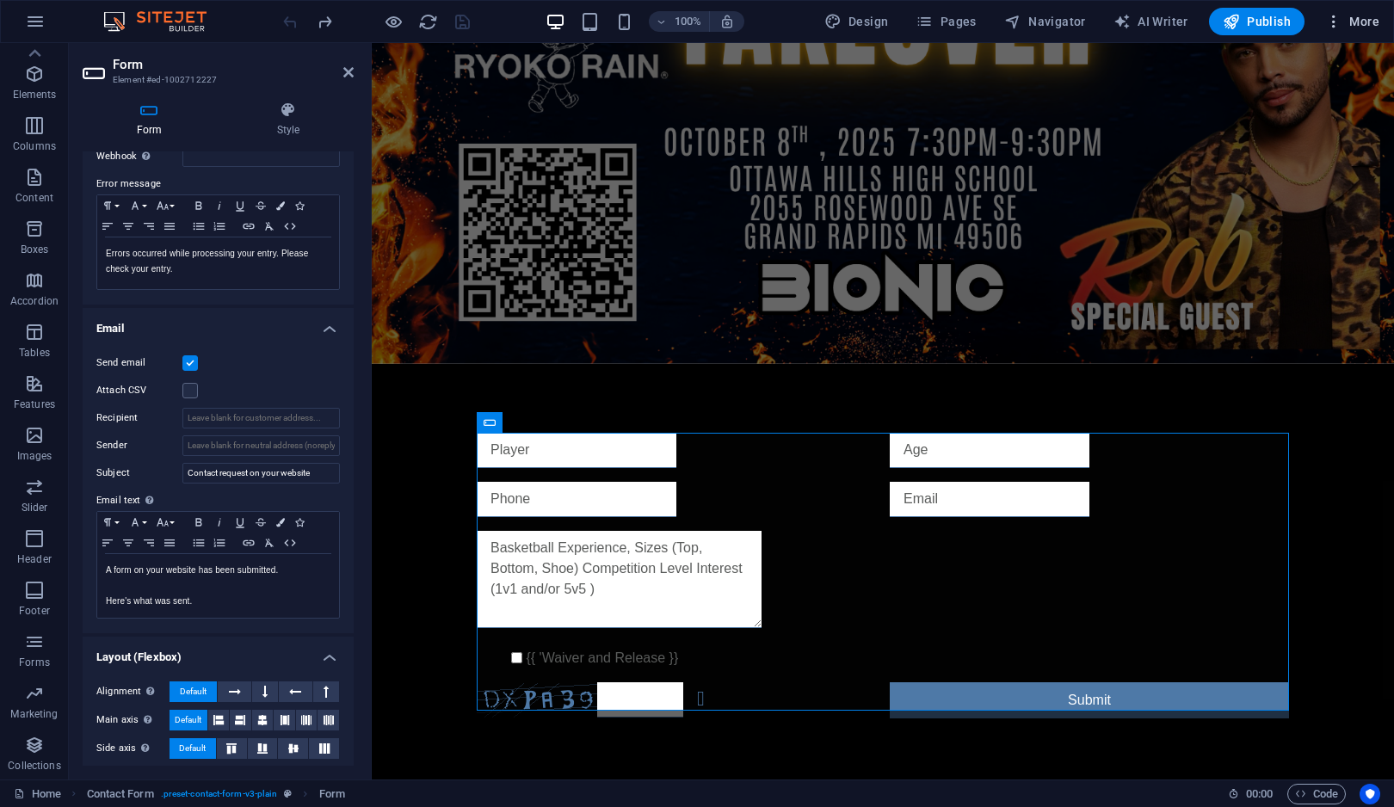
click at [1340, 17] on icon "button" at bounding box center [1333, 21] width 17 height 17
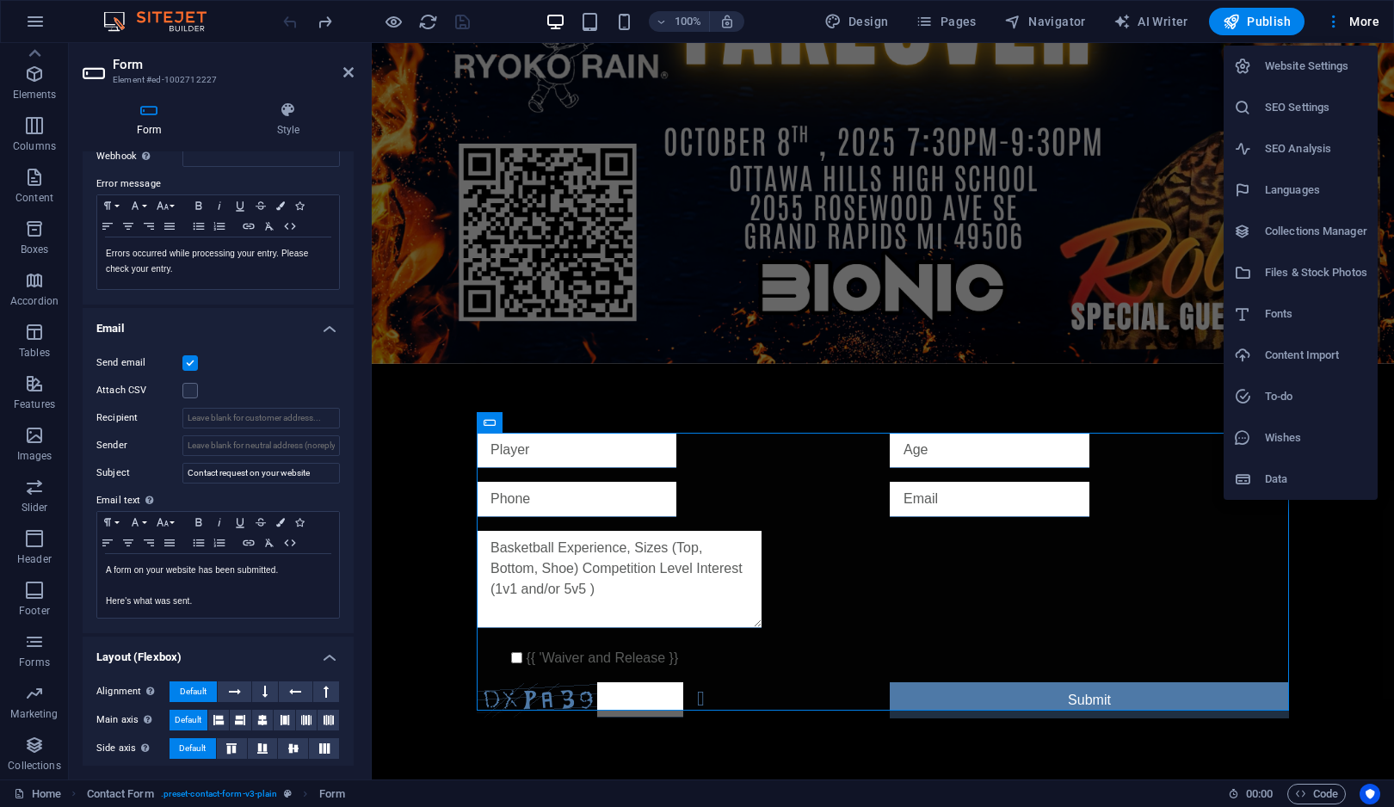
click at [1321, 63] on h6 "Website Settings" at bounding box center [1316, 66] width 102 height 21
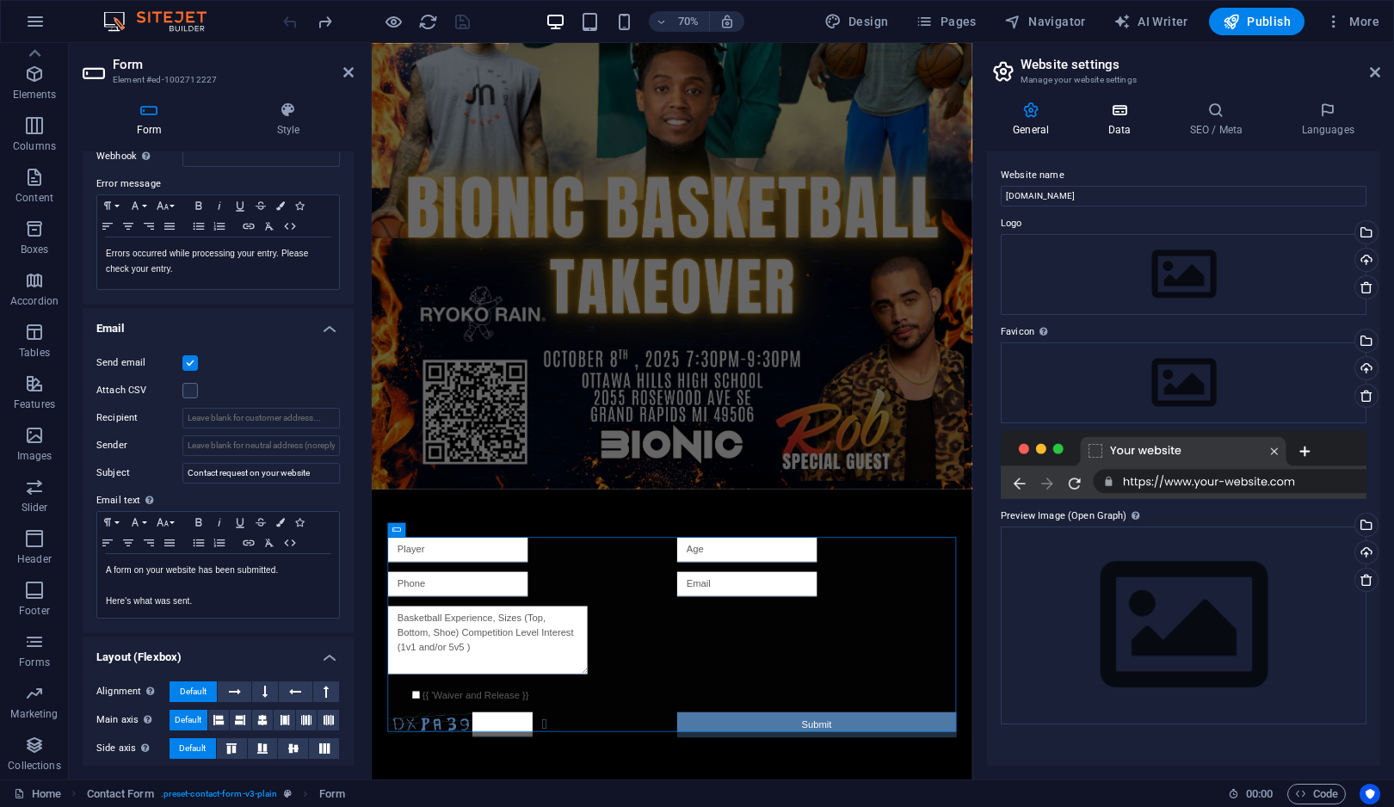
click at [1134, 117] on icon at bounding box center [1119, 110] width 75 height 17
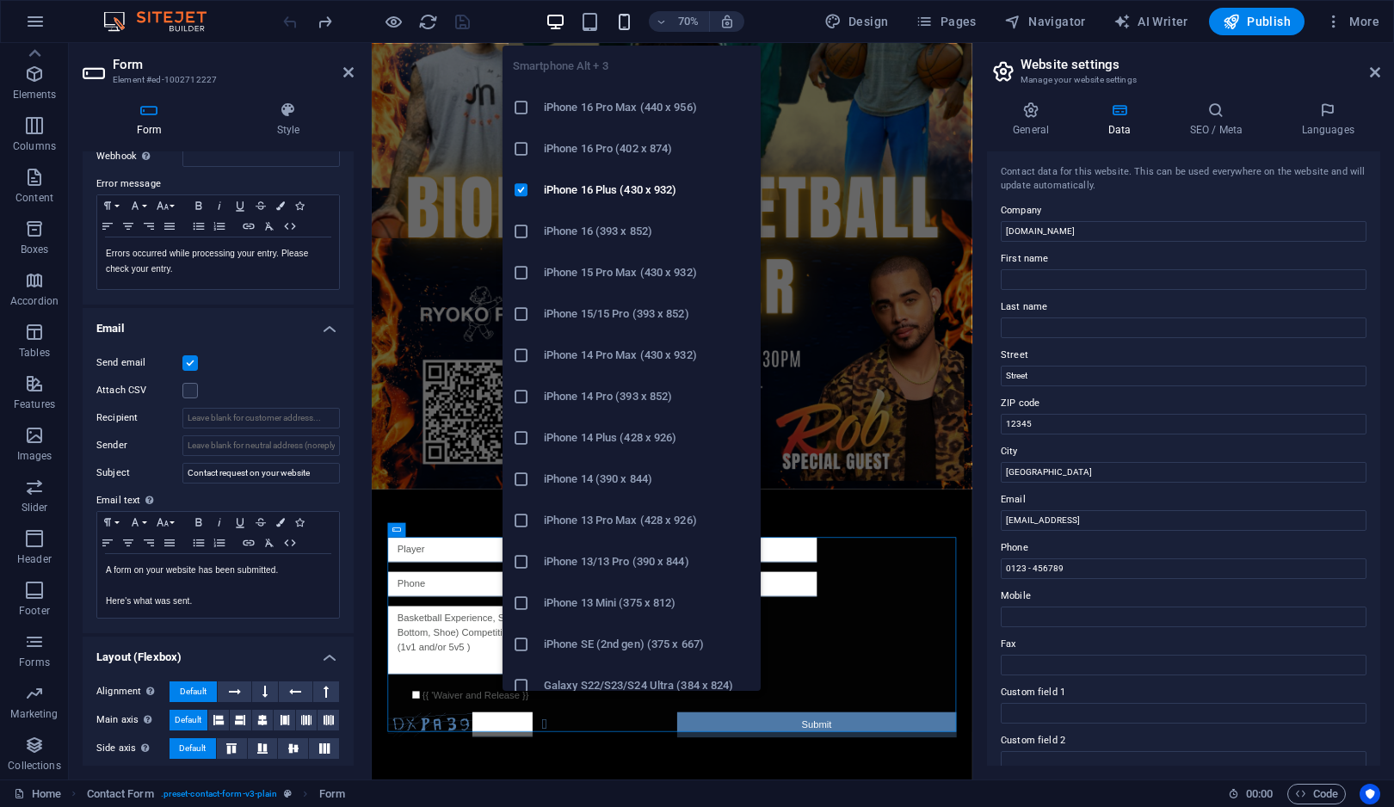
click at [634, 22] on icon "button" at bounding box center [624, 22] width 20 height 20
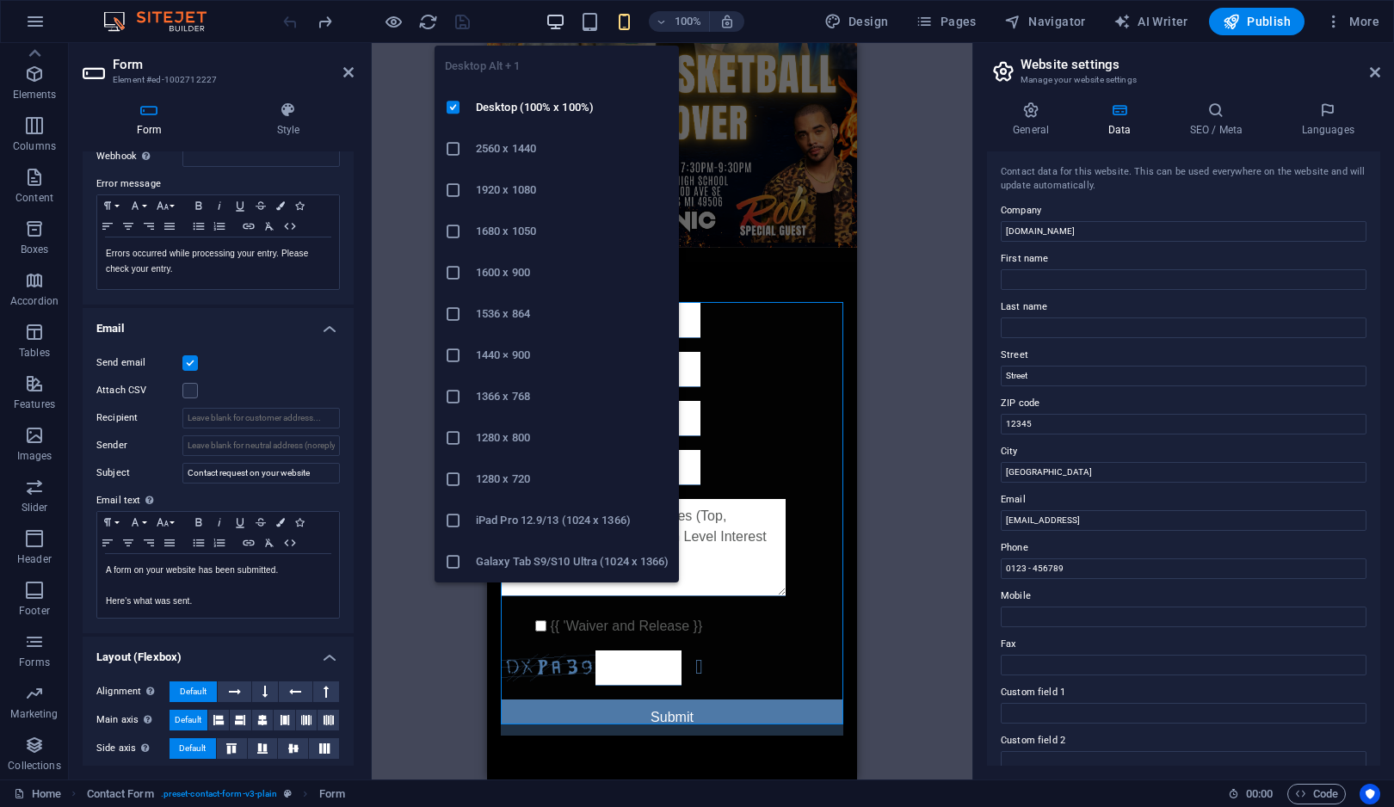
click at [557, 25] on icon "button" at bounding box center [555, 22] width 20 height 20
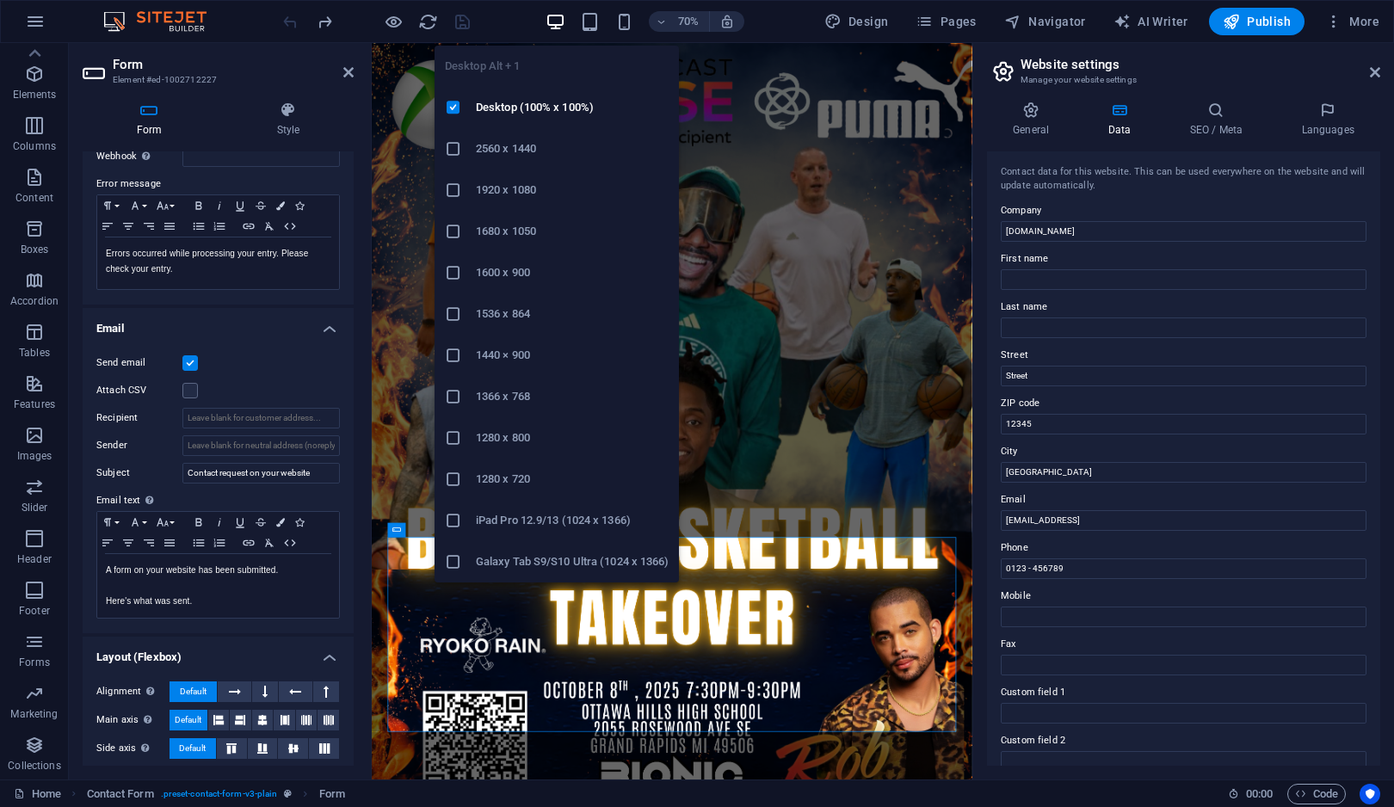
scroll to position [473, 0]
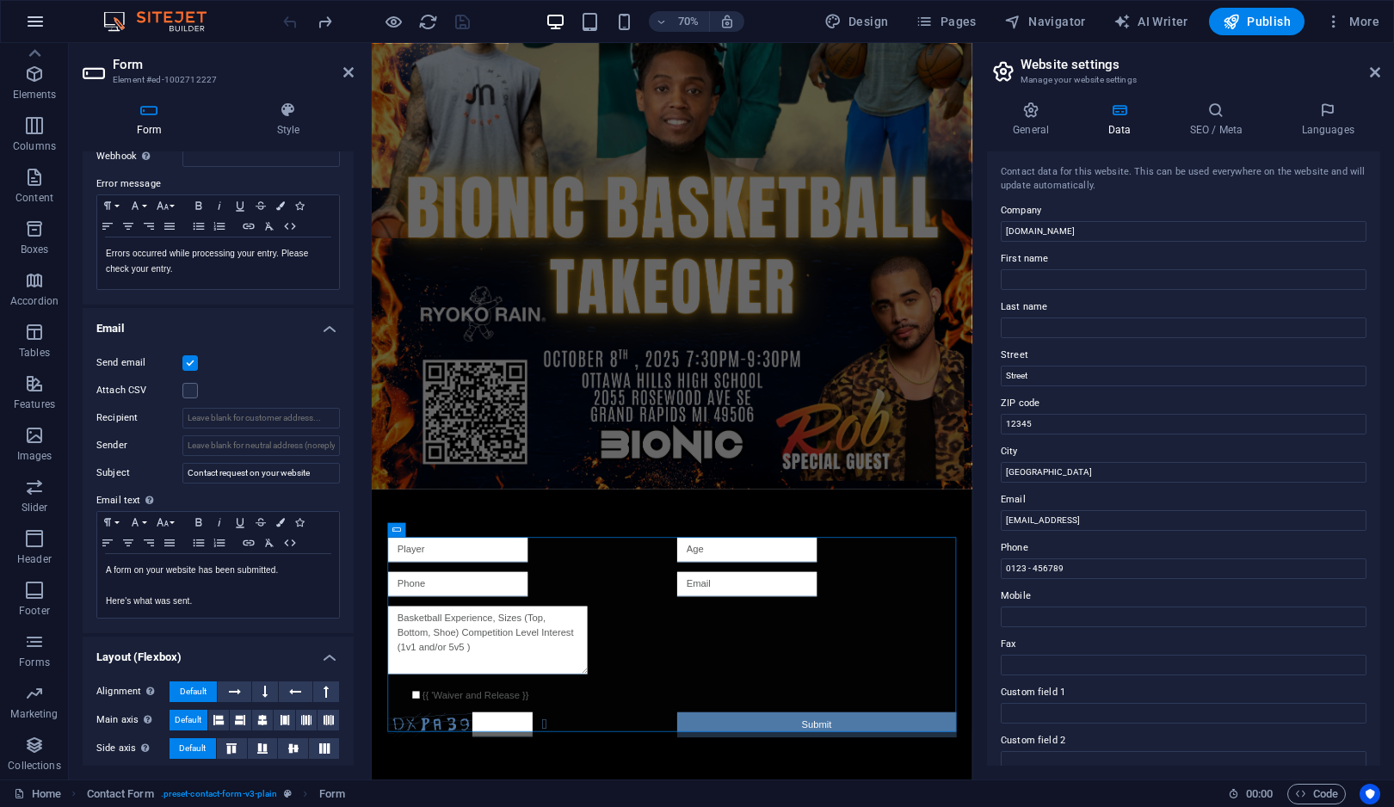
click at [44, 22] on icon "button" at bounding box center [35, 21] width 21 height 21
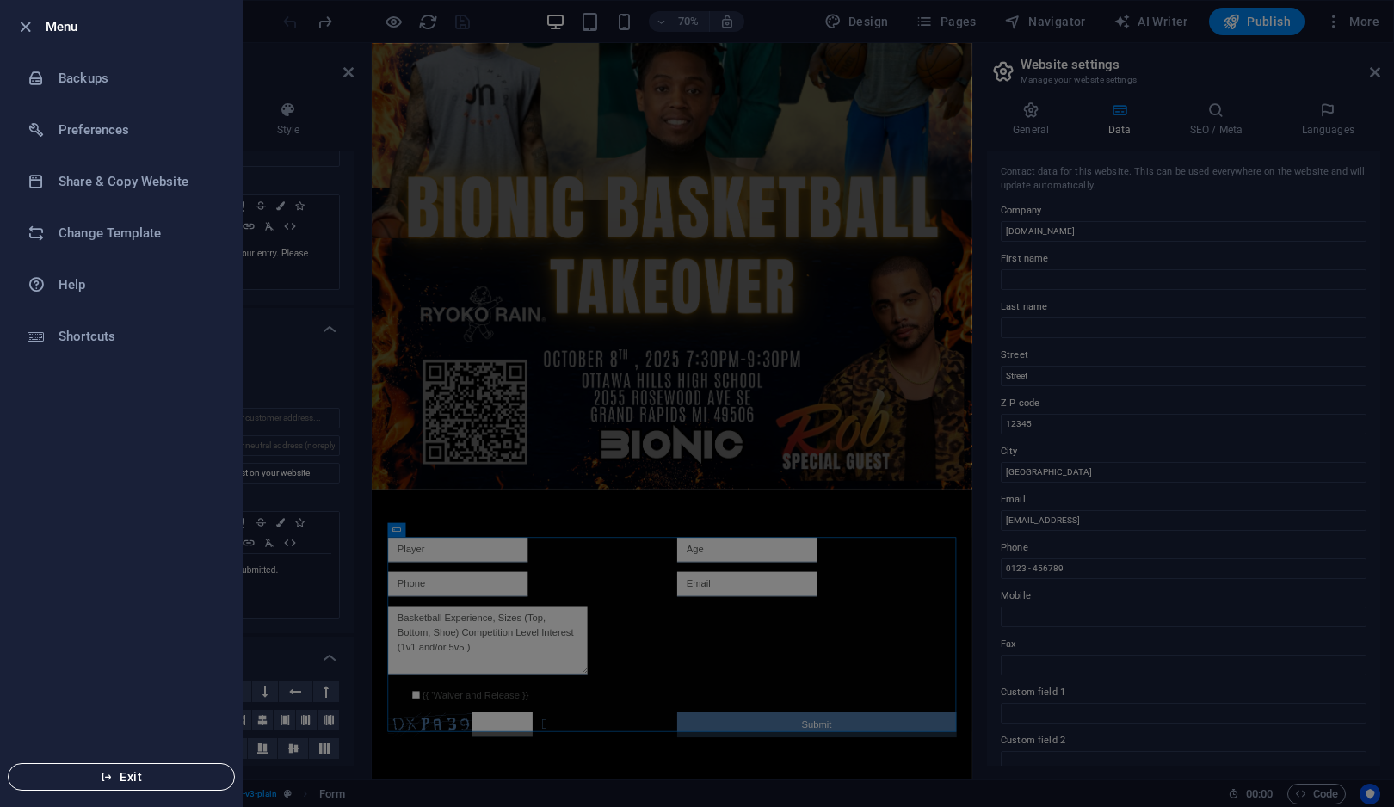
click at [200, 777] on span "Exit" at bounding box center [121, 777] width 198 height 14
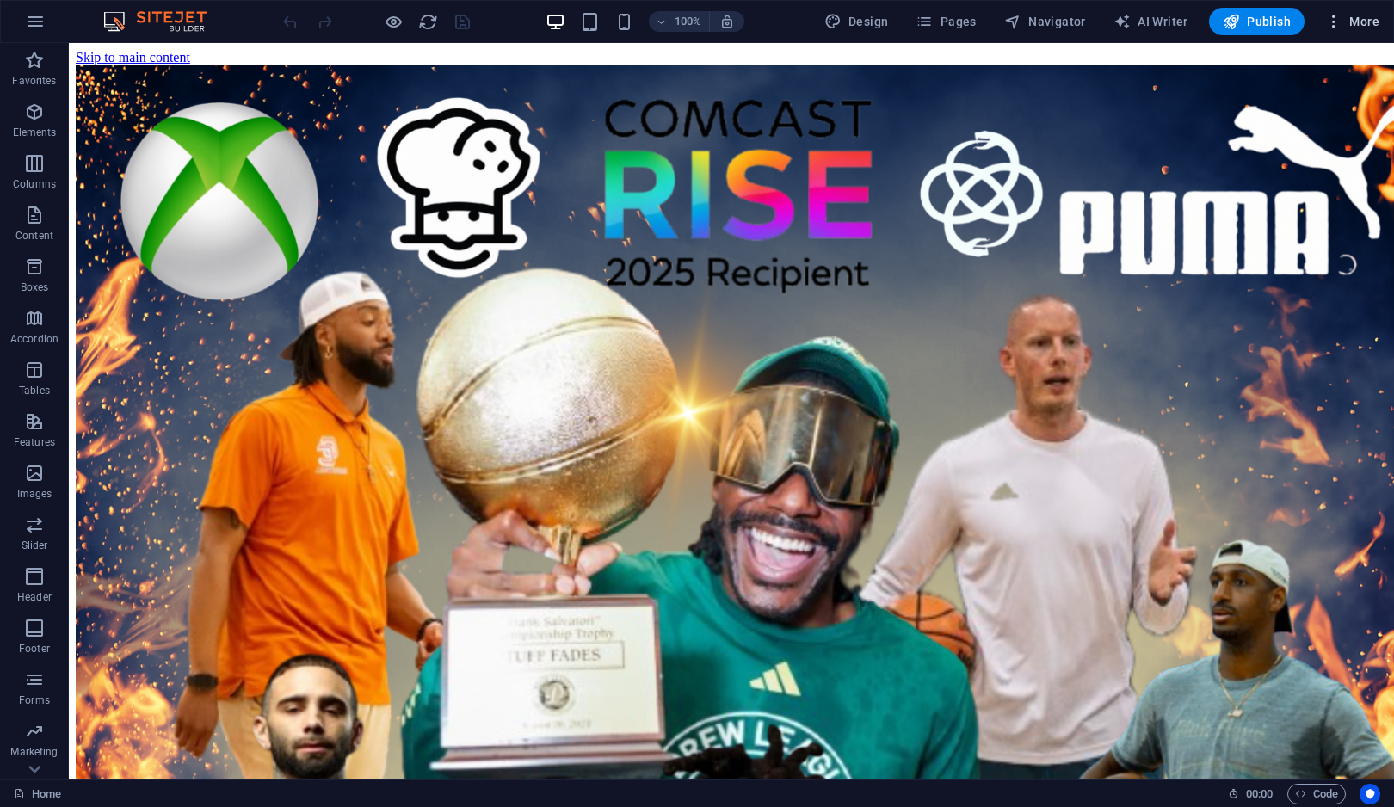
click at [1371, 22] on span "More" at bounding box center [1352, 21] width 54 height 17
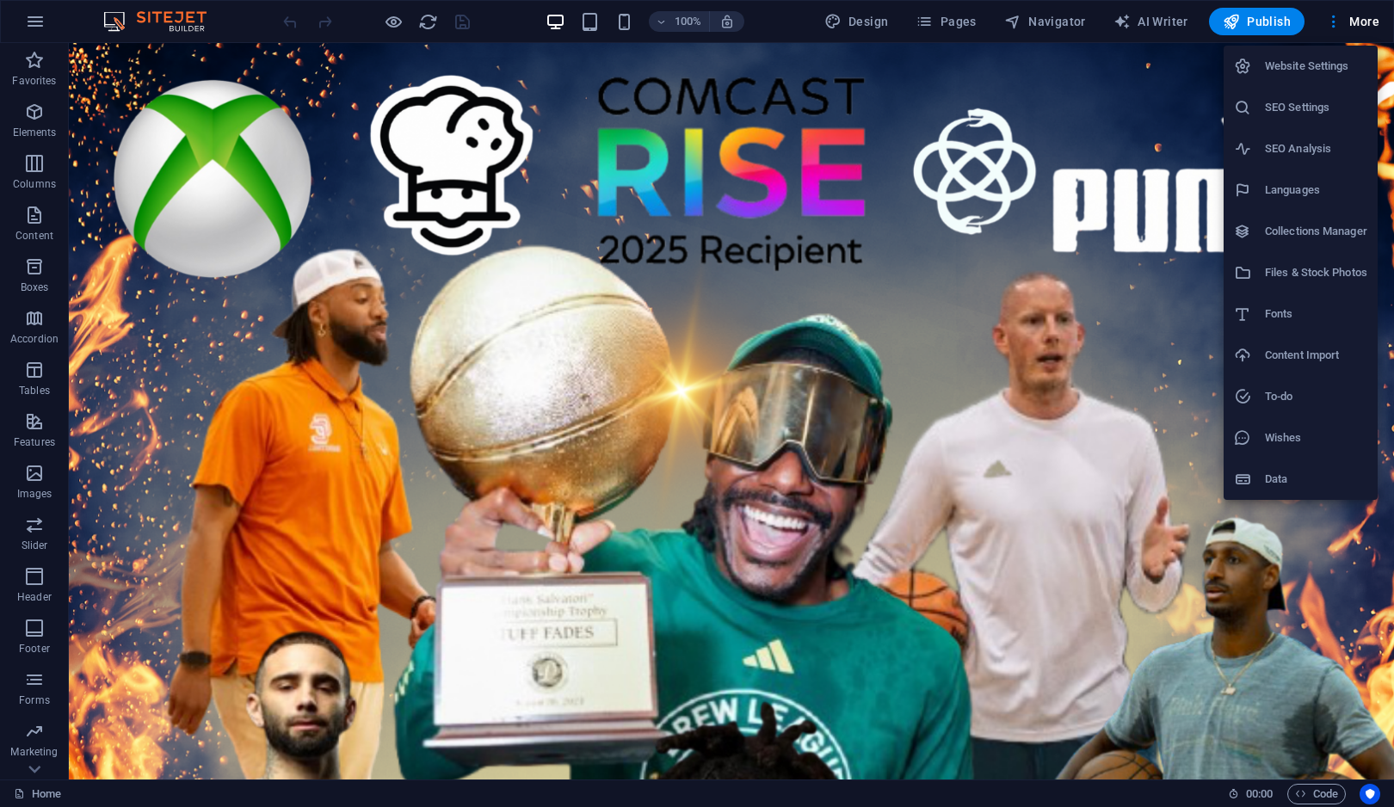
click at [1301, 72] on h6 "Website Settings" at bounding box center [1316, 66] width 102 height 21
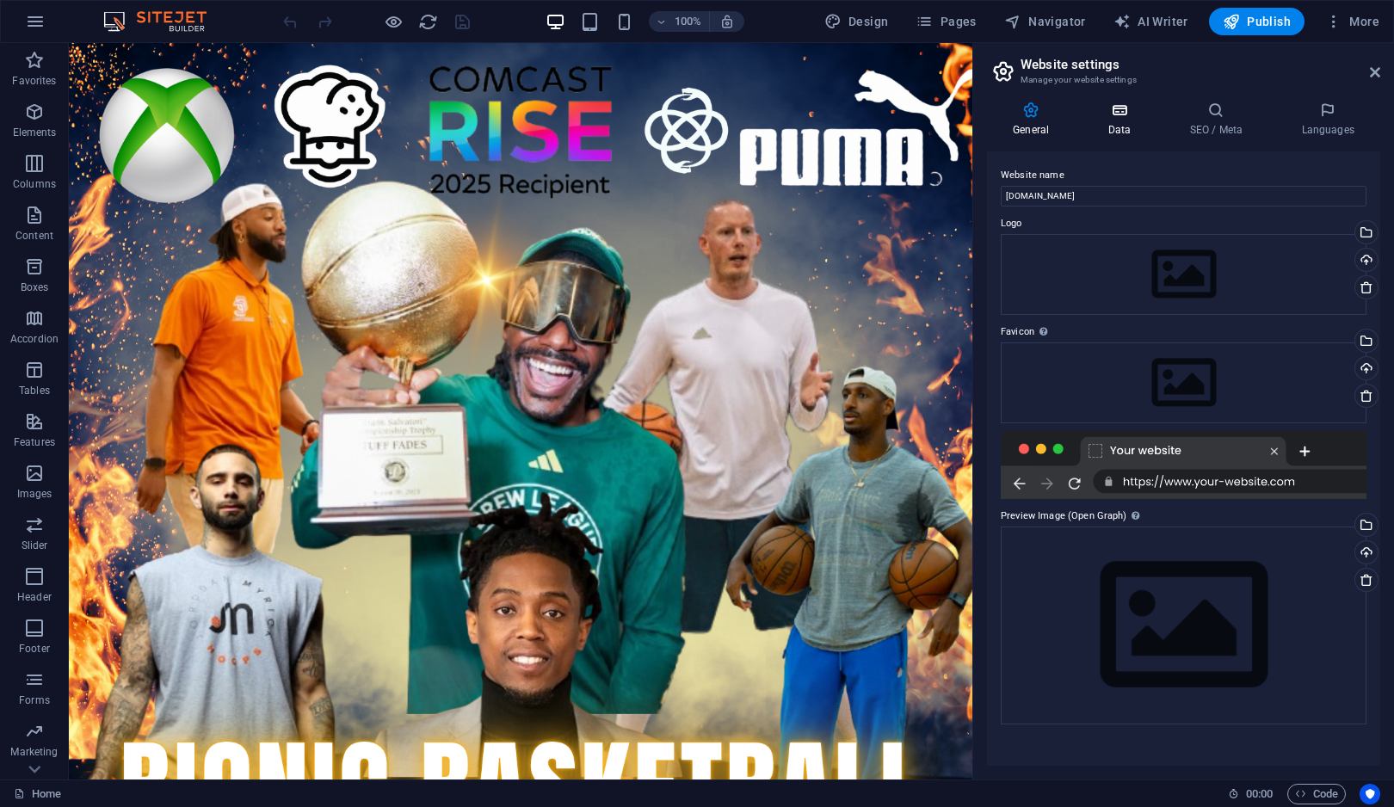
click at [1120, 125] on h4 "Data" at bounding box center [1123, 120] width 82 height 36
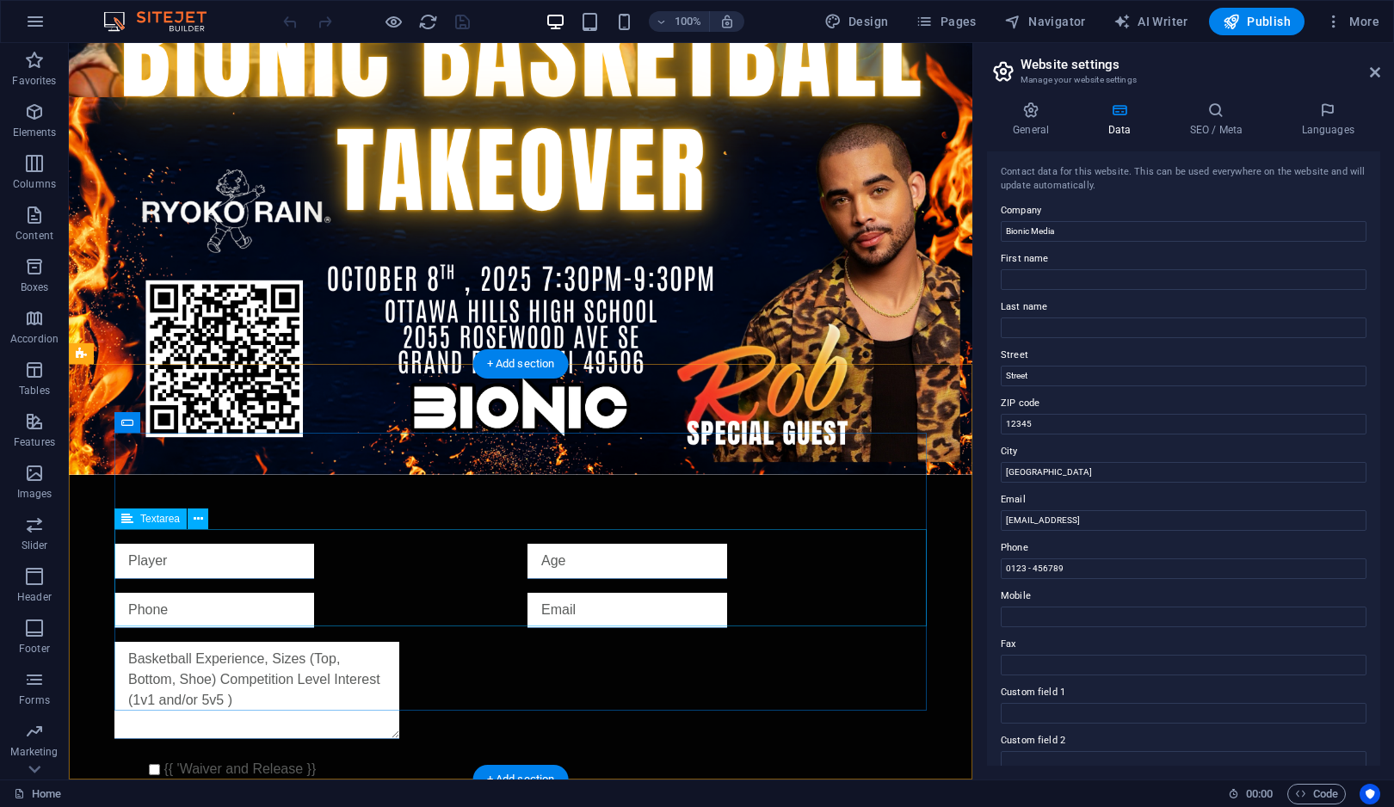
scroll to position [848, 0]
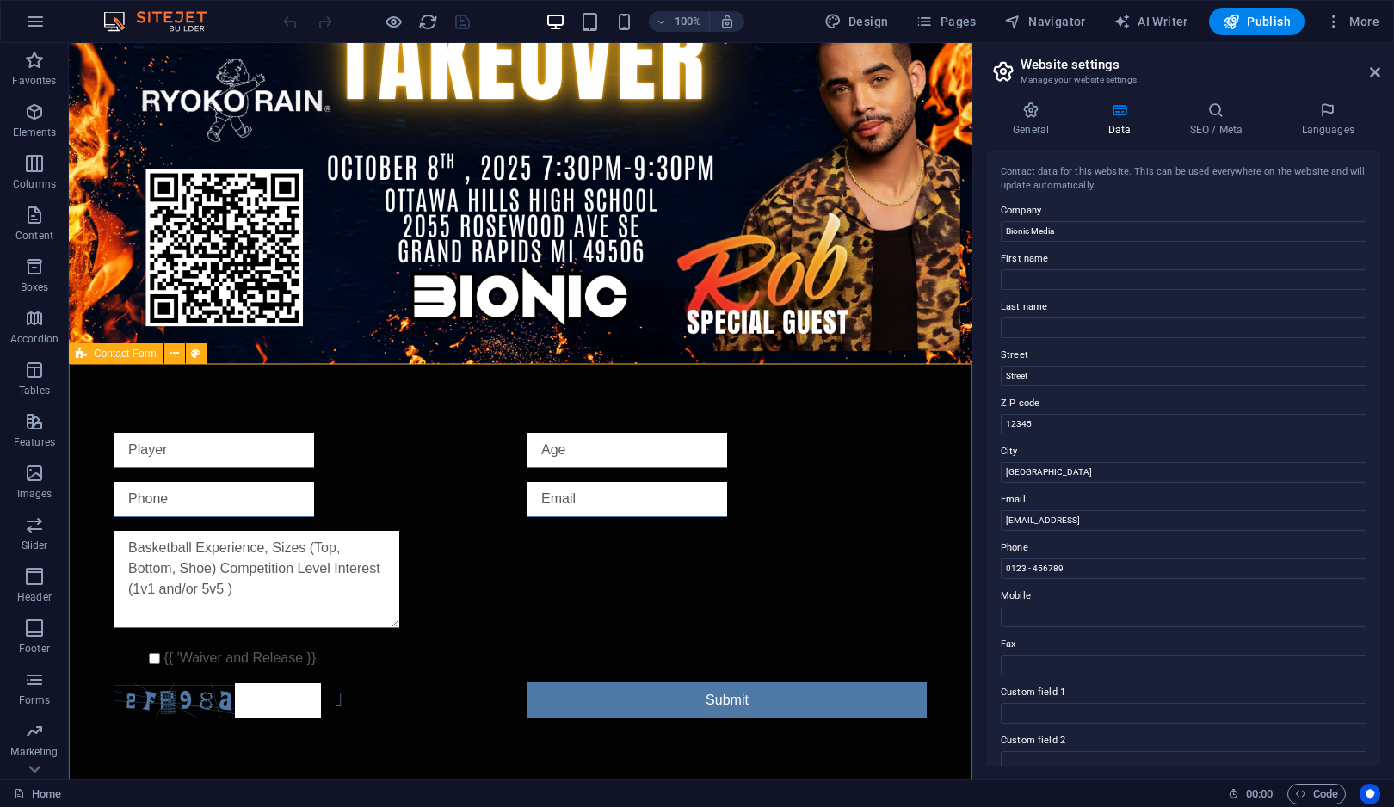
click at [135, 356] on span "Contact Form" at bounding box center [125, 353] width 63 height 10
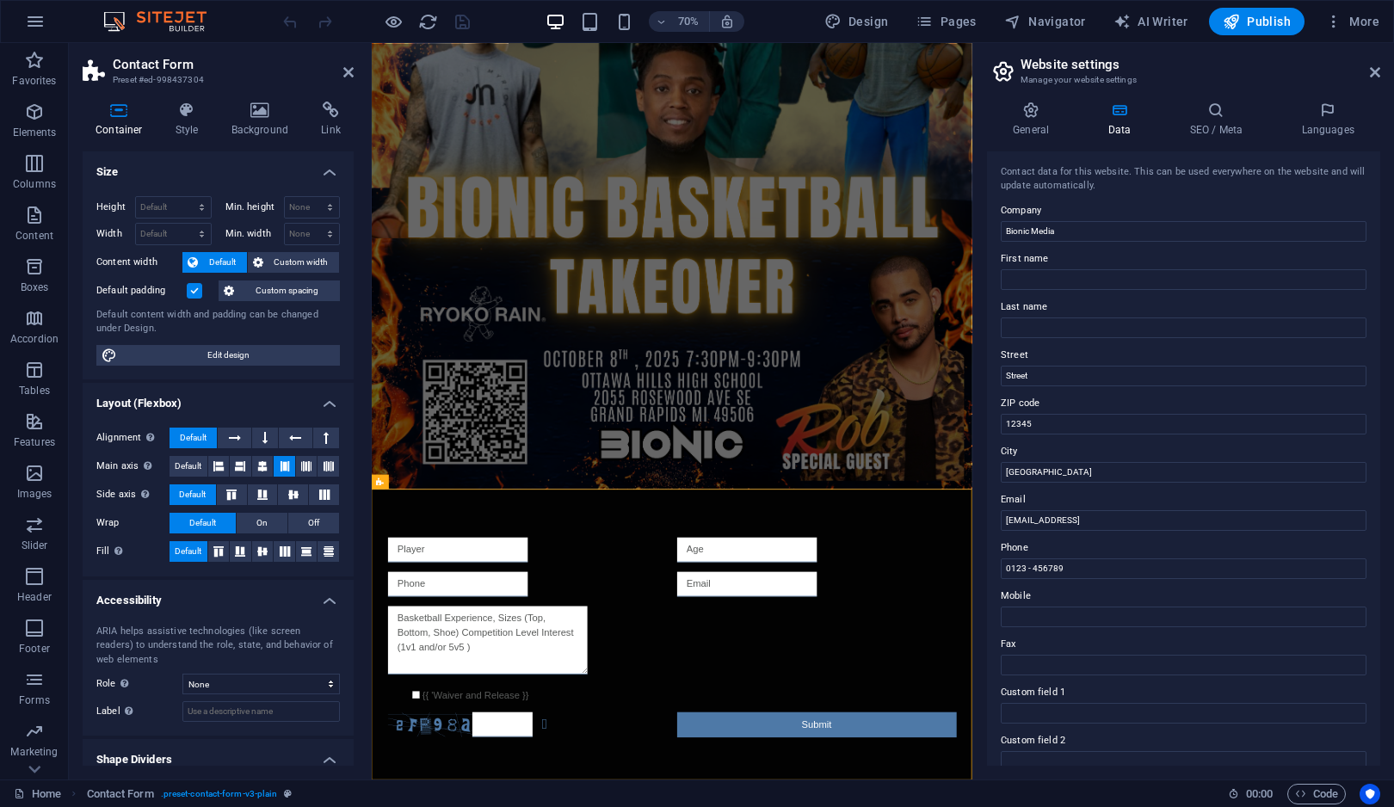
scroll to position [52, 0]
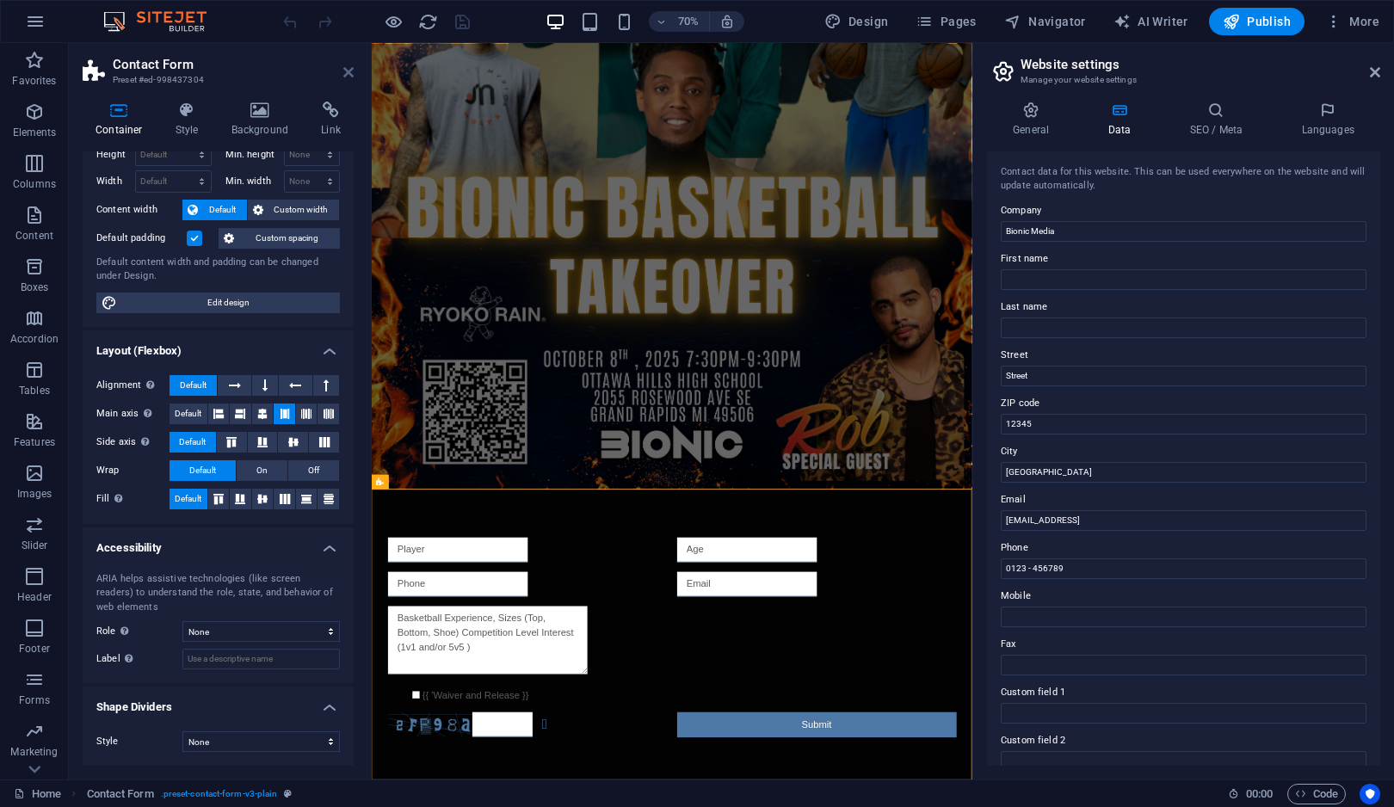
click at [349, 65] on icon at bounding box center [348, 72] width 10 height 14
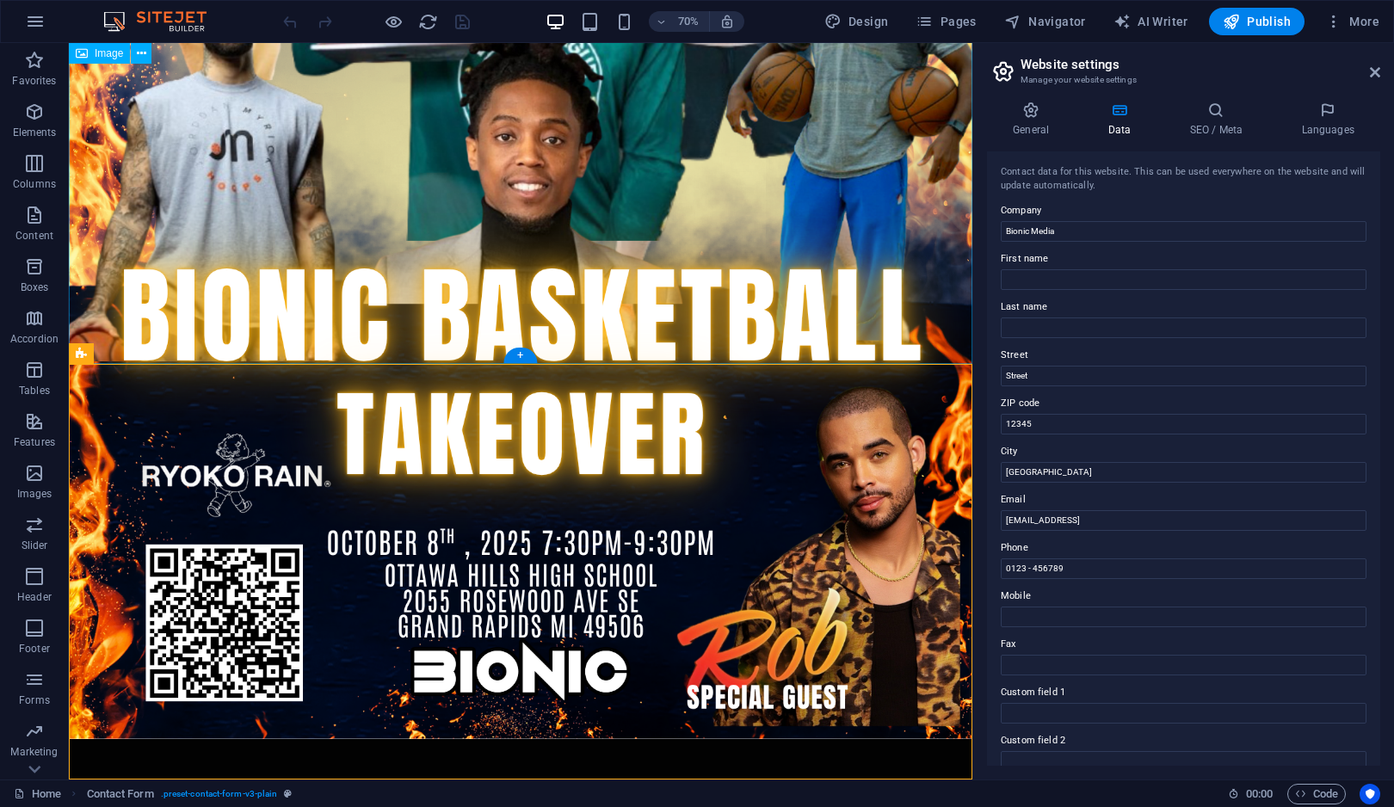
scroll to position [848, 0]
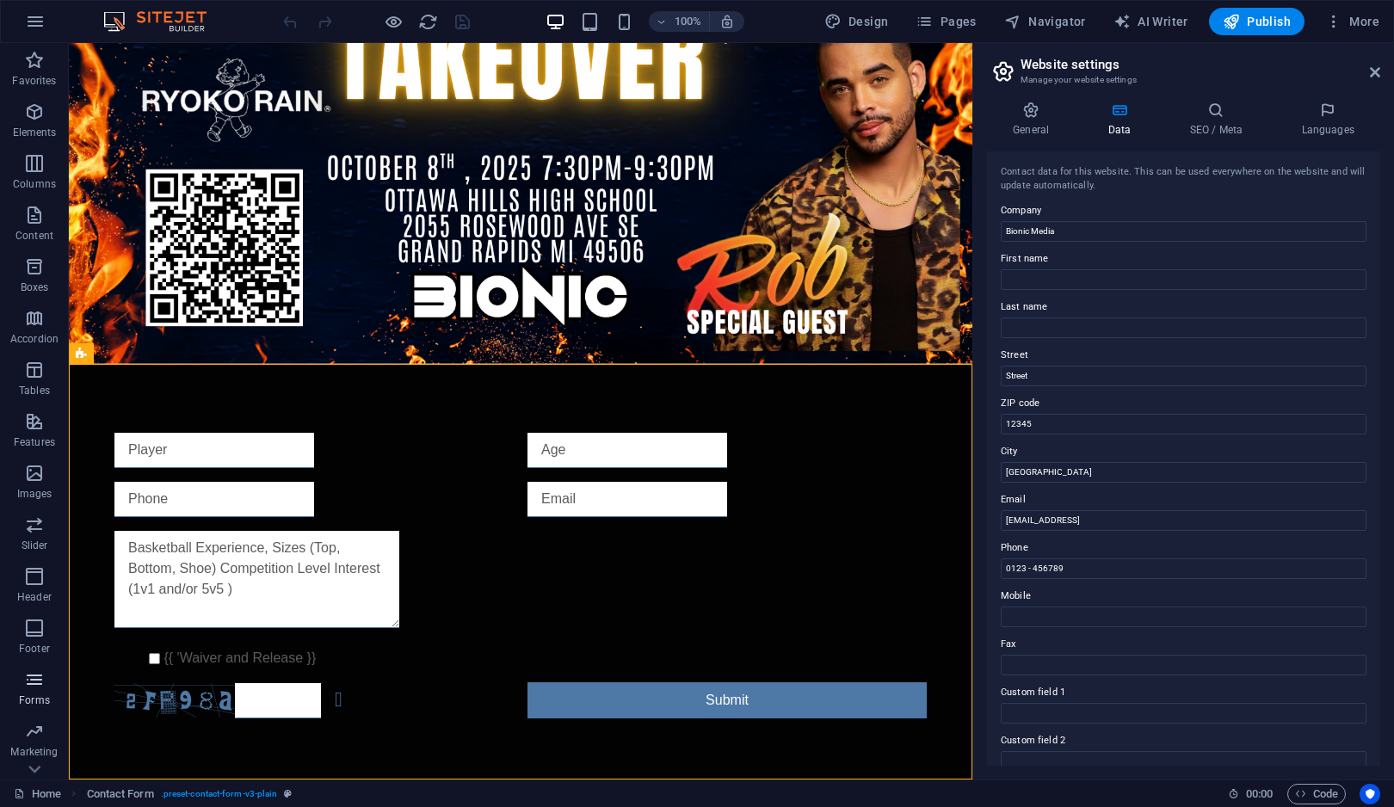
click at [43, 676] on icon "button" at bounding box center [34, 679] width 21 height 21
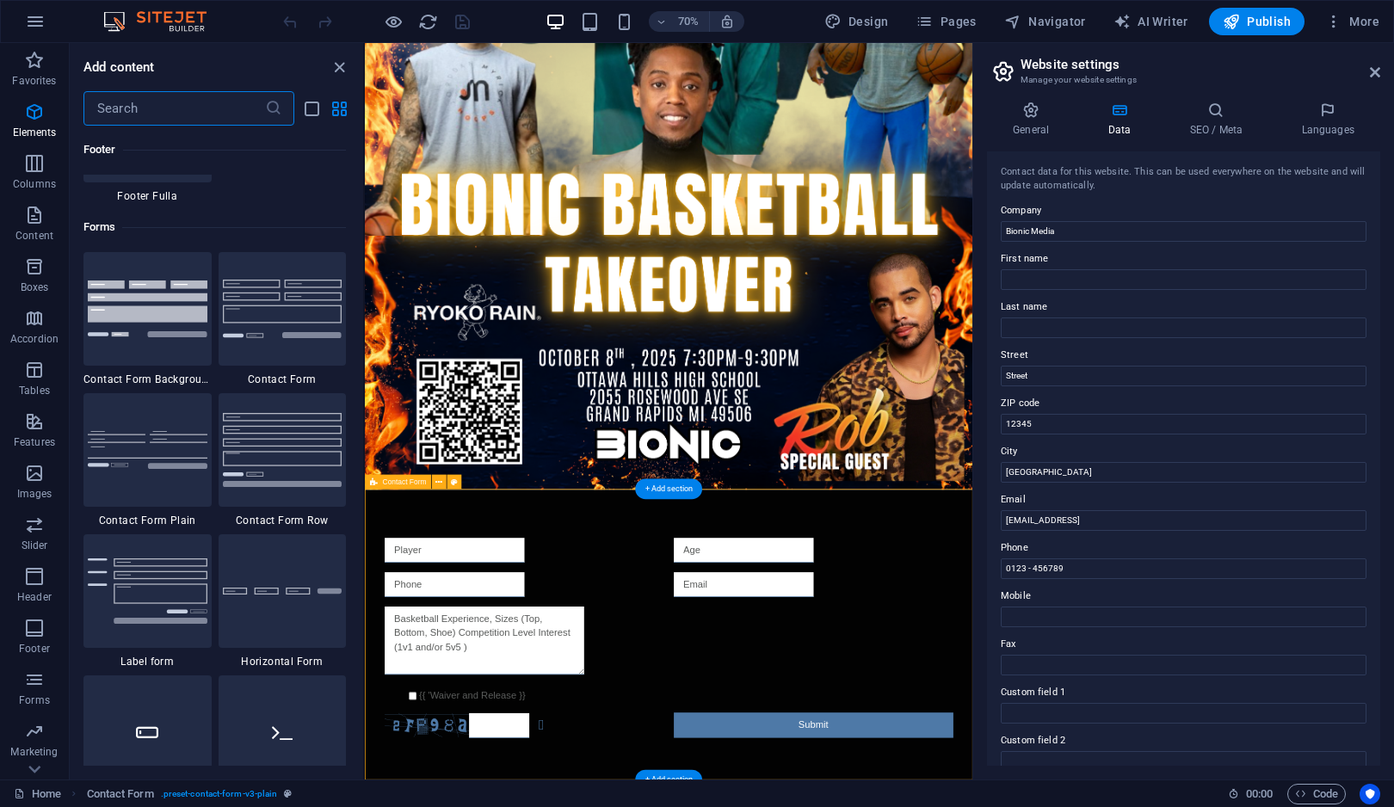
scroll to position [12562, 0]
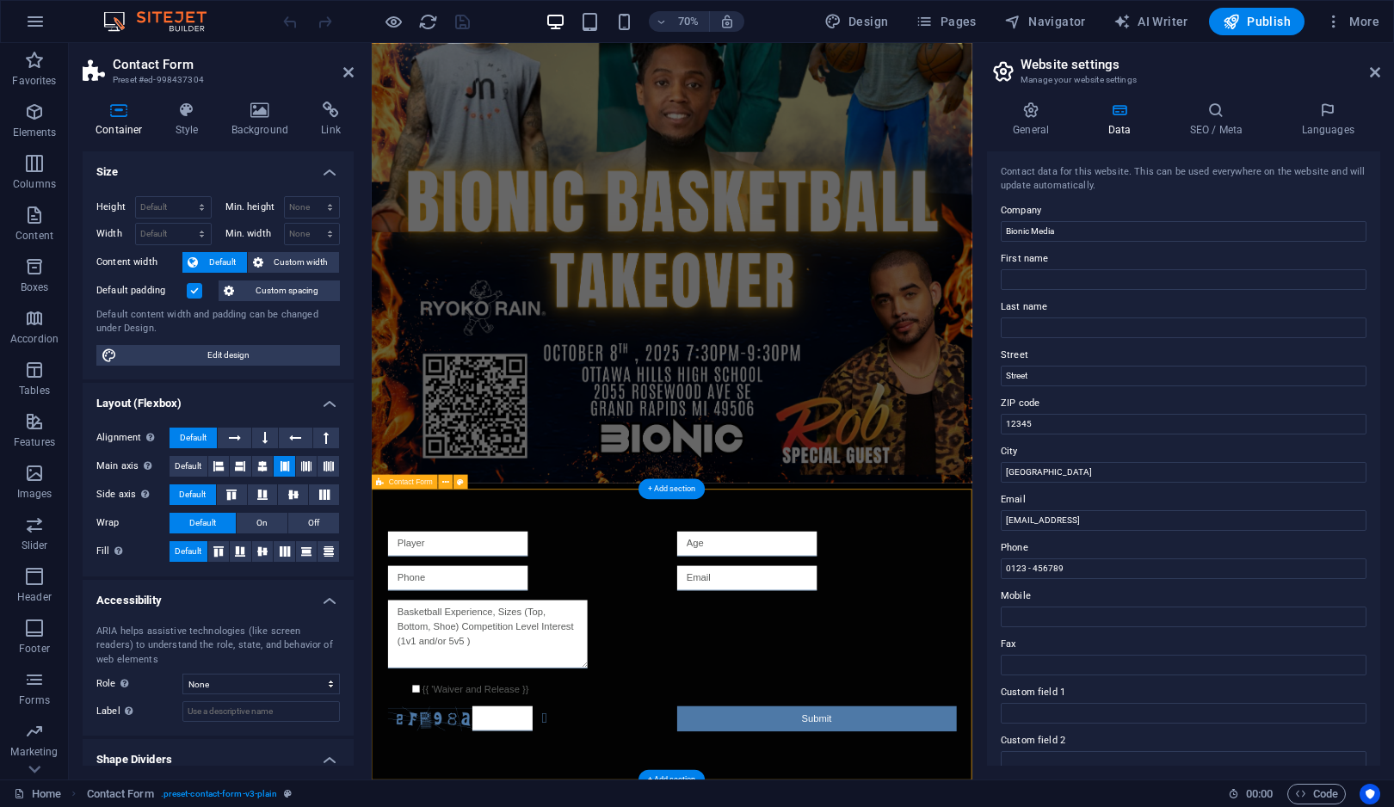
scroll to position [473, 0]
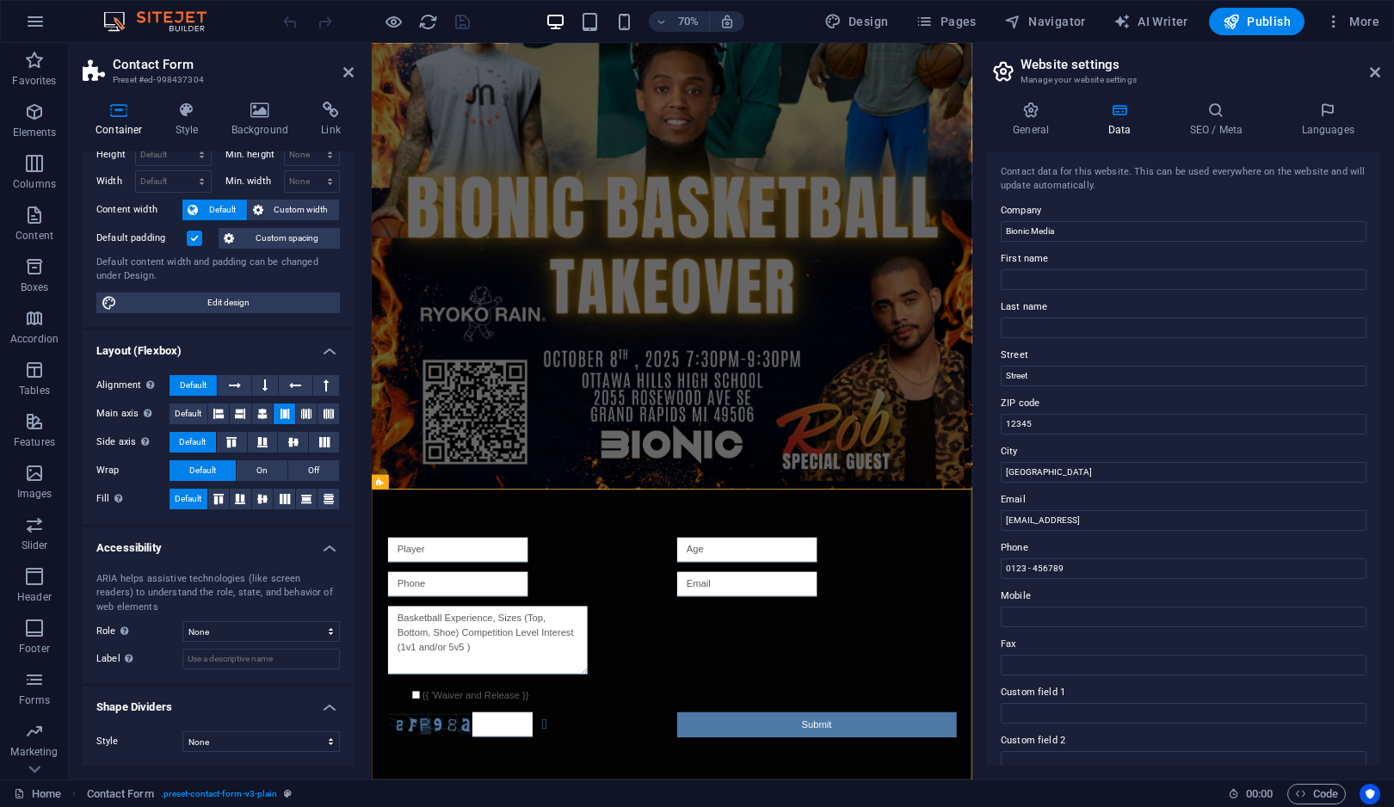
scroll to position [0, 0]
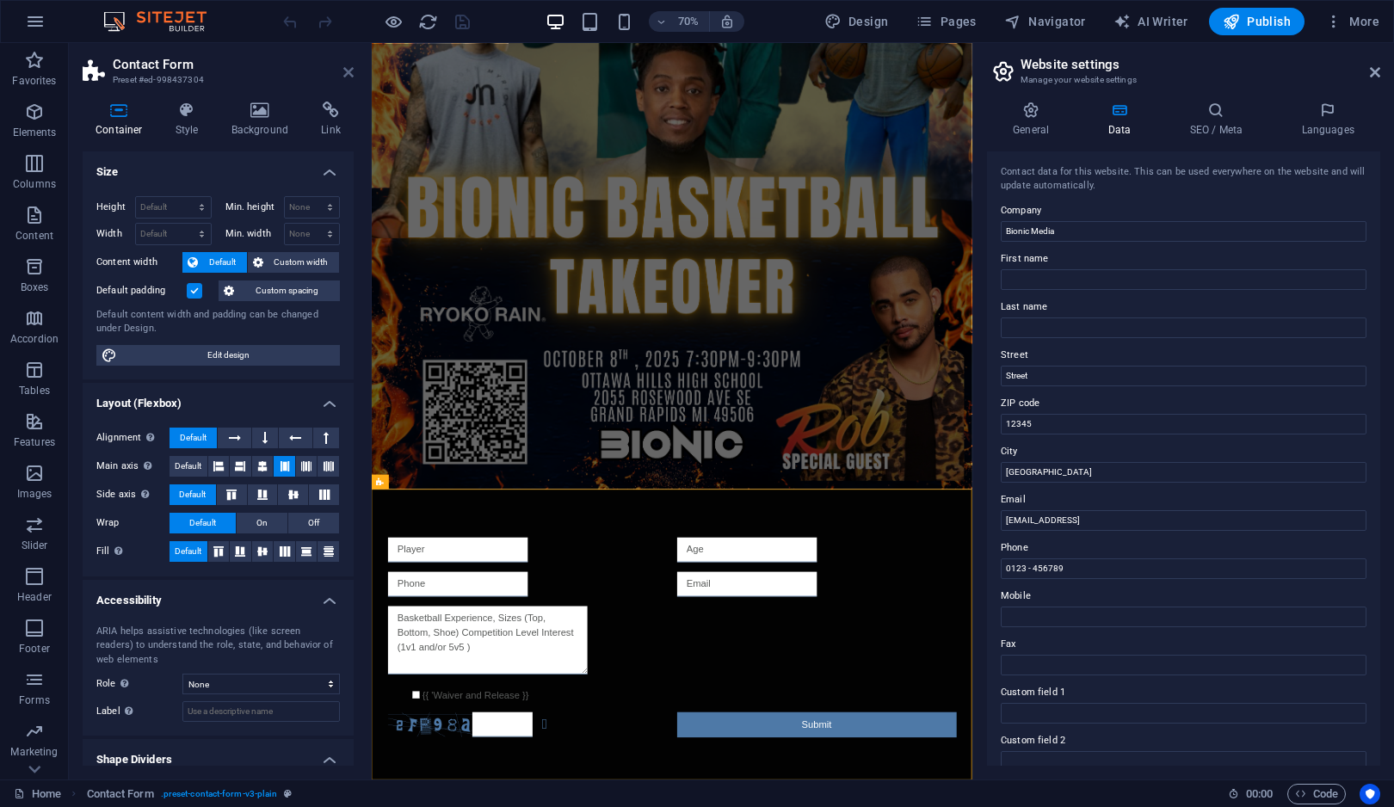
click at [347, 71] on icon at bounding box center [348, 72] width 10 height 14
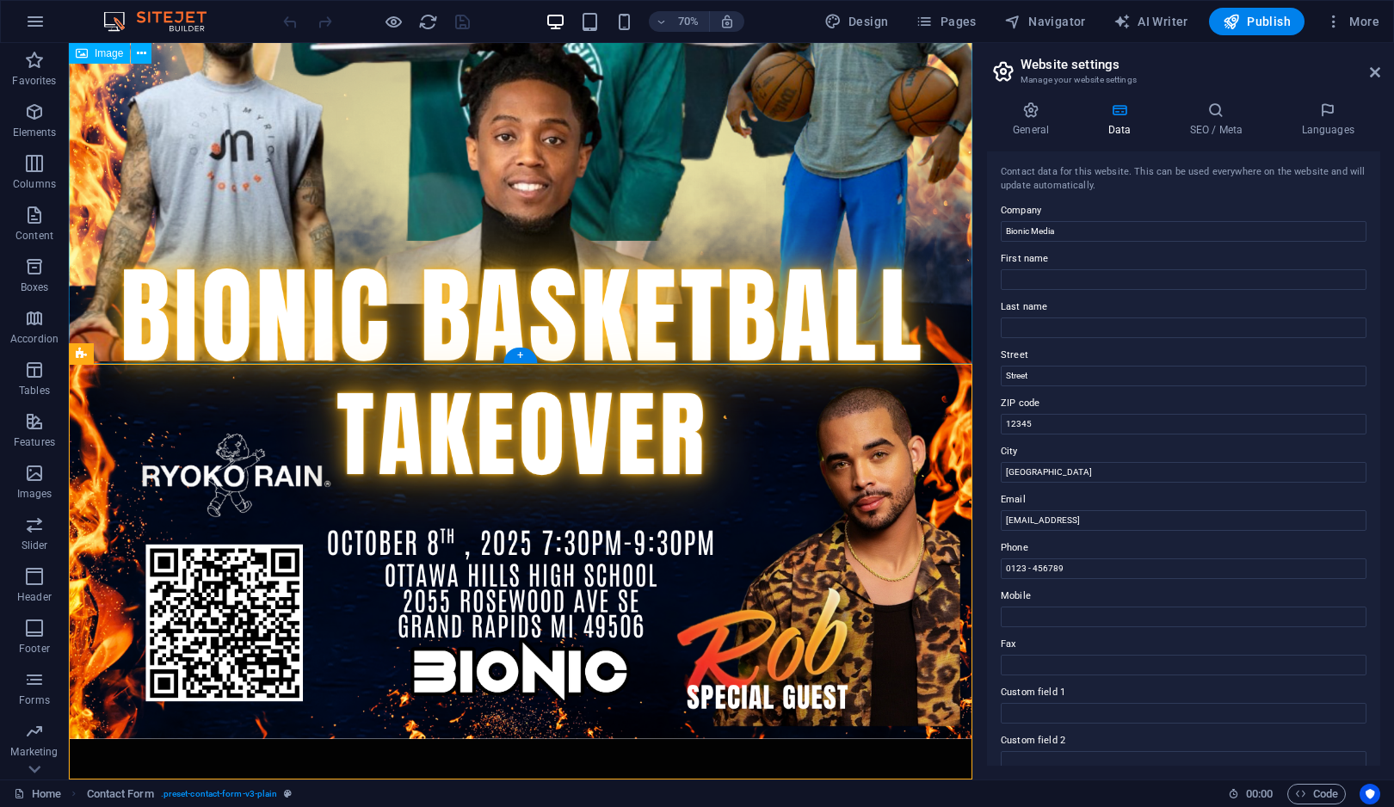
scroll to position [848, 0]
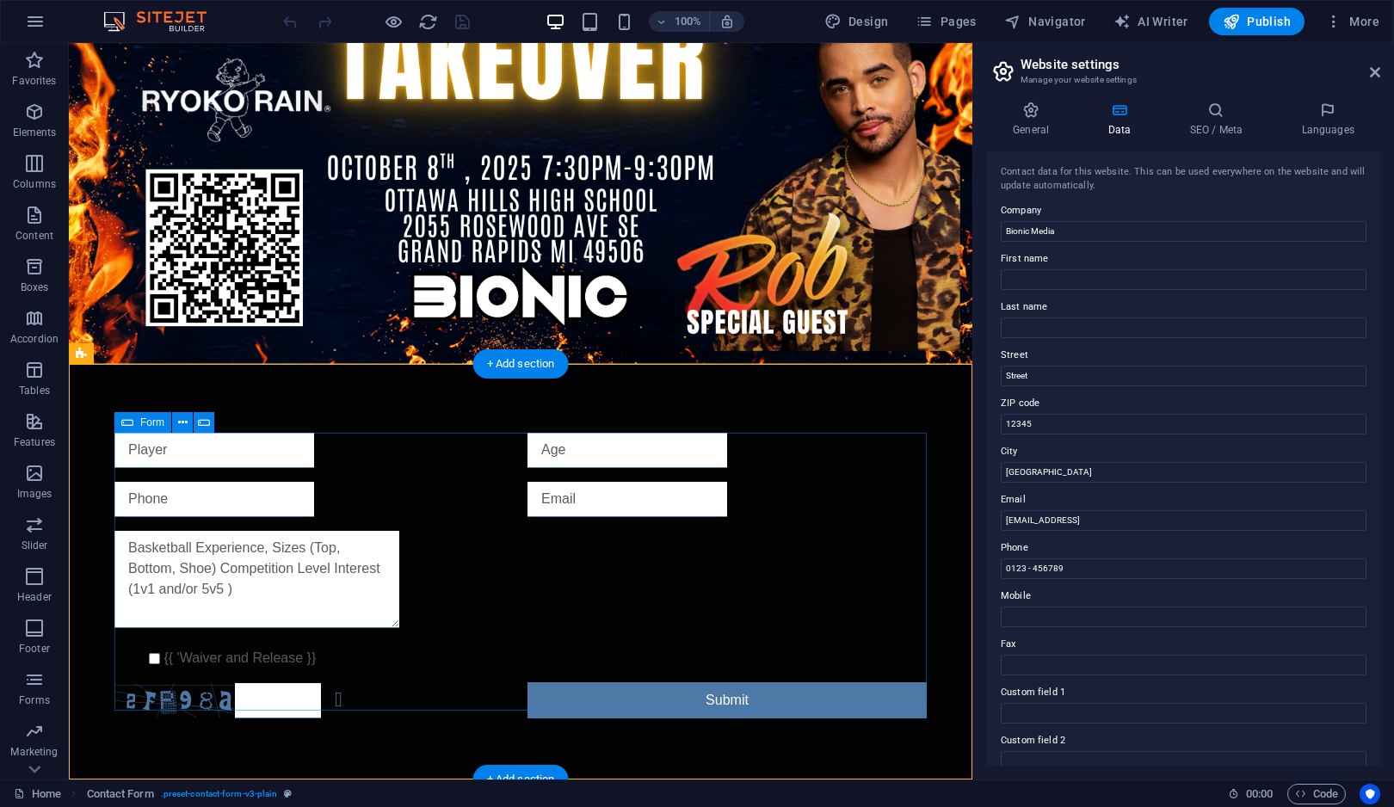
click at [506, 638] on div "{{ 'Waiver and Release }} Unreadable? Regenerate Submit" at bounding box center [520, 575] width 812 height 299
click at [155, 422] on span "Form" at bounding box center [152, 422] width 24 height 10
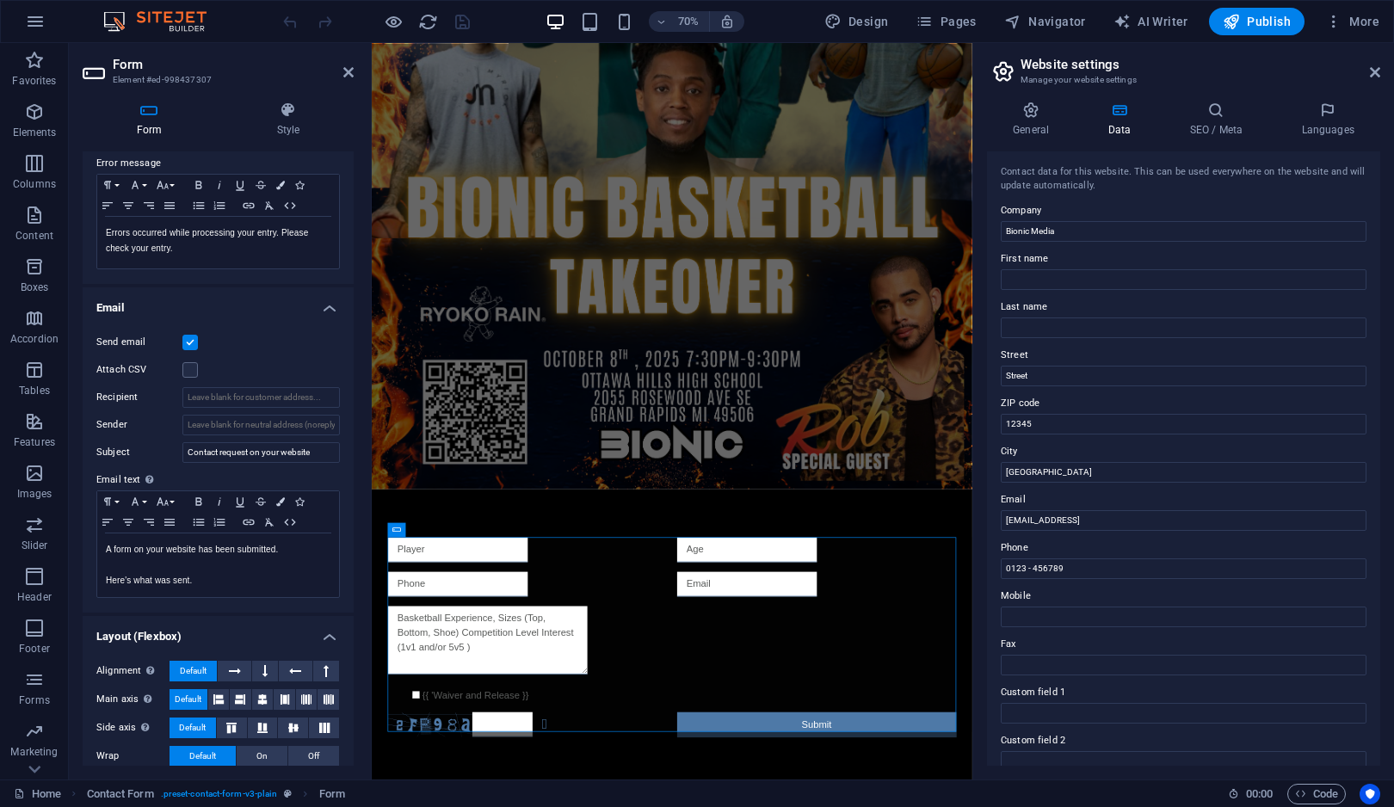
scroll to position [305, 0]
click at [30, 17] on icon "button" at bounding box center [35, 21] width 21 height 21
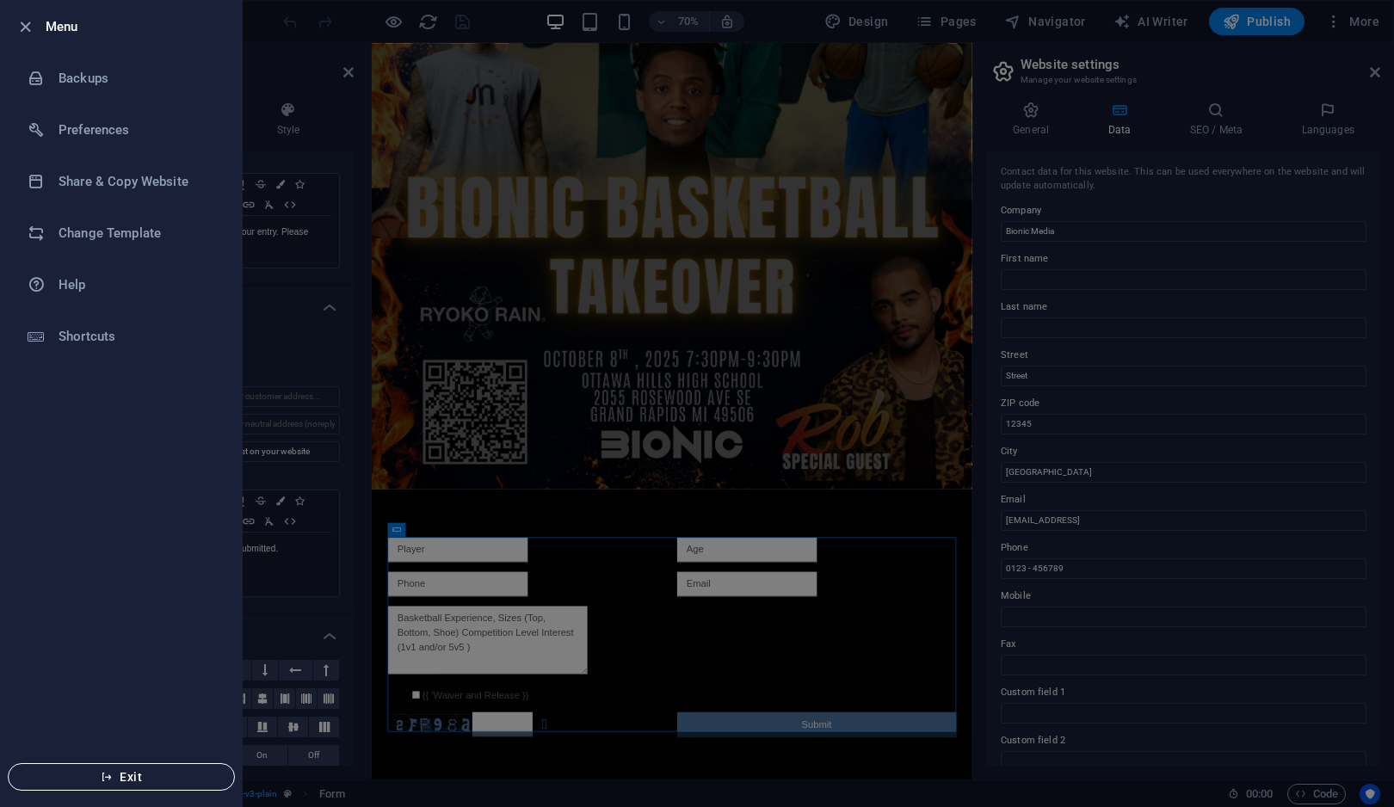
click at [146, 773] on span "Exit" at bounding box center [121, 777] width 198 height 14
